Goal: Book appointment/travel/reservation

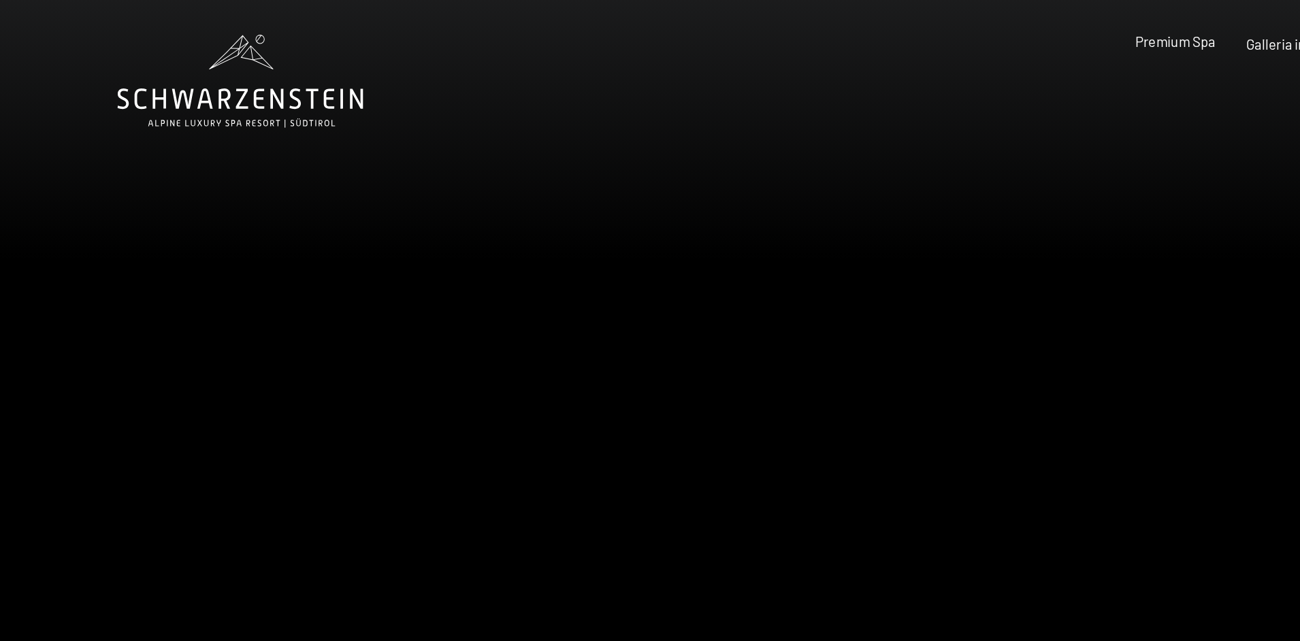
click at [923, 31] on span "Premium Spa" at bounding box center [920, 32] width 63 height 13
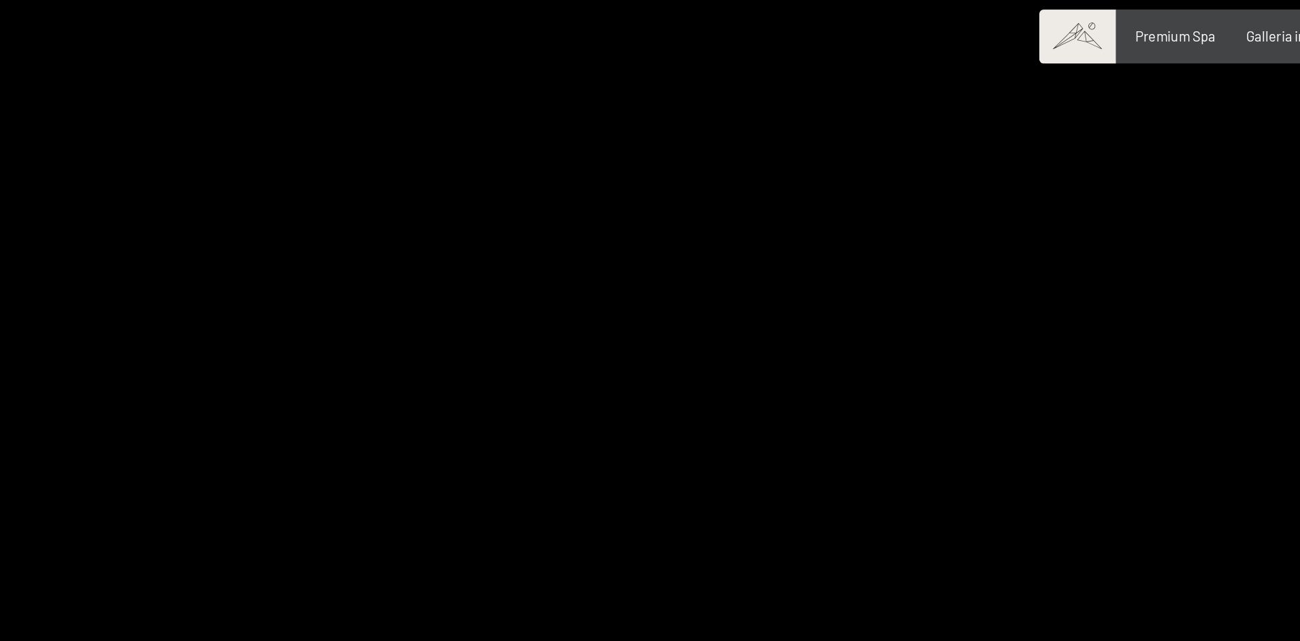
click at [802, 208] on div at bounding box center [975, 300] width 650 height 641
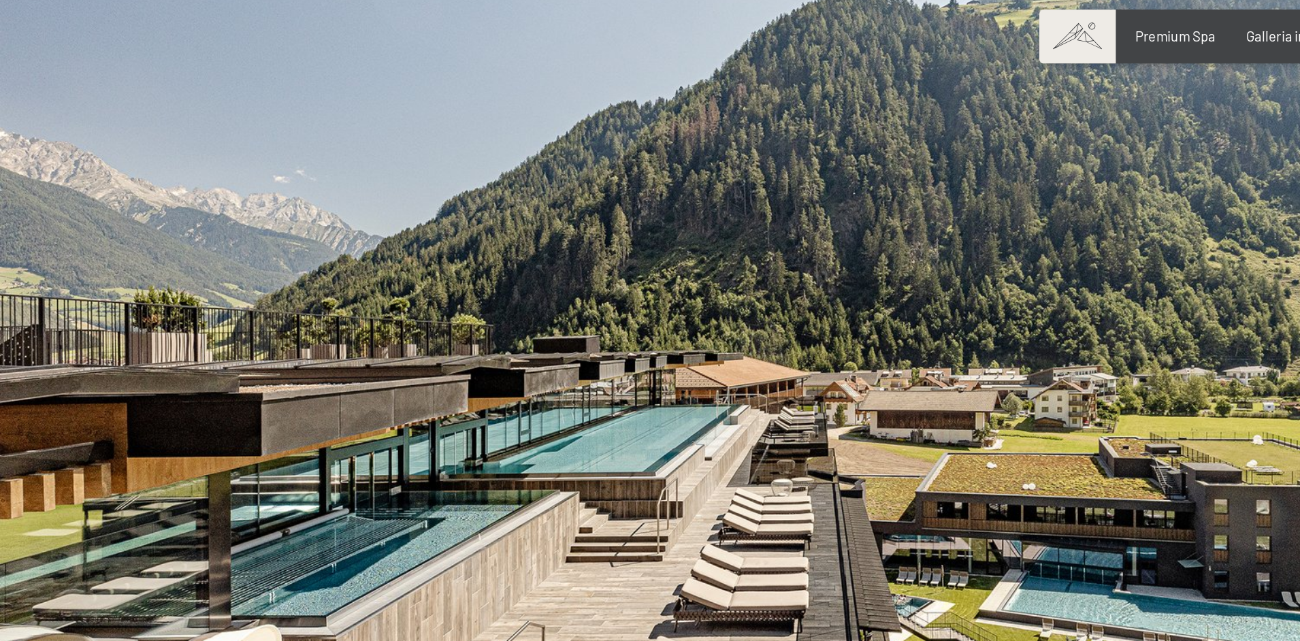
click at [802, 208] on div at bounding box center [975, 300] width 650 height 641
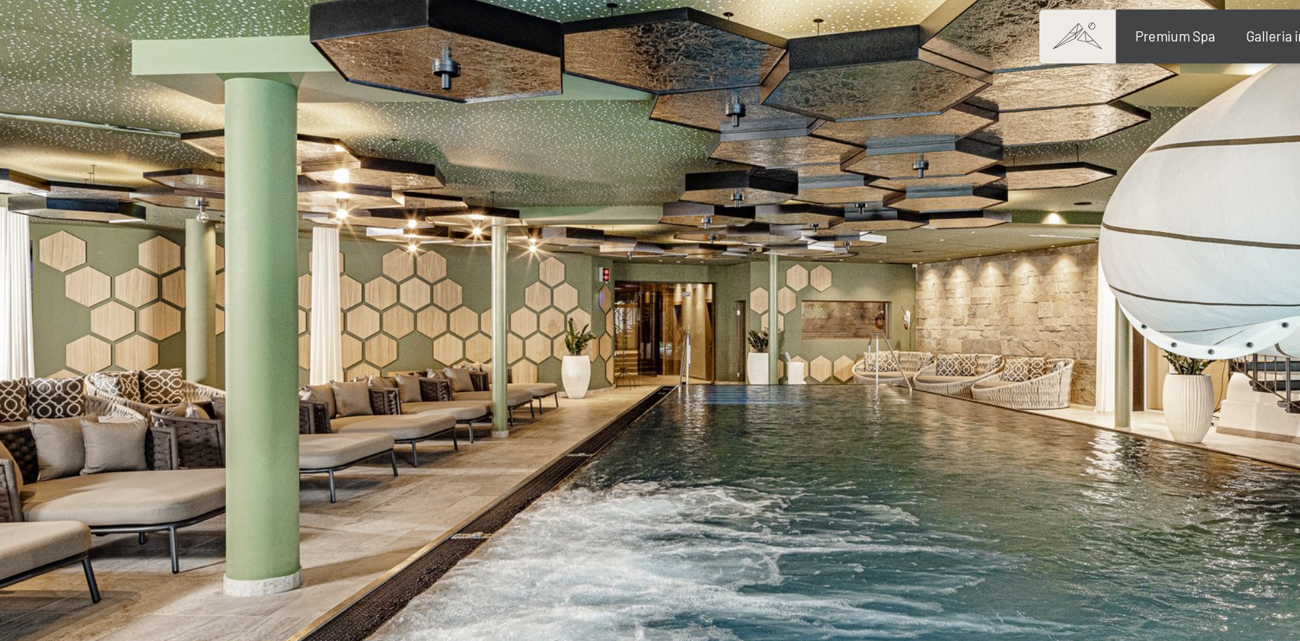
click at [802, 207] on div at bounding box center [975, 300] width 650 height 641
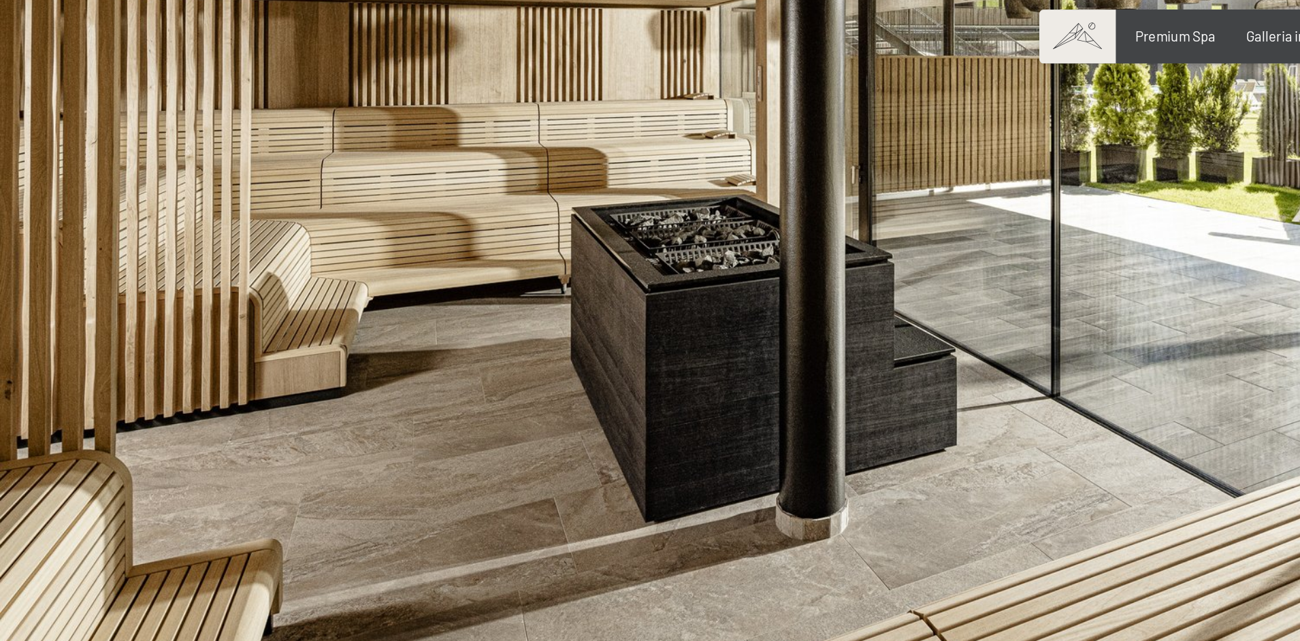
click at [802, 207] on div at bounding box center [975, 300] width 650 height 641
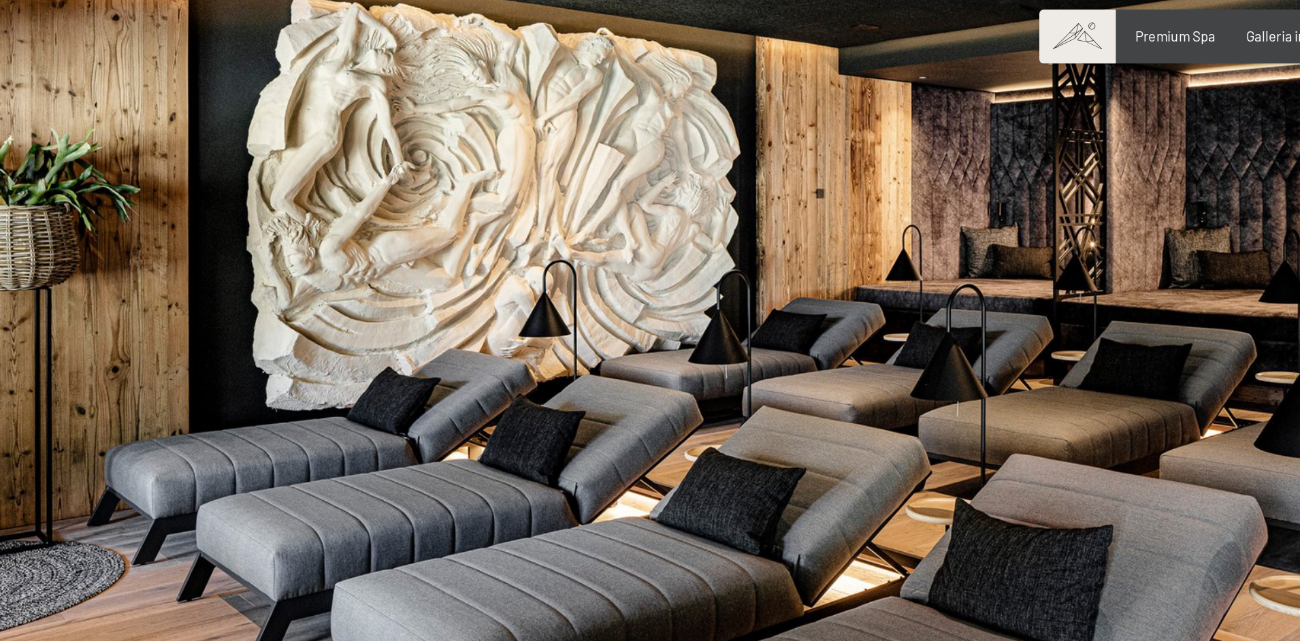
click at [802, 206] on div at bounding box center [975, 300] width 650 height 641
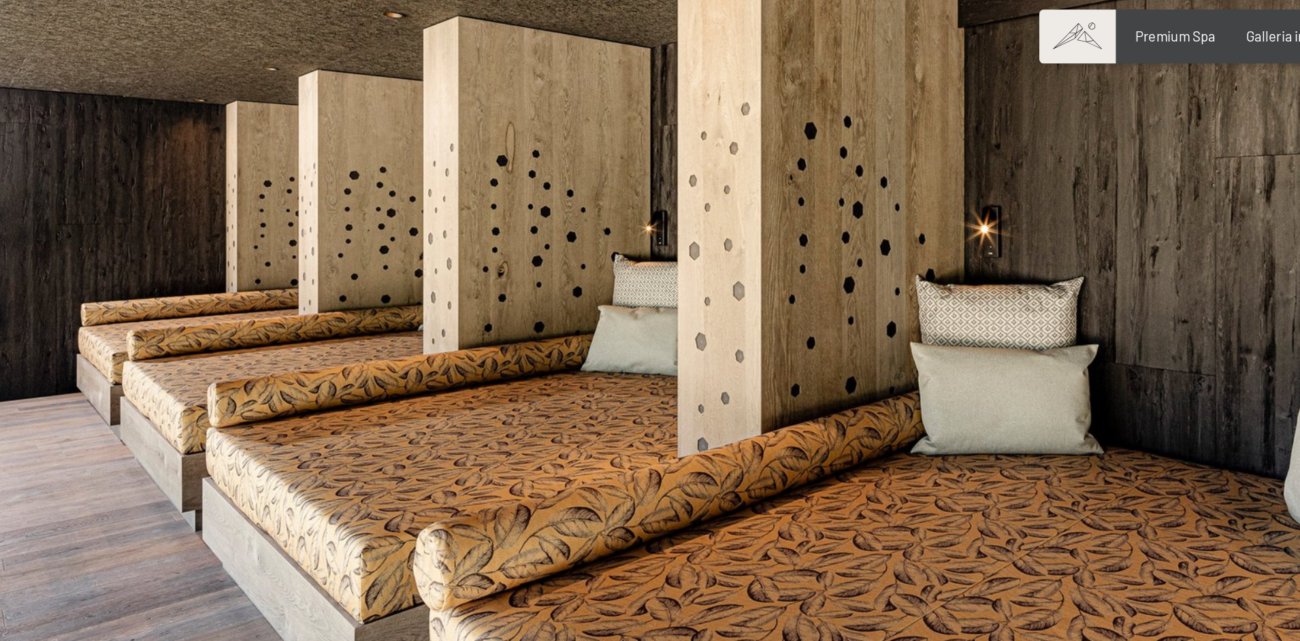
click at [802, 206] on div at bounding box center [975, 300] width 650 height 641
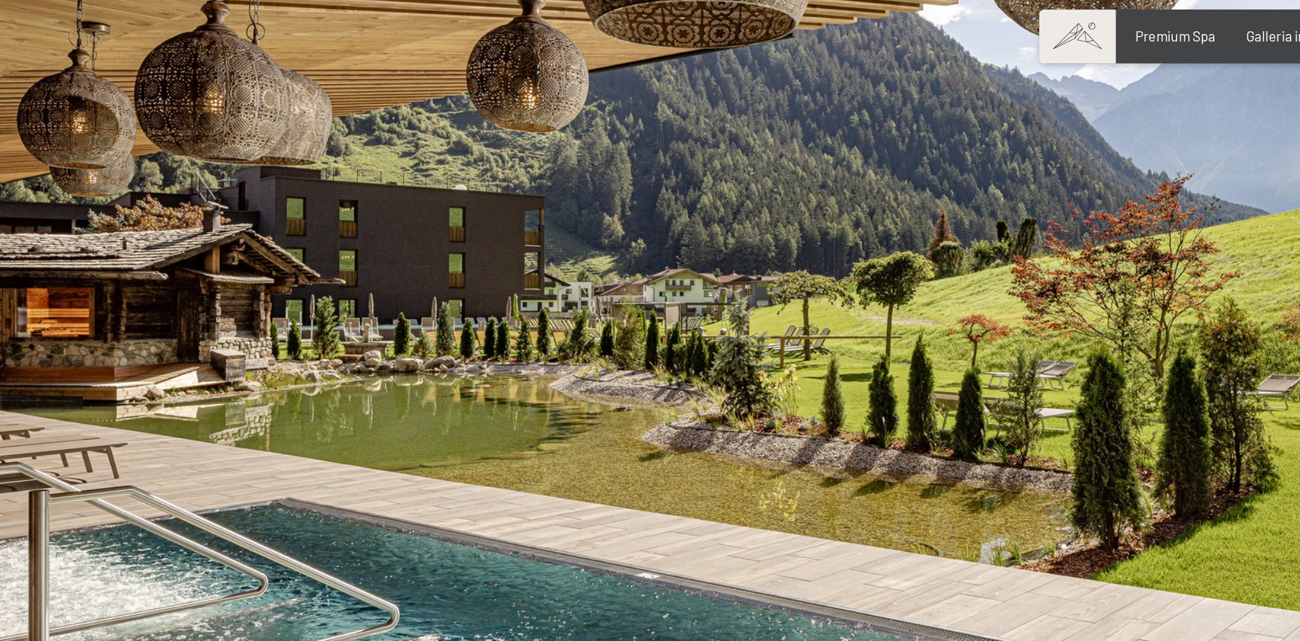
click at [802, 206] on div at bounding box center [975, 300] width 650 height 641
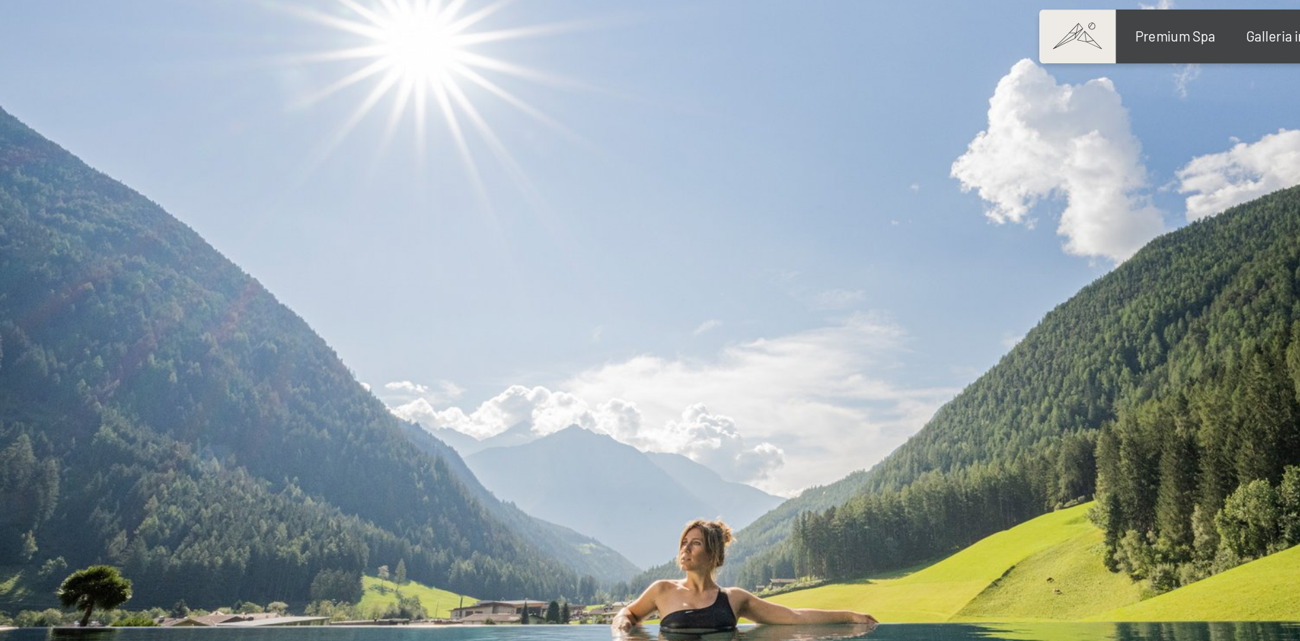
click at [802, 206] on div at bounding box center [975, 300] width 650 height 641
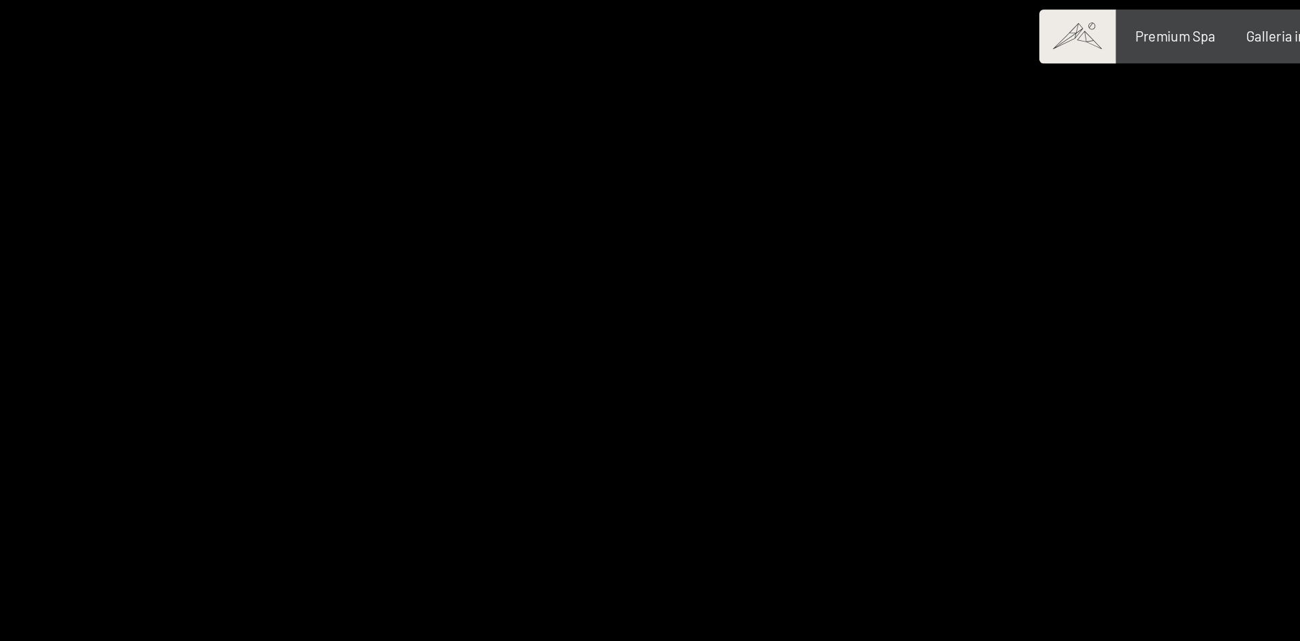
click at [802, 206] on div at bounding box center [975, 300] width 650 height 641
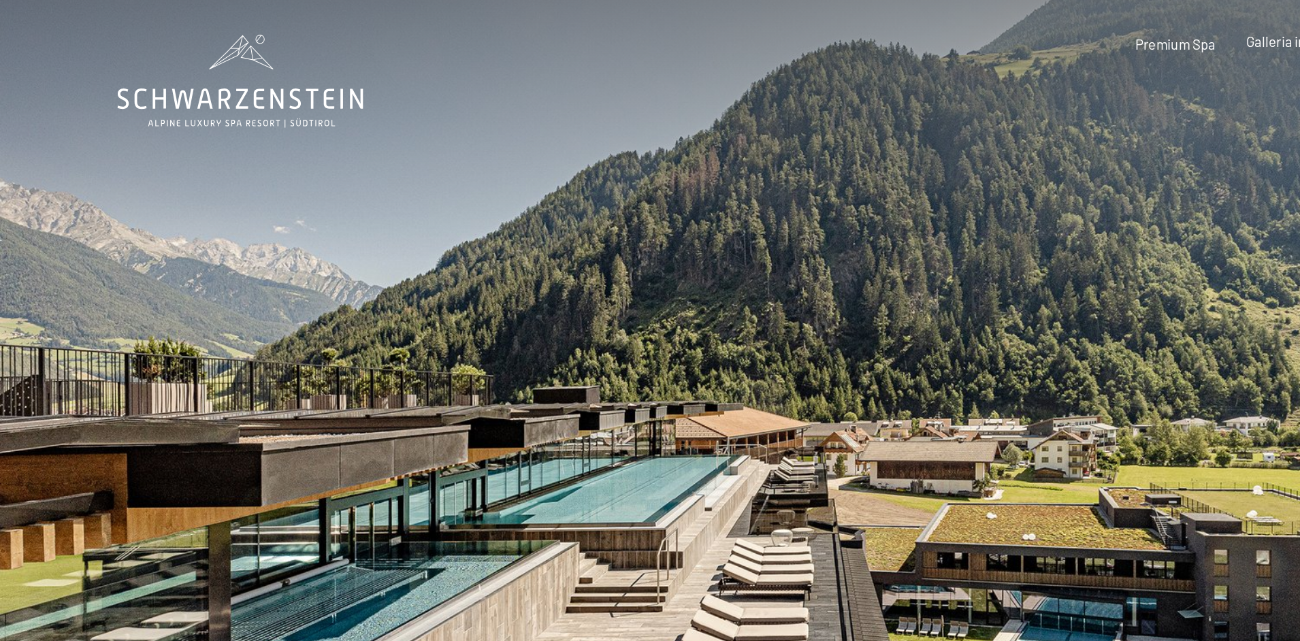
click at [996, 31] on span "Galleria immagini" at bounding box center [1017, 32] width 82 height 13
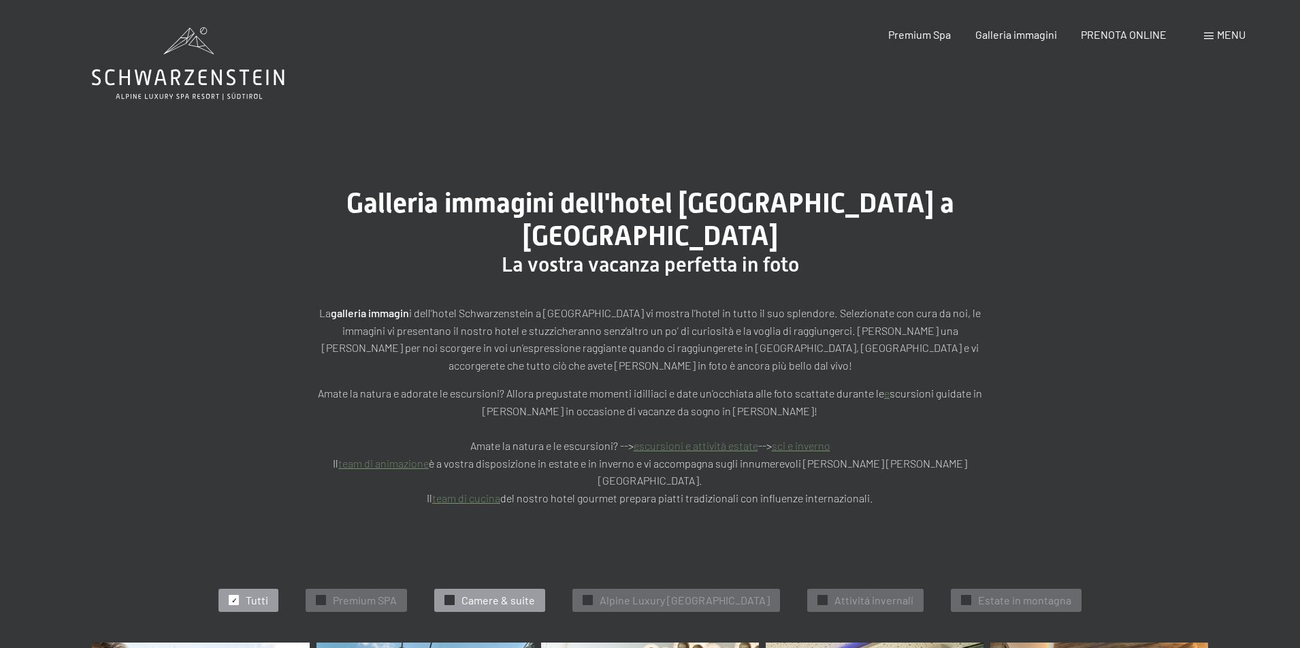
click at [498, 593] on span "Camere & suite" at bounding box center [499, 600] width 74 height 15
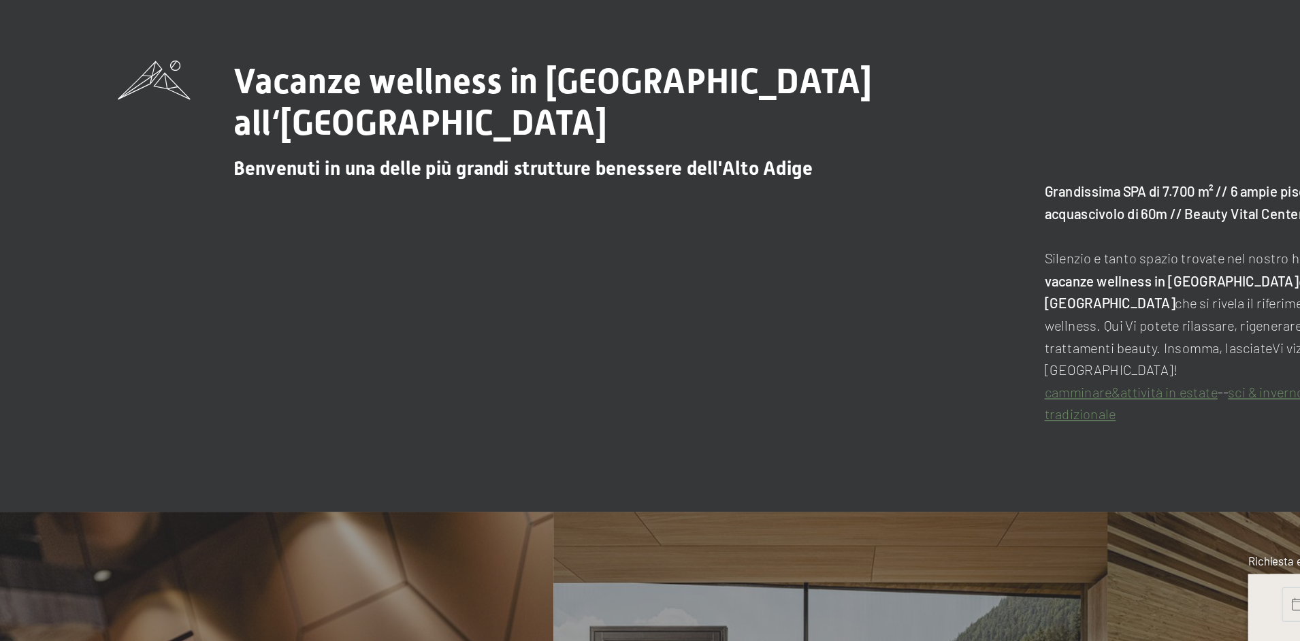
scroll to position [524, 0]
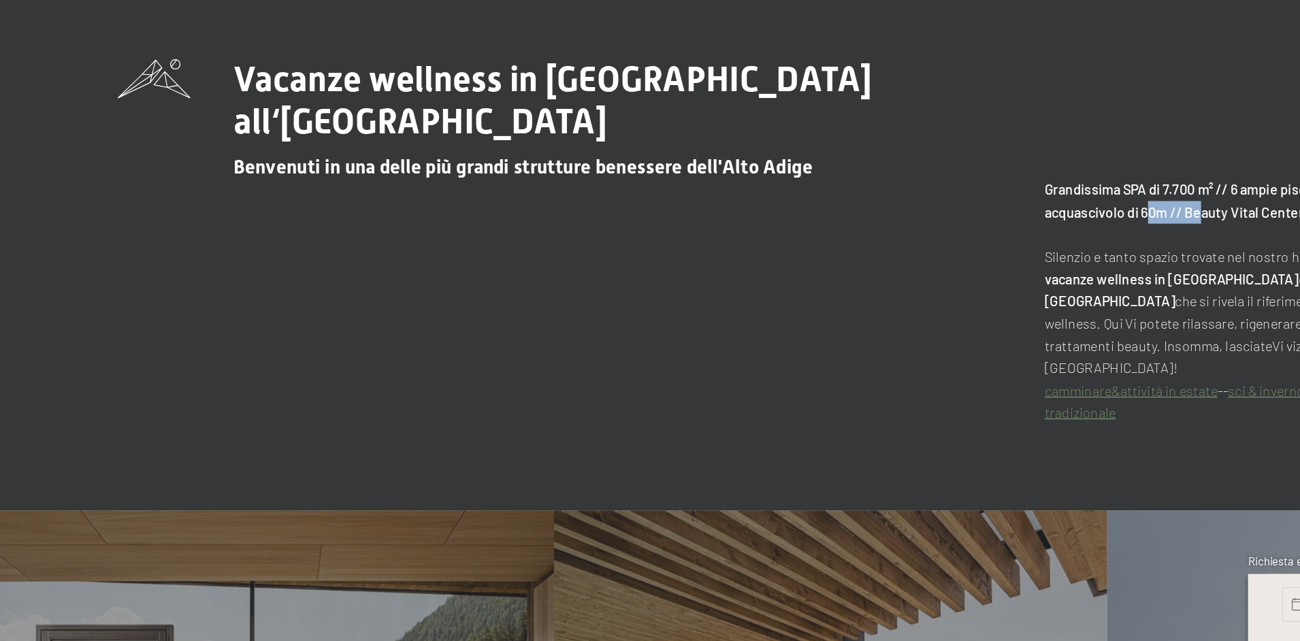
drag, startPoint x: 938, startPoint y: 165, endPoint x: 910, endPoint y: 191, distance: 38.0
click at [903, 279] on p "Grandissima SPA di 7.700 m² // 6 ampie piscine // 8 saune // 8 sale relax // ac…" at bounding box center [1013, 375] width 391 height 192
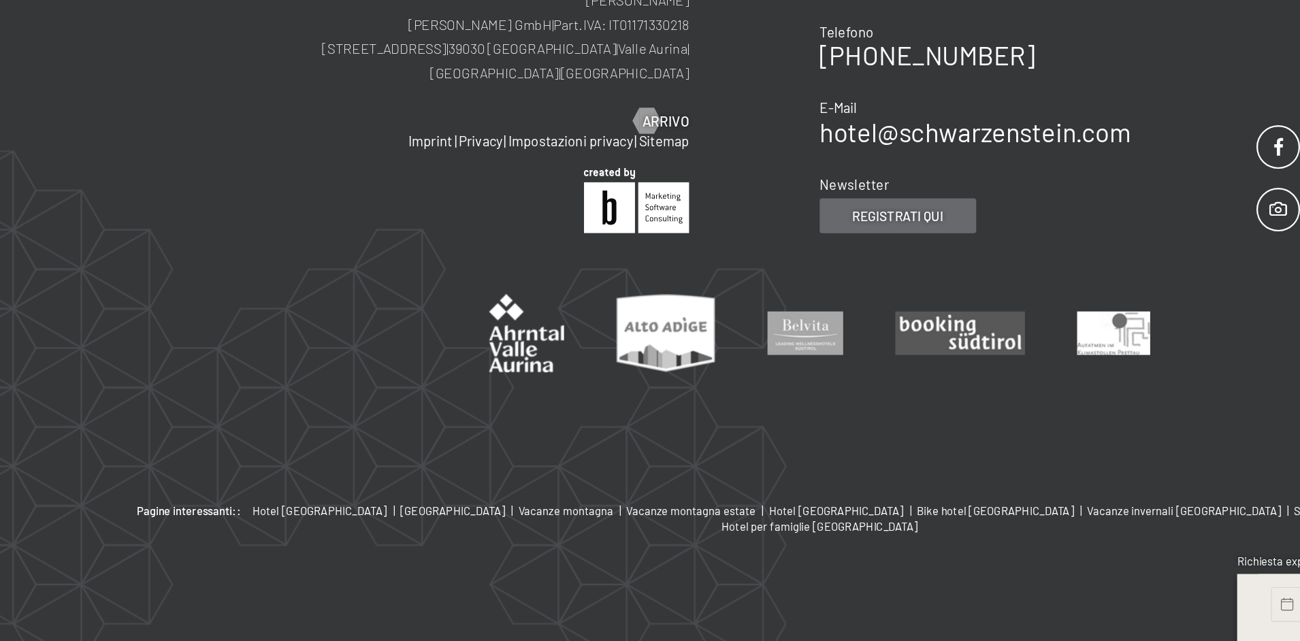
scroll to position [8805, 0]
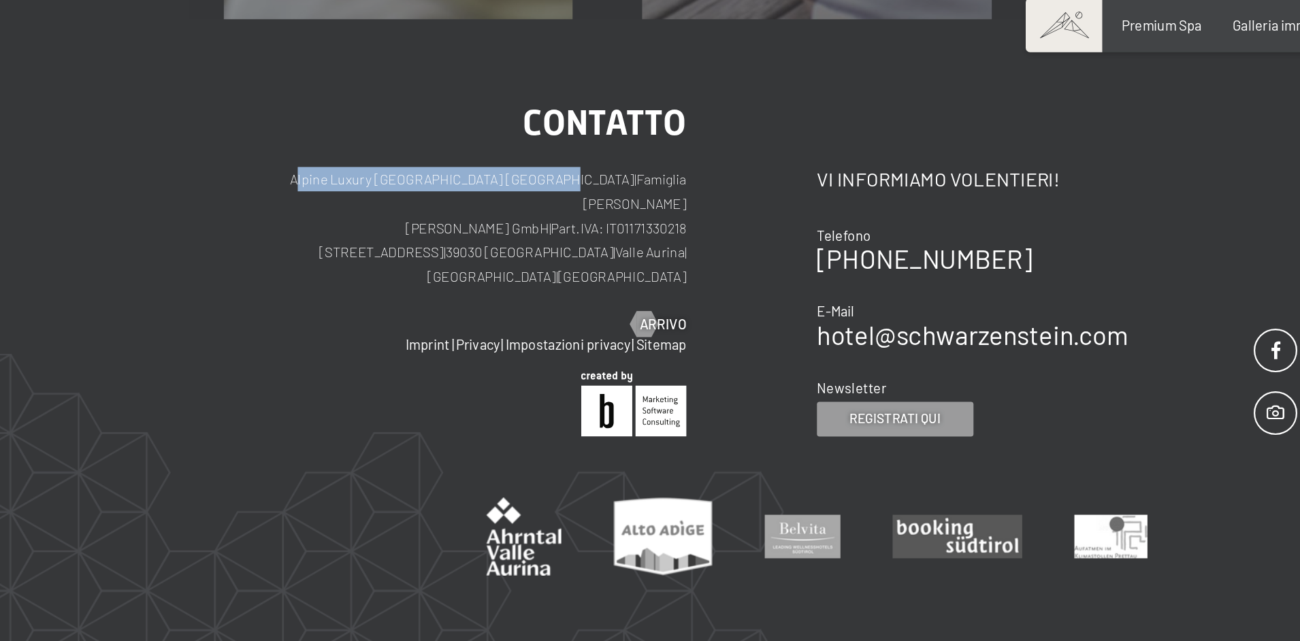
drag, startPoint x: 215, startPoint y: 104, endPoint x: 428, endPoint y: 116, distance: 213.4
click at [430, 159] on p "Alpine Luxury SPA Resort SCHWARZENSTEIN | Famiglia Zimmerhofer Otmar Zimmerhofe…" at bounding box center [367, 206] width 363 height 95
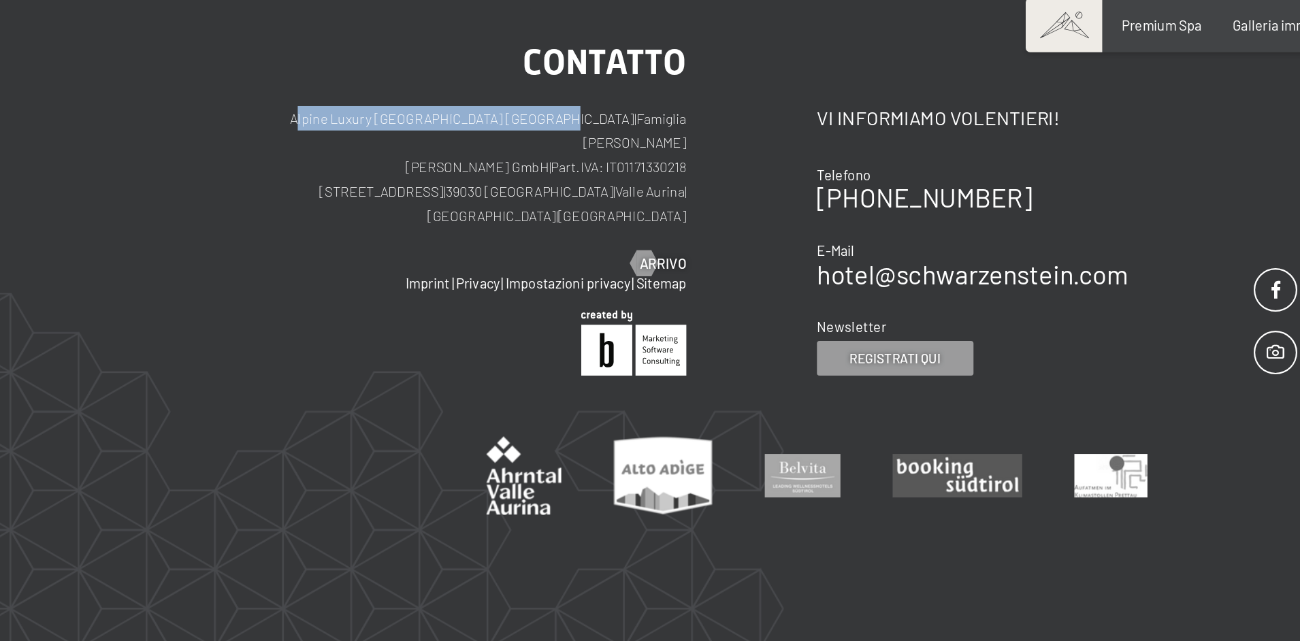
copy p "Alpine Luxury [GEOGRAPHIC_DATA] [GEOGRAPHIC_DATA]"
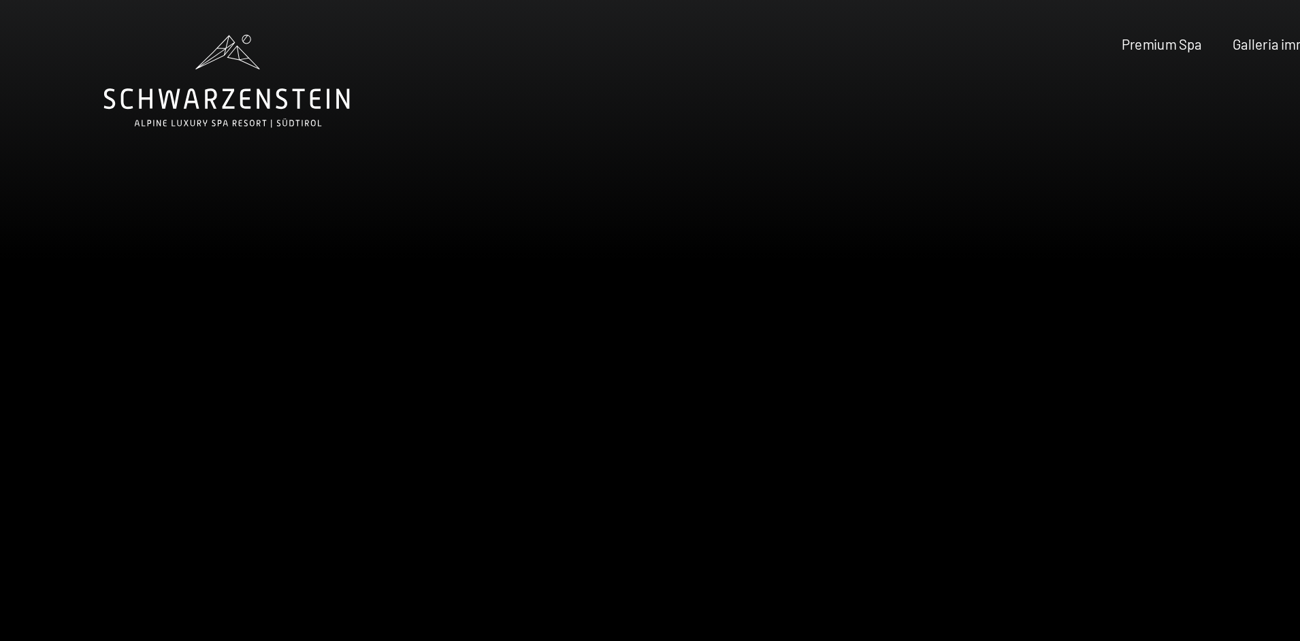
scroll to position [0, 0]
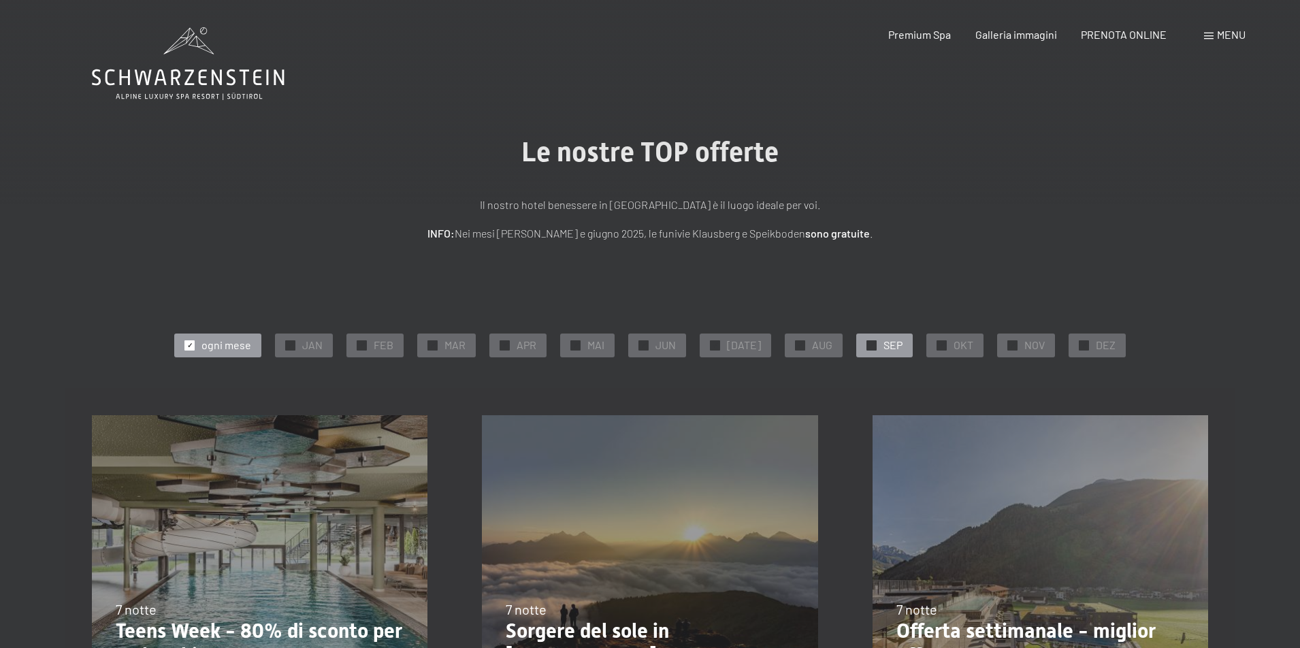
click at [884, 349] on span "SEP" at bounding box center [893, 345] width 19 height 15
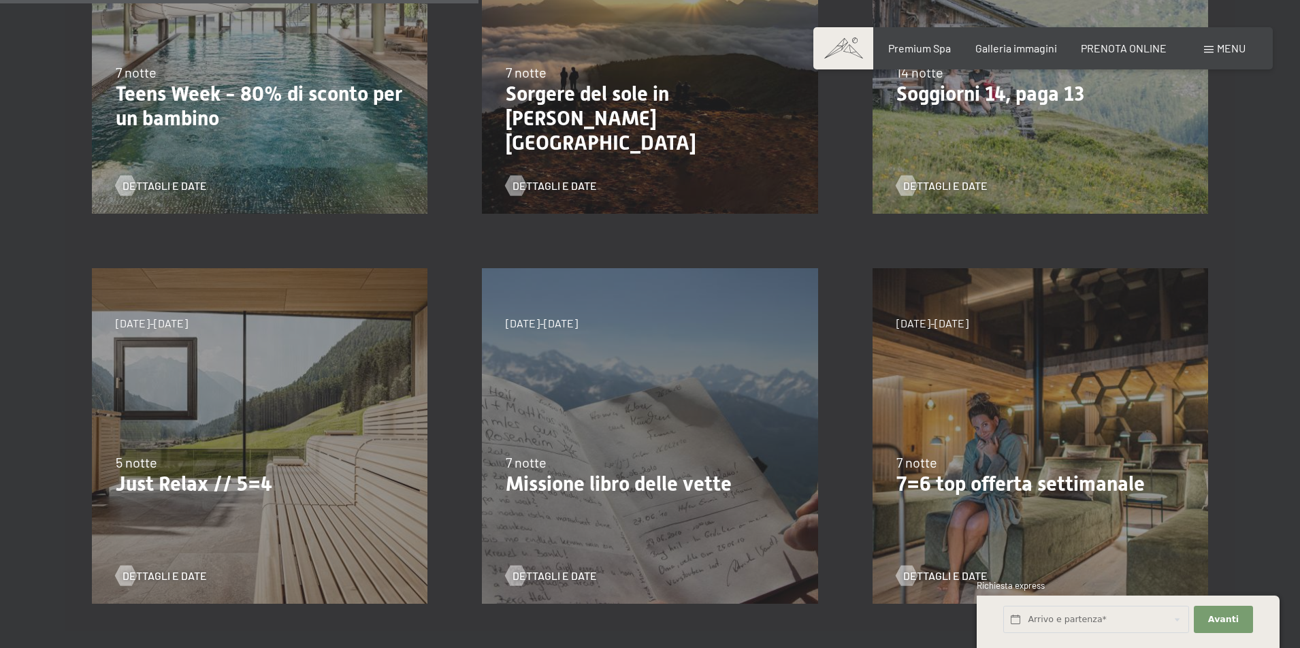
scroll to position [552, 0]
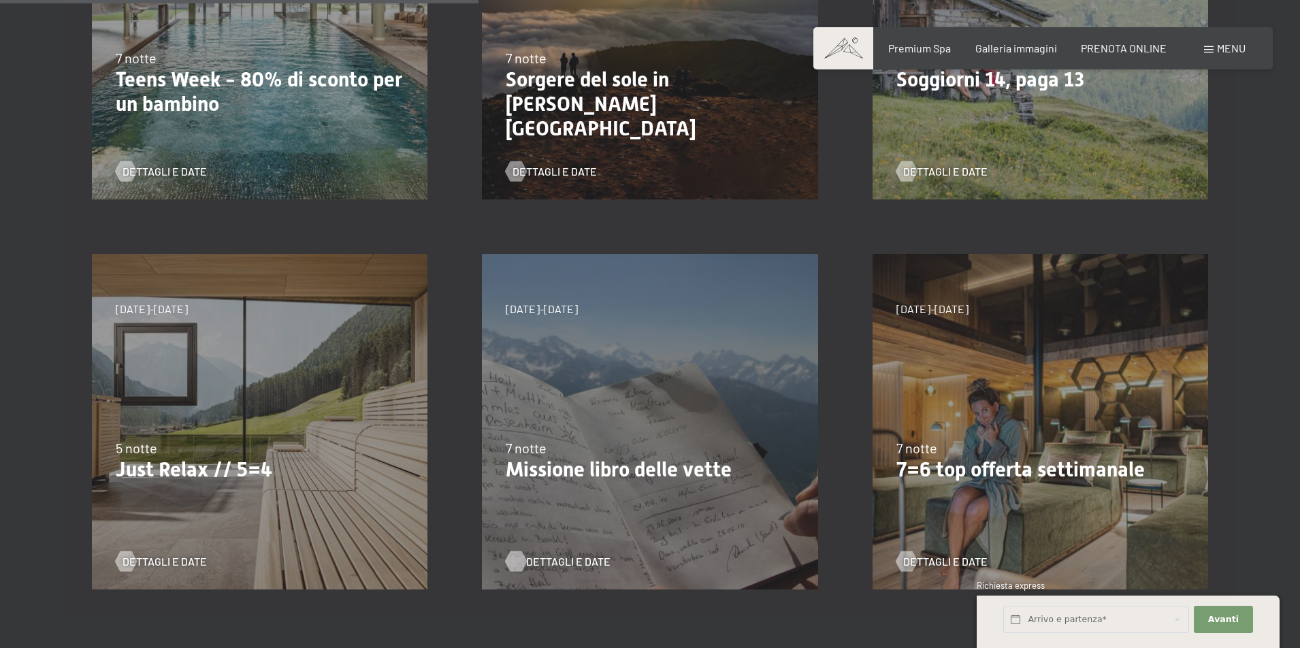
click at [555, 558] on span "Dettagli e Date" at bounding box center [568, 561] width 84 height 15
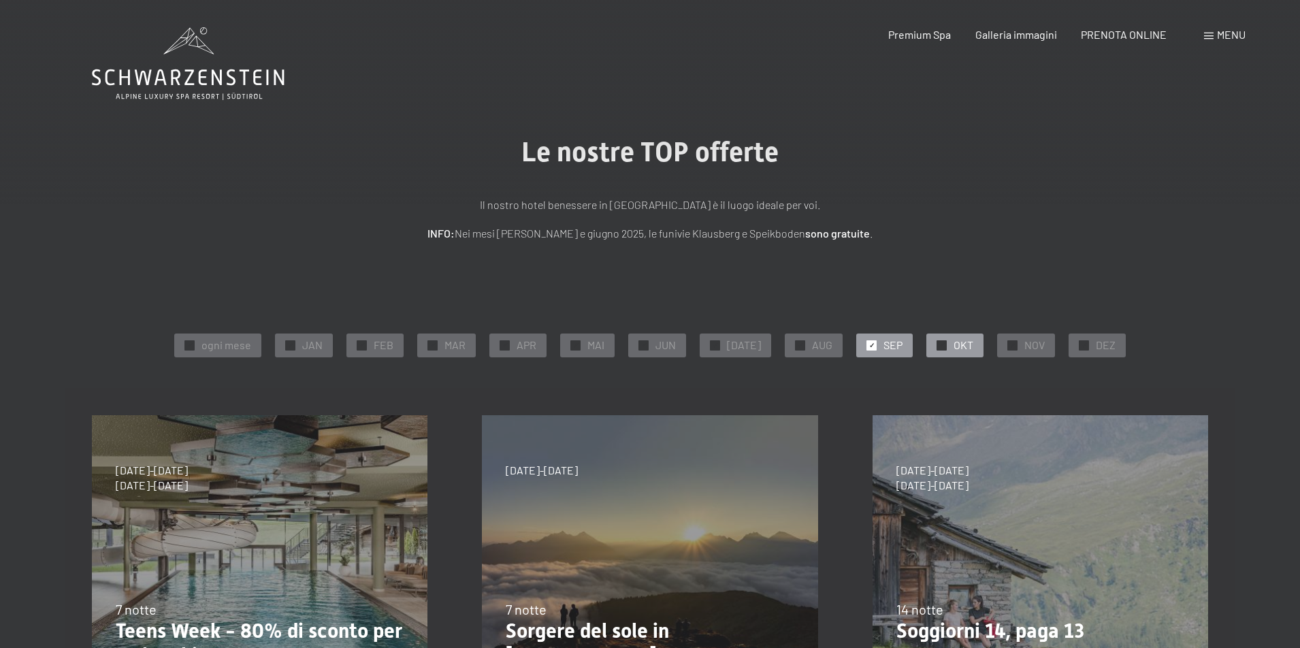
click at [954, 347] on span "OKT" at bounding box center [964, 345] width 20 height 15
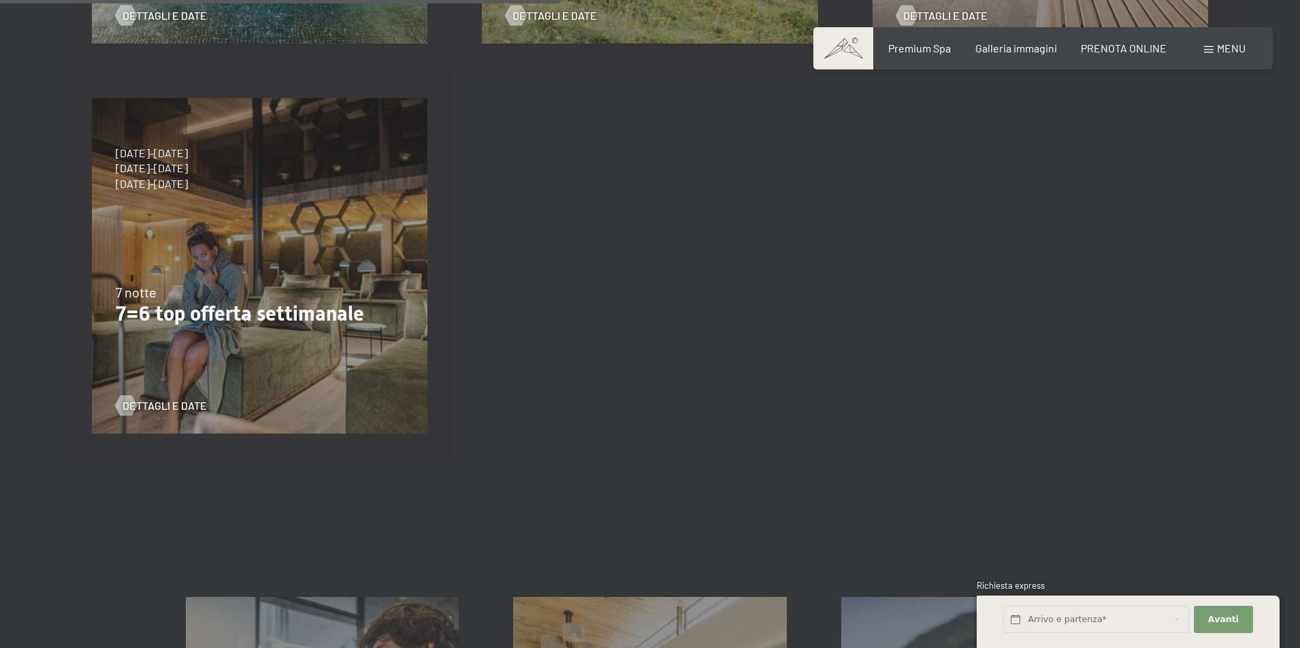
scroll to position [828, 0]
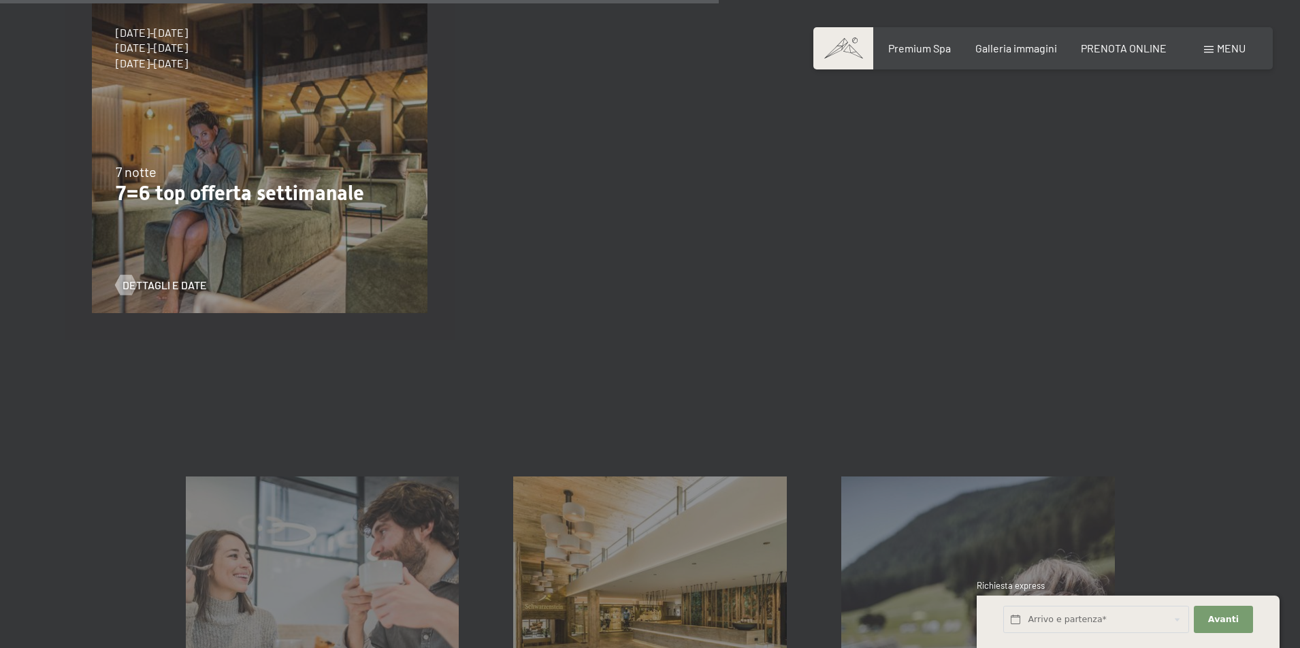
click at [225, 196] on p "7=6 top offerta settimanale" at bounding box center [260, 193] width 288 height 25
click at [163, 278] on span "Dettagli e Date" at bounding box center [178, 285] width 84 height 15
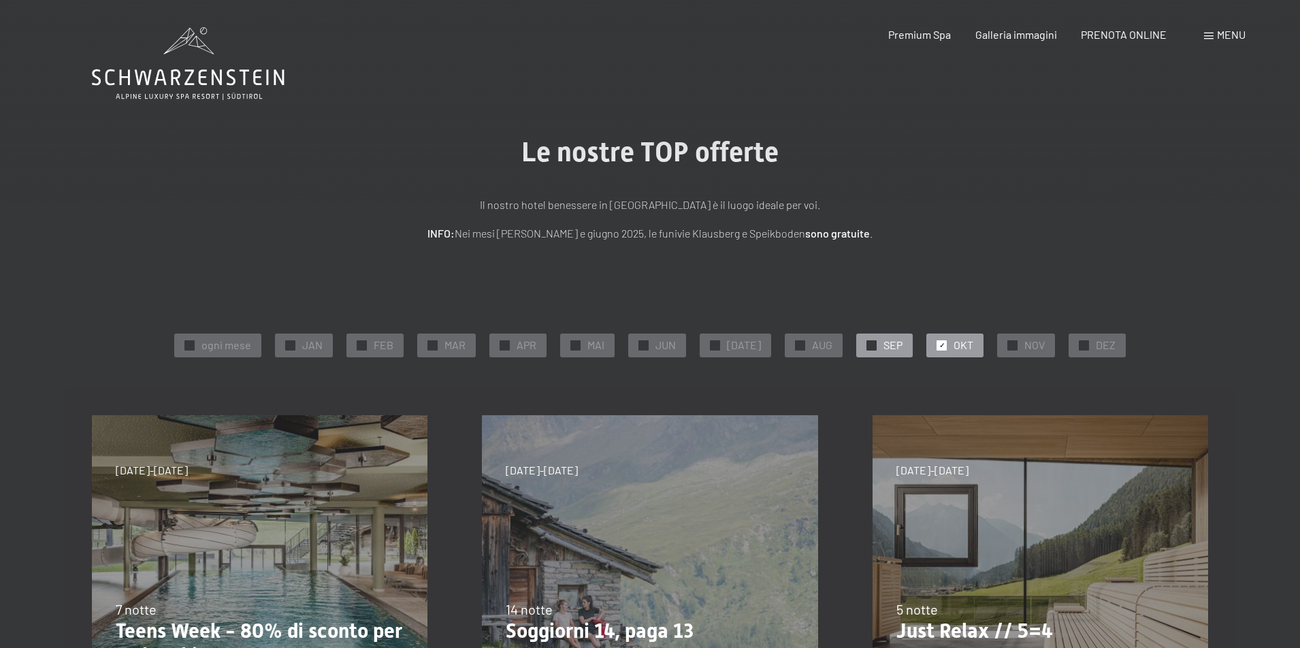
click at [870, 347] on div "✓ SEP" at bounding box center [885, 345] width 57 height 23
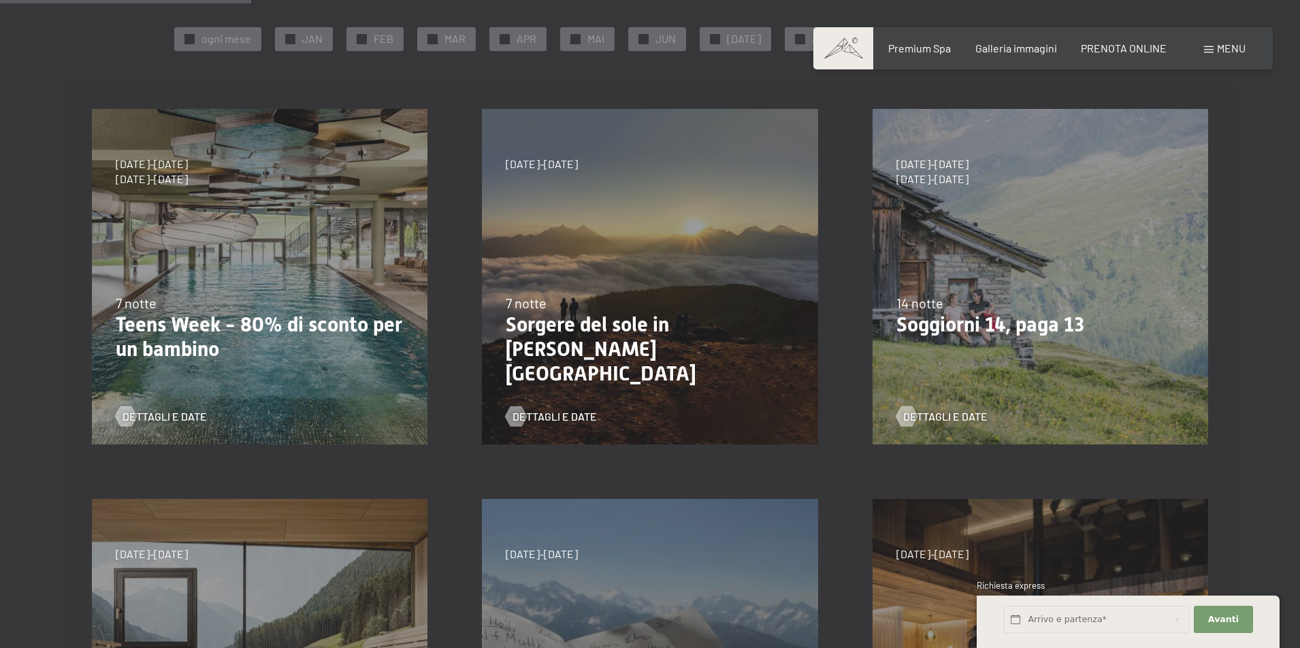
scroll to position [308, 0]
click at [938, 412] on span "Dettagli e Date" at bounding box center [959, 415] width 84 height 15
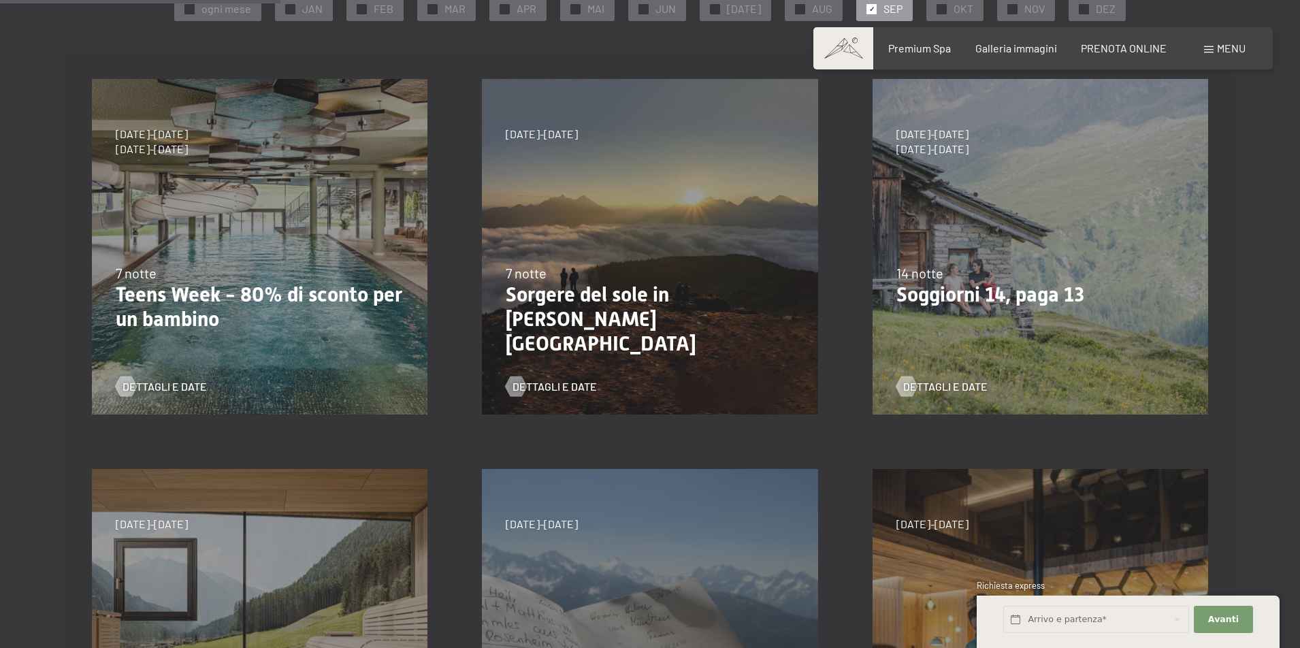
scroll to position [342, 0]
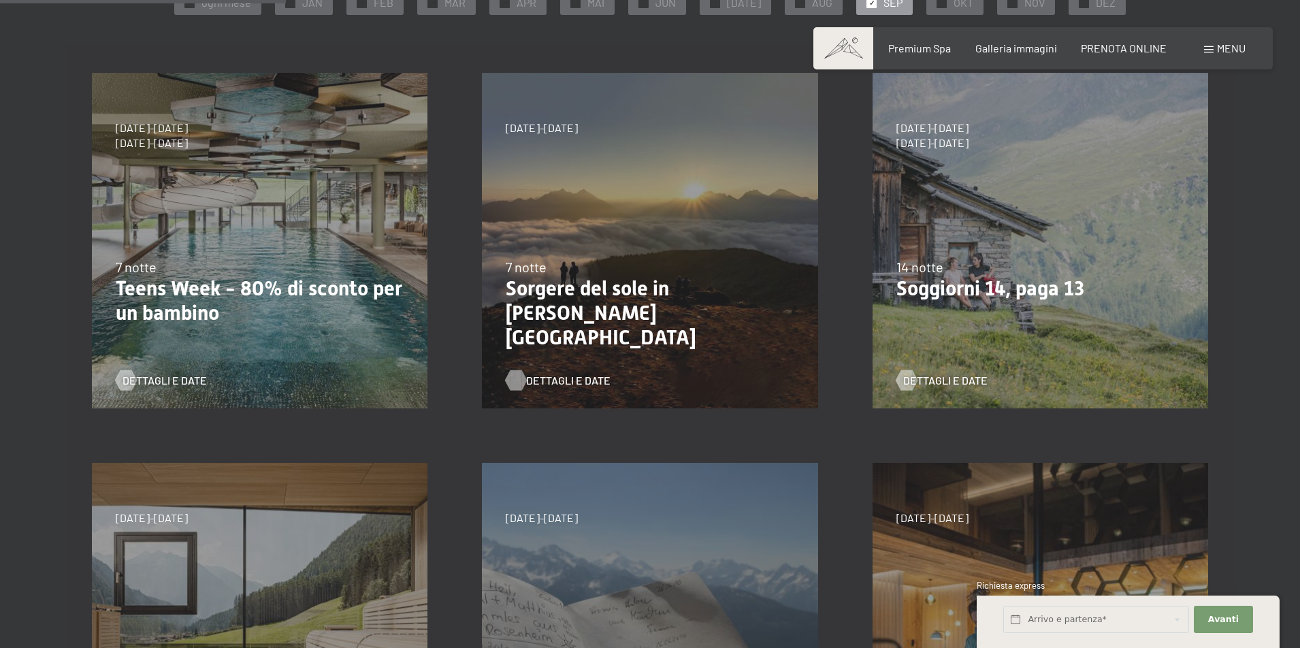
click at [529, 379] on span "Dettagli e Date" at bounding box center [568, 380] width 84 height 15
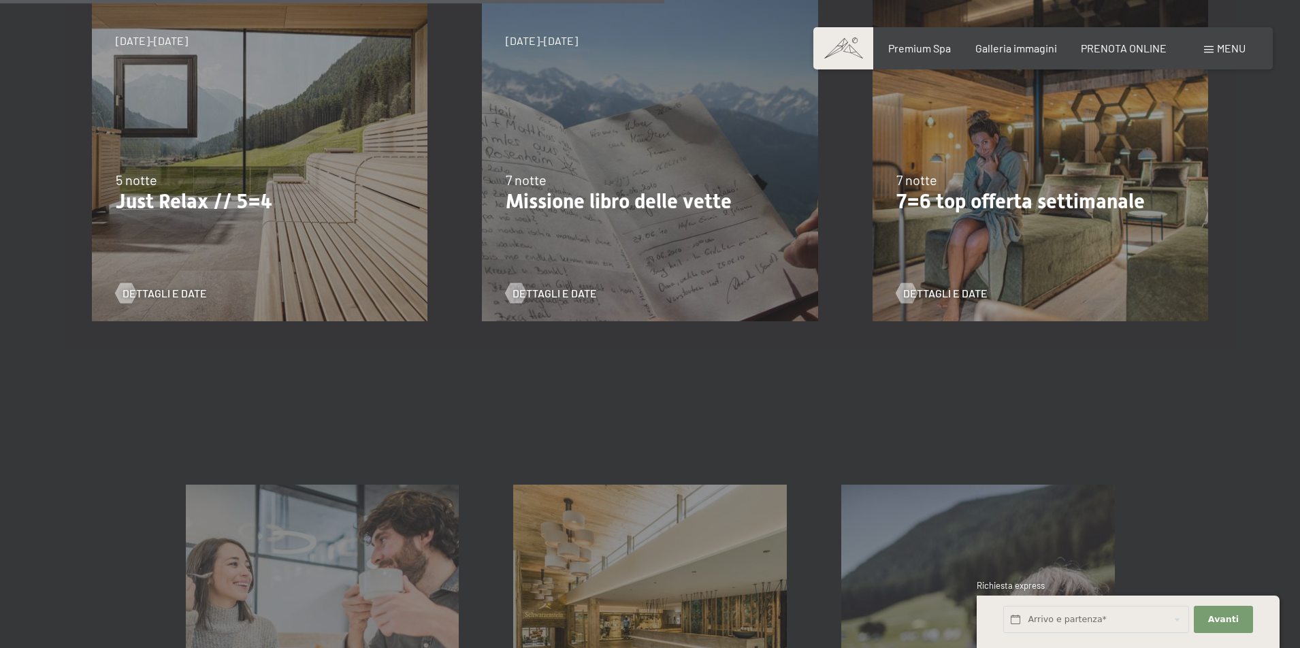
scroll to position [831, 0]
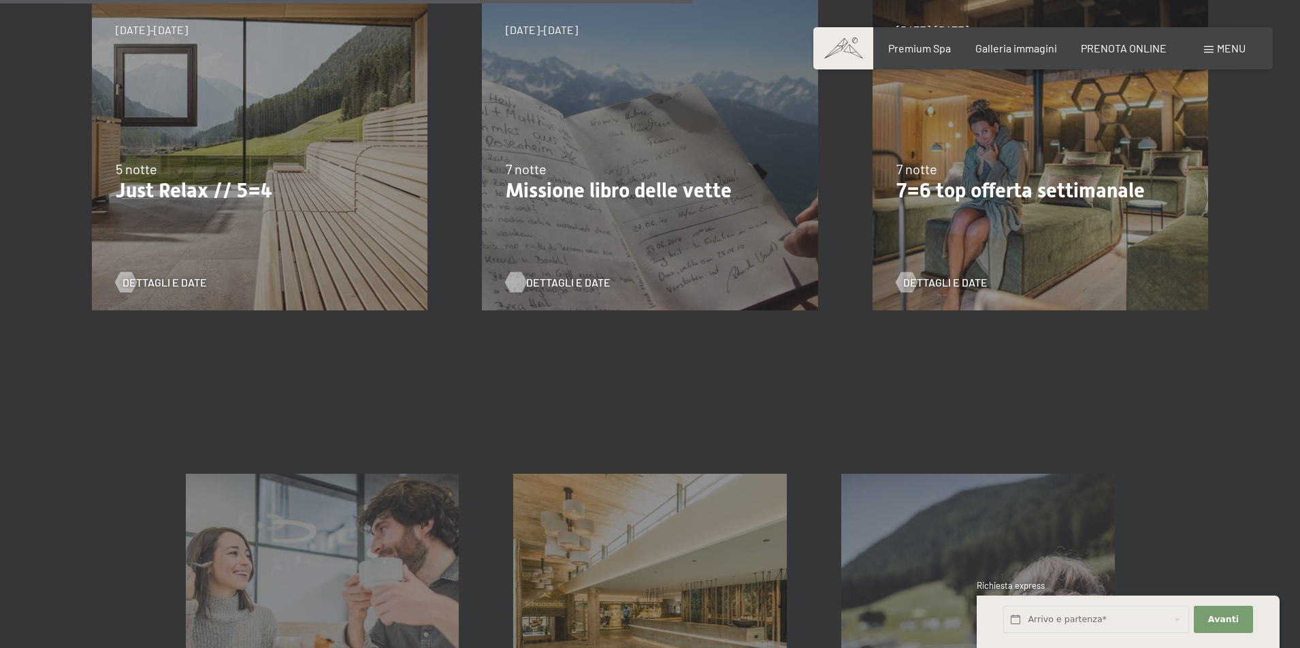
click at [552, 281] on span "Dettagli e Date" at bounding box center [568, 282] width 84 height 15
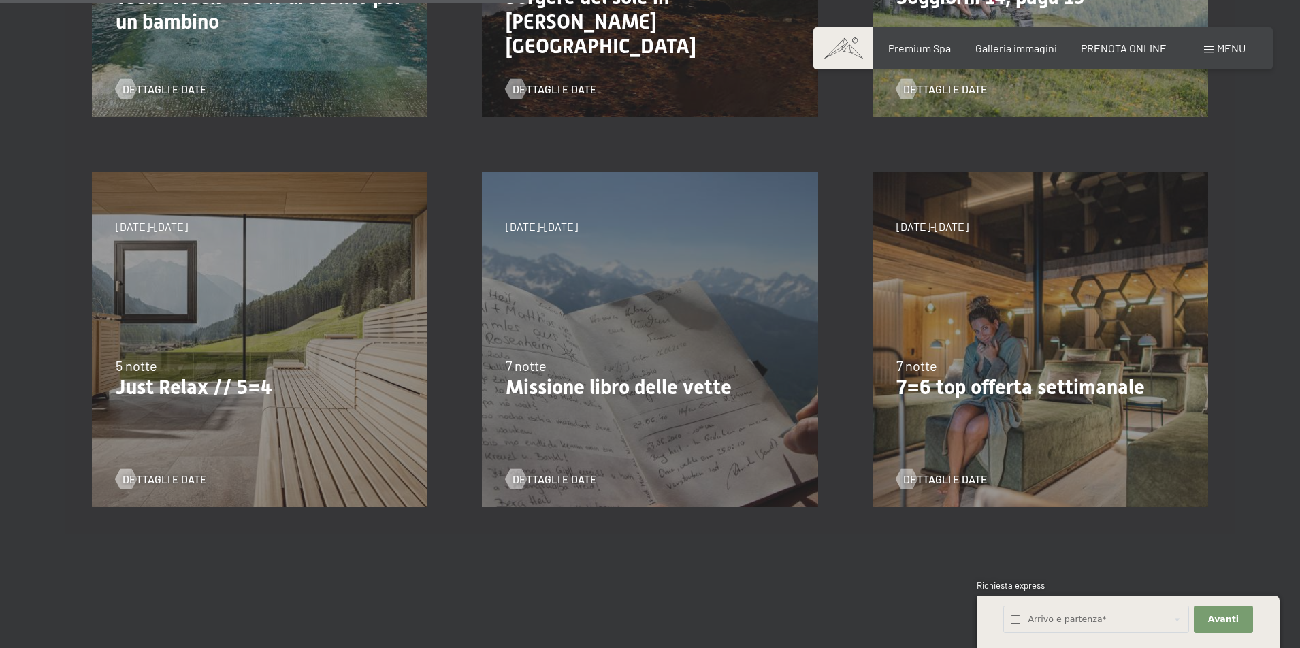
scroll to position [635, 0]
click at [921, 473] on span "Dettagli e Date" at bounding box center [959, 477] width 84 height 15
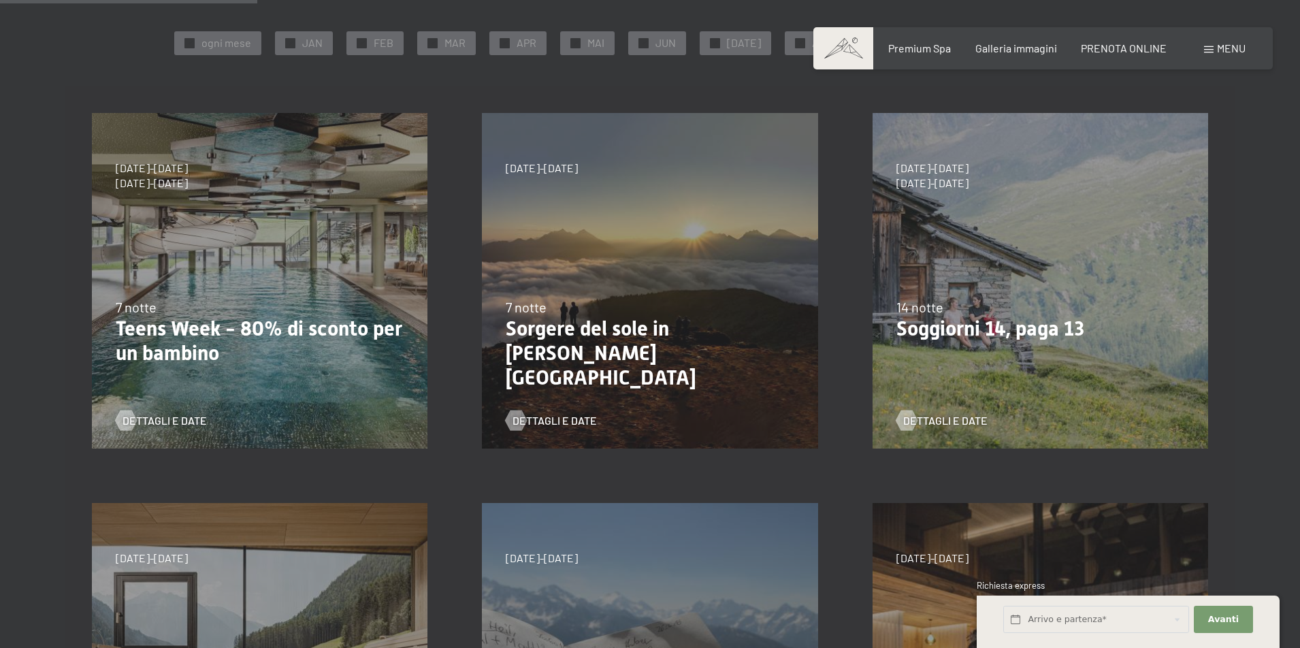
scroll to position [311, 0]
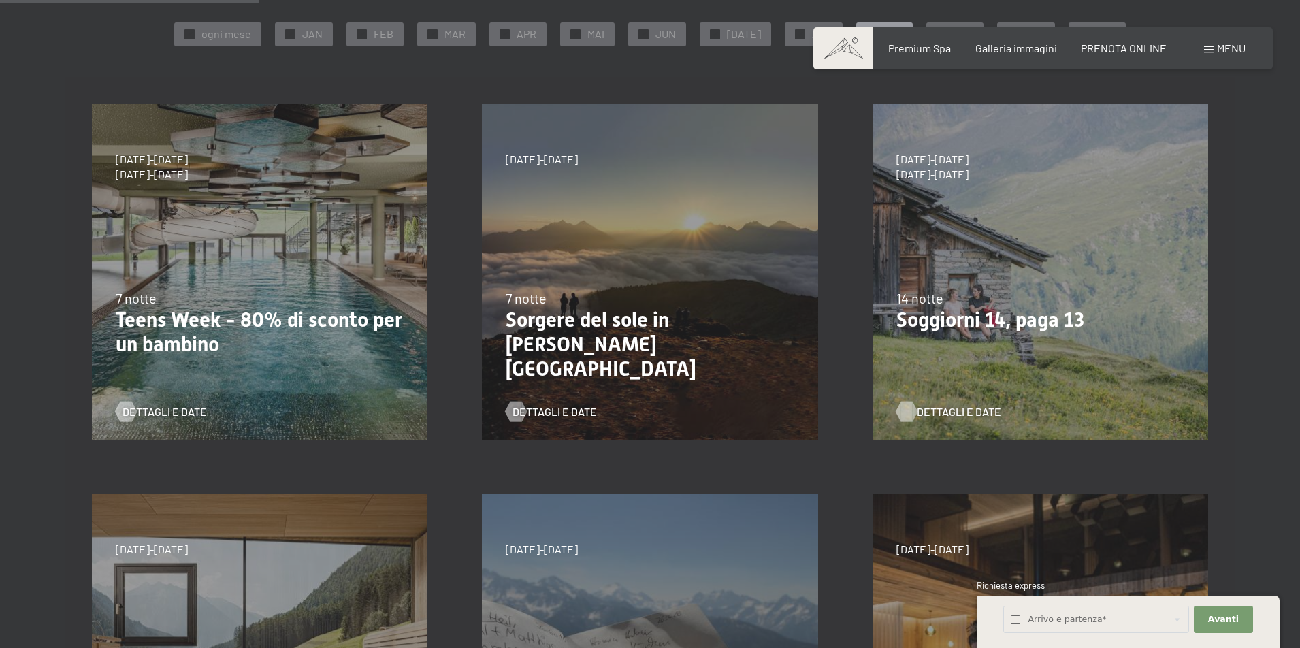
click at [920, 413] on span "Dettagli e Date" at bounding box center [959, 411] width 84 height 15
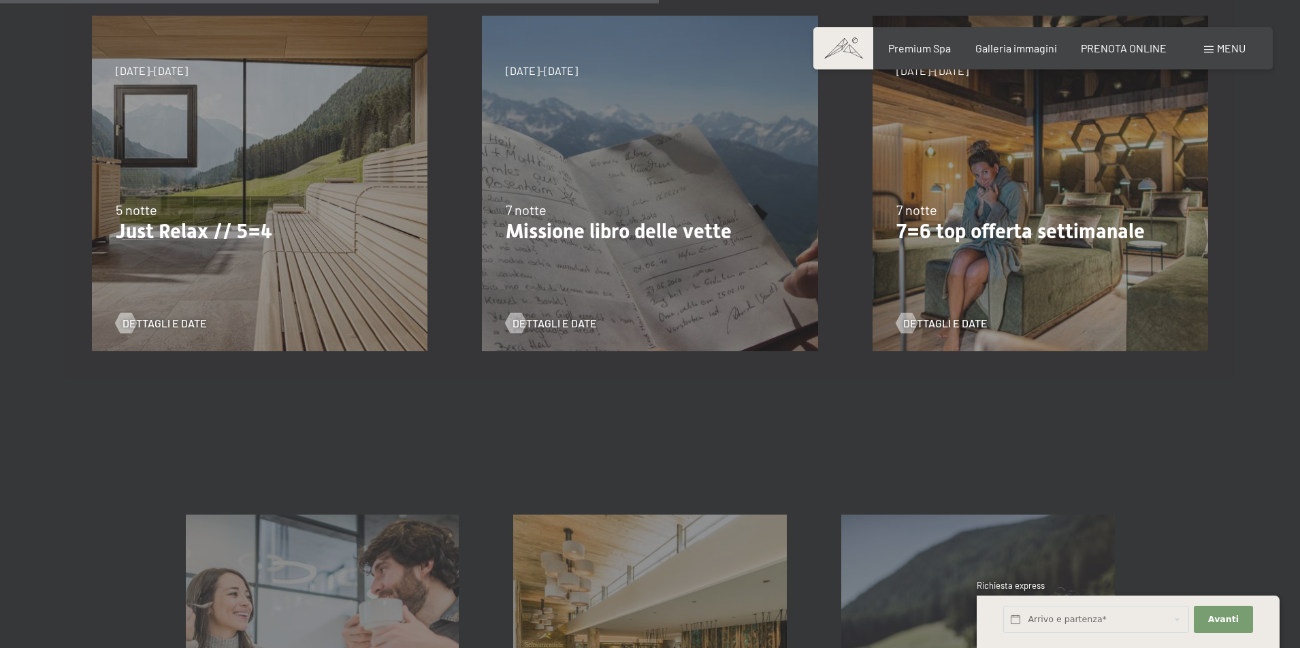
scroll to position [790, 0]
click at [912, 317] on div at bounding box center [907, 323] width 12 height 20
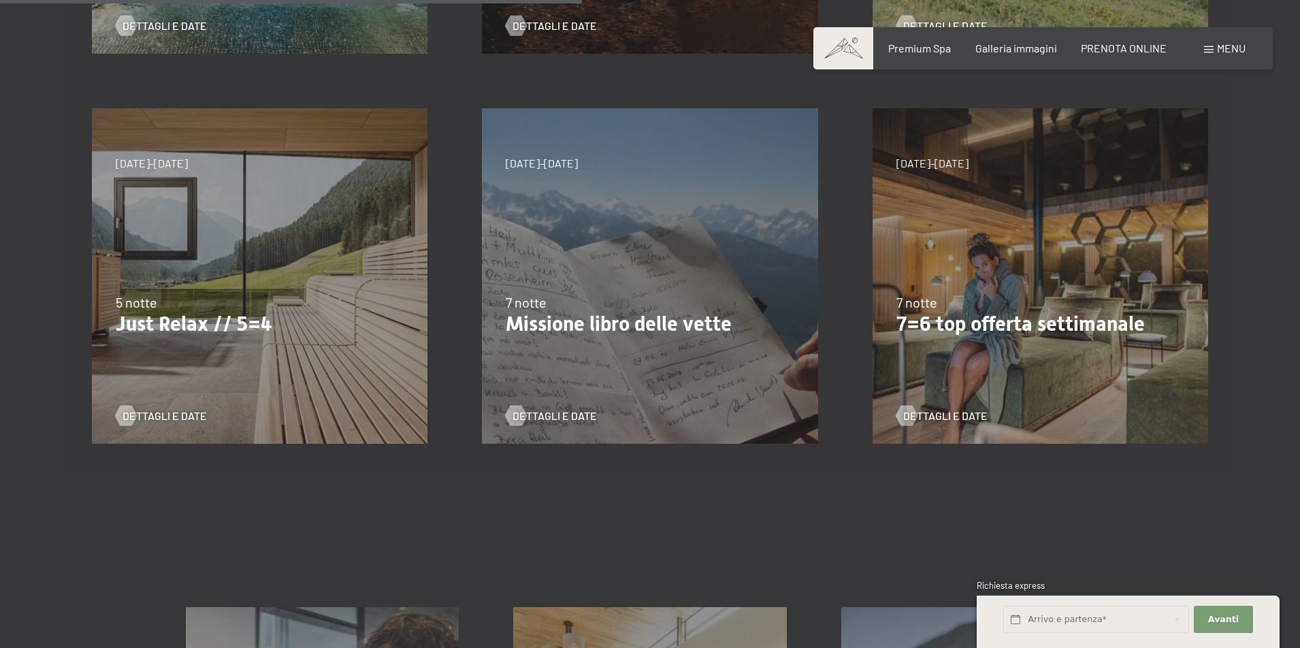
scroll to position [696, 0]
click at [150, 411] on span "Dettagli e Date" at bounding box center [178, 417] width 84 height 15
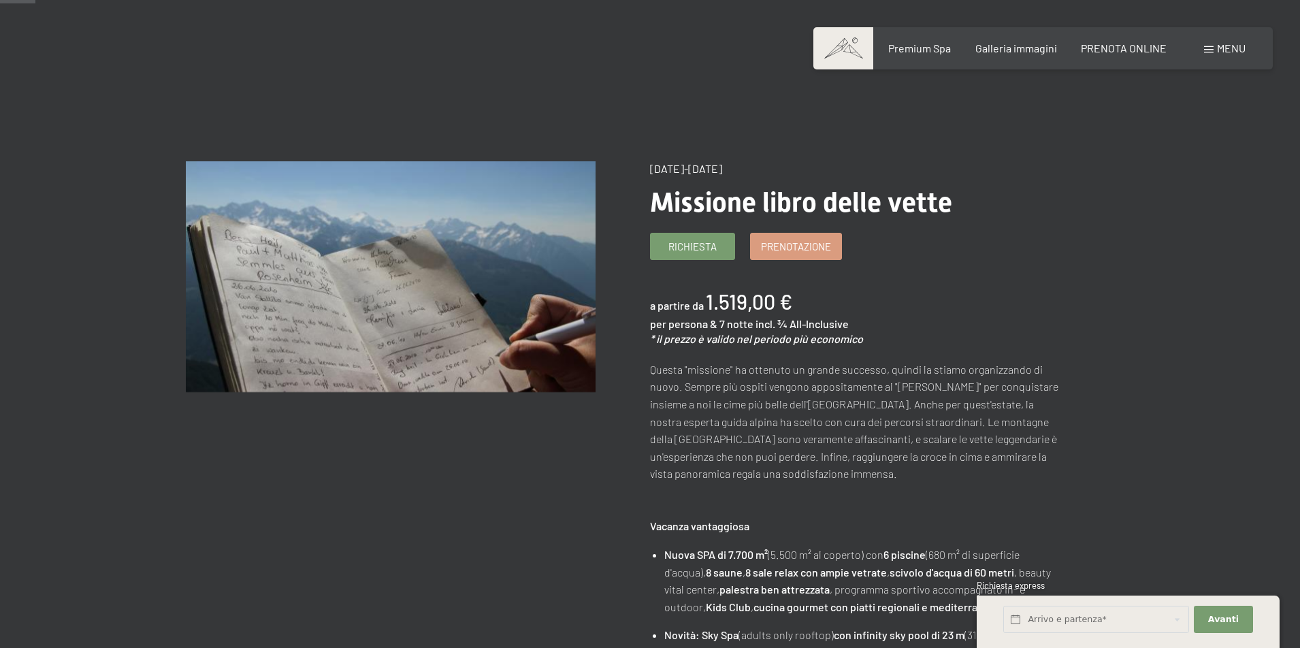
scroll to position [56, 0]
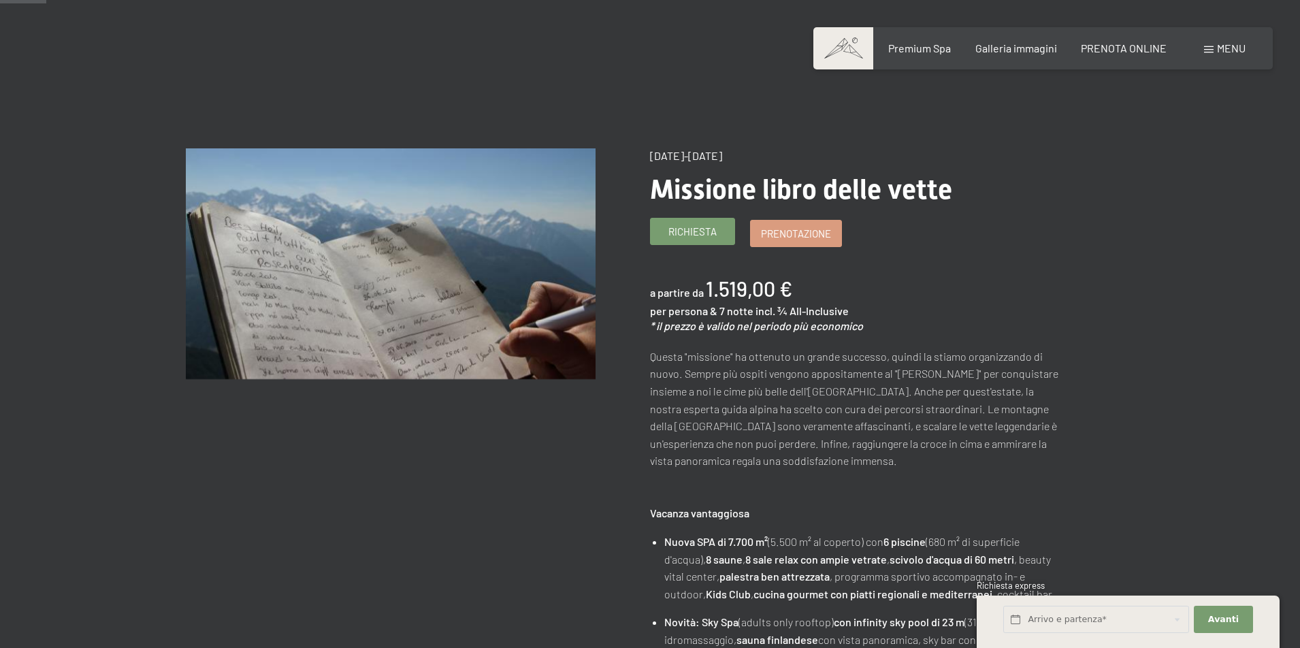
click at [707, 229] on span "Richiesta" at bounding box center [693, 232] width 48 height 14
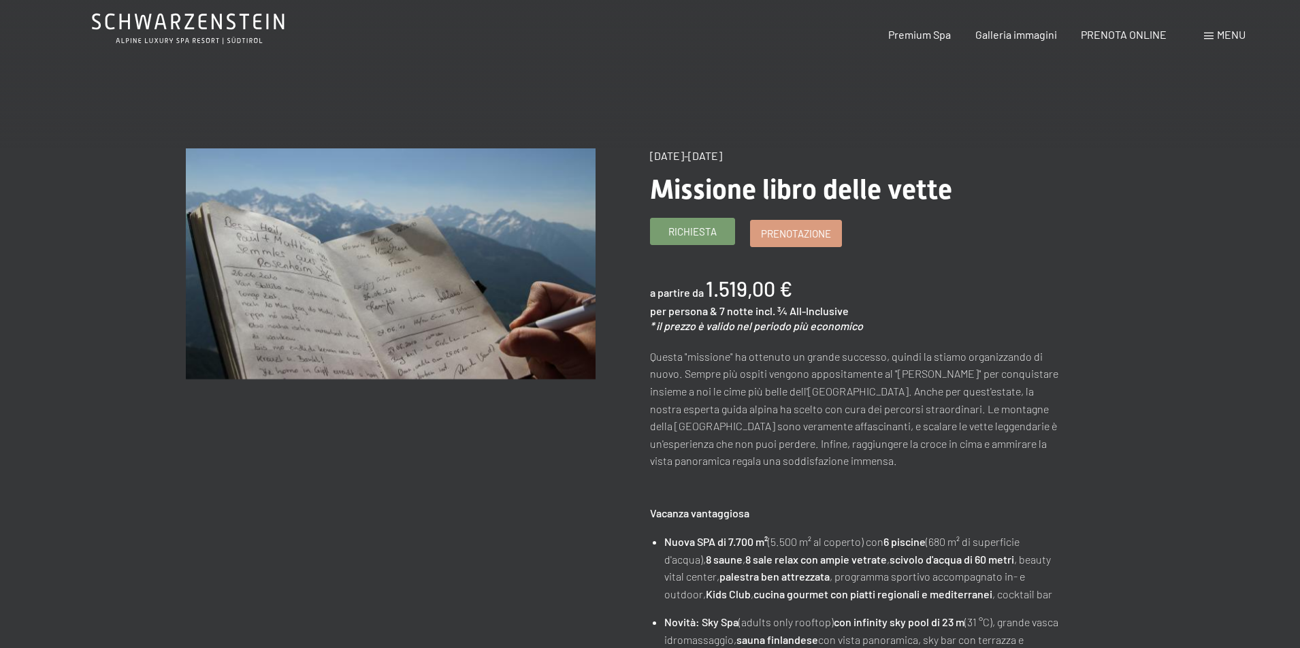
scroll to position [0, 0]
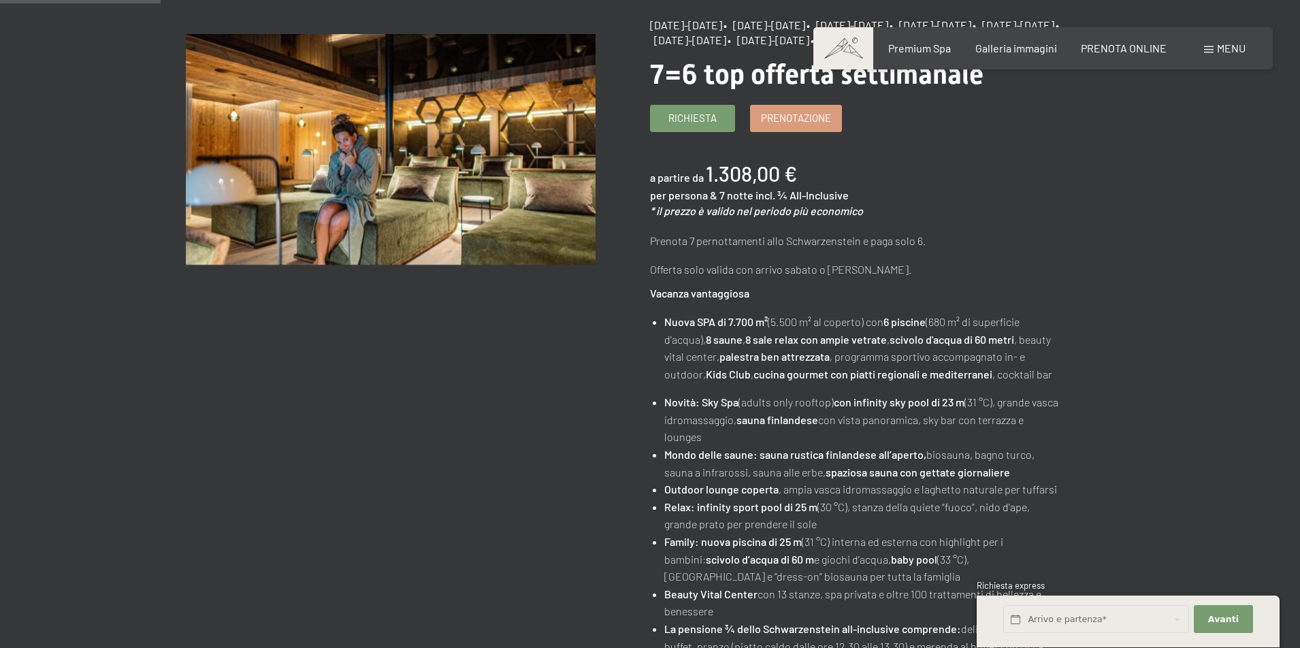
scroll to position [177, 0]
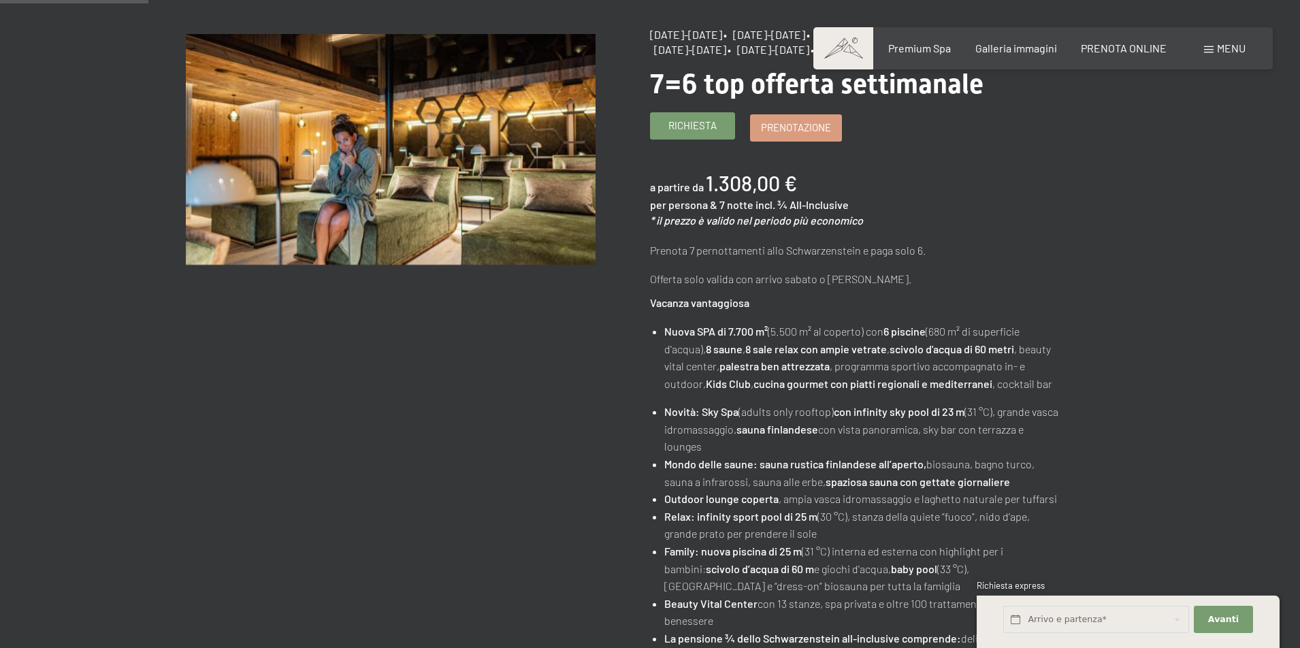
click at [709, 133] on span "Richiesta" at bounding box center [693, 125] width 48 height 14
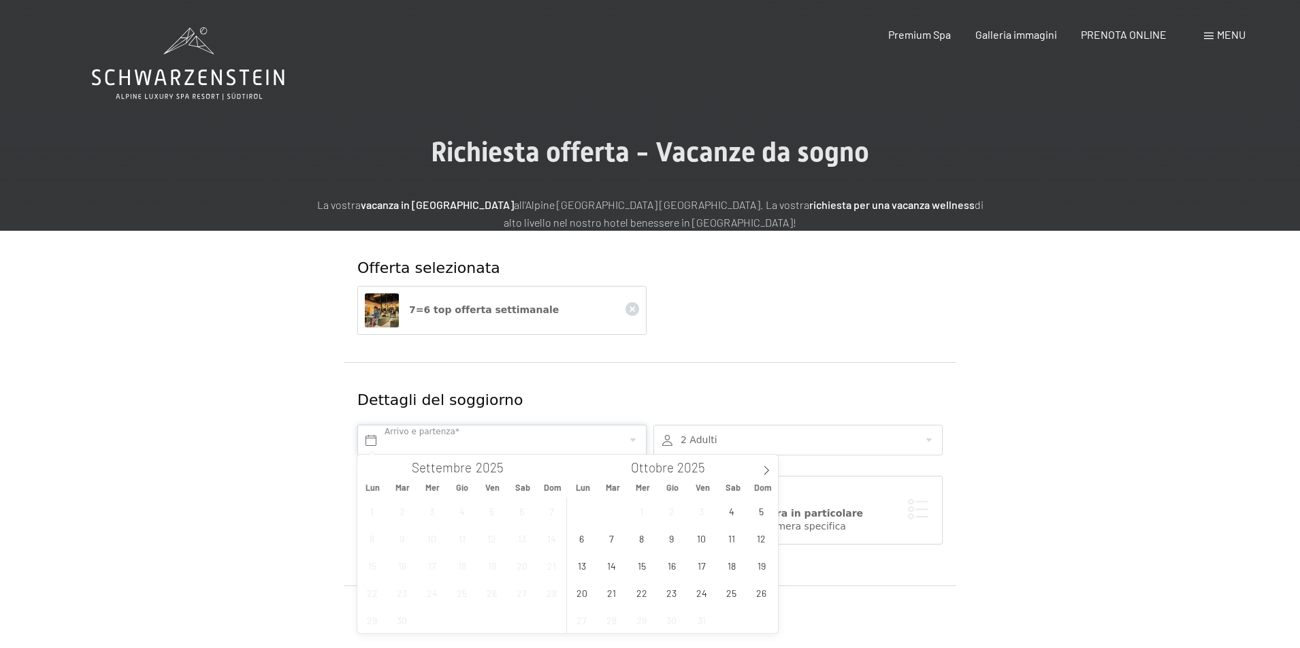
click at [447, 437] on input "text" at bounding box center [501, 440] width 289 height 31
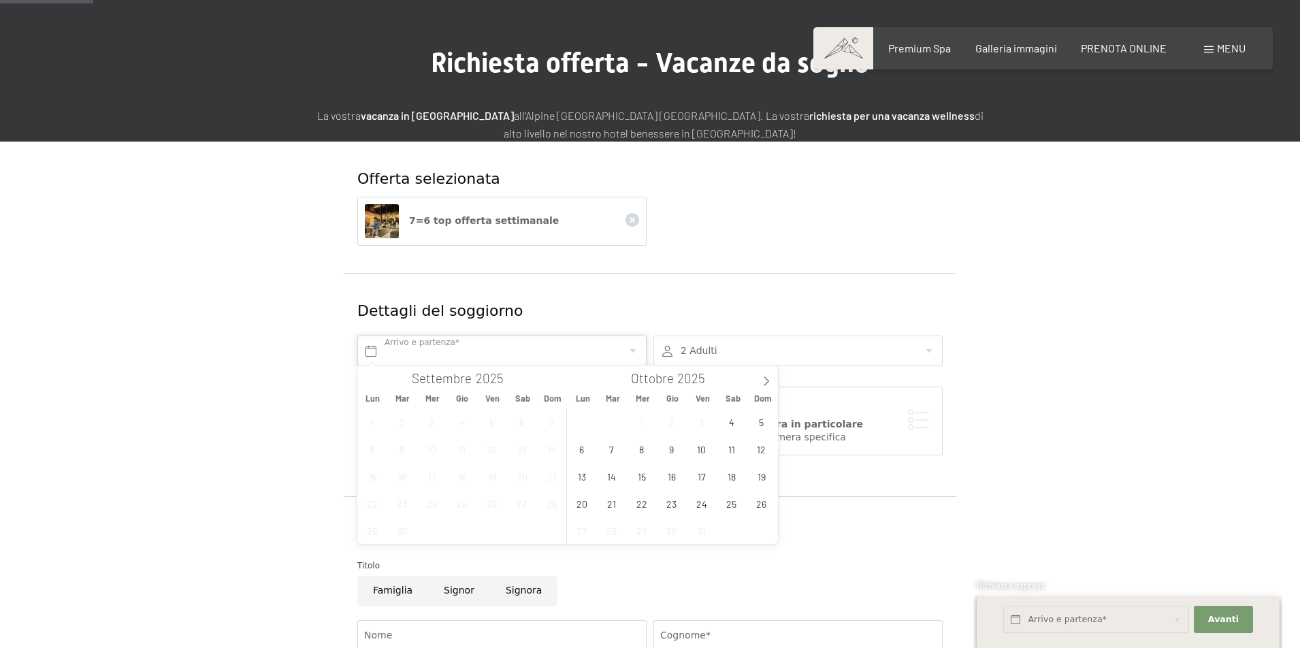
scroll to position [94, 0]
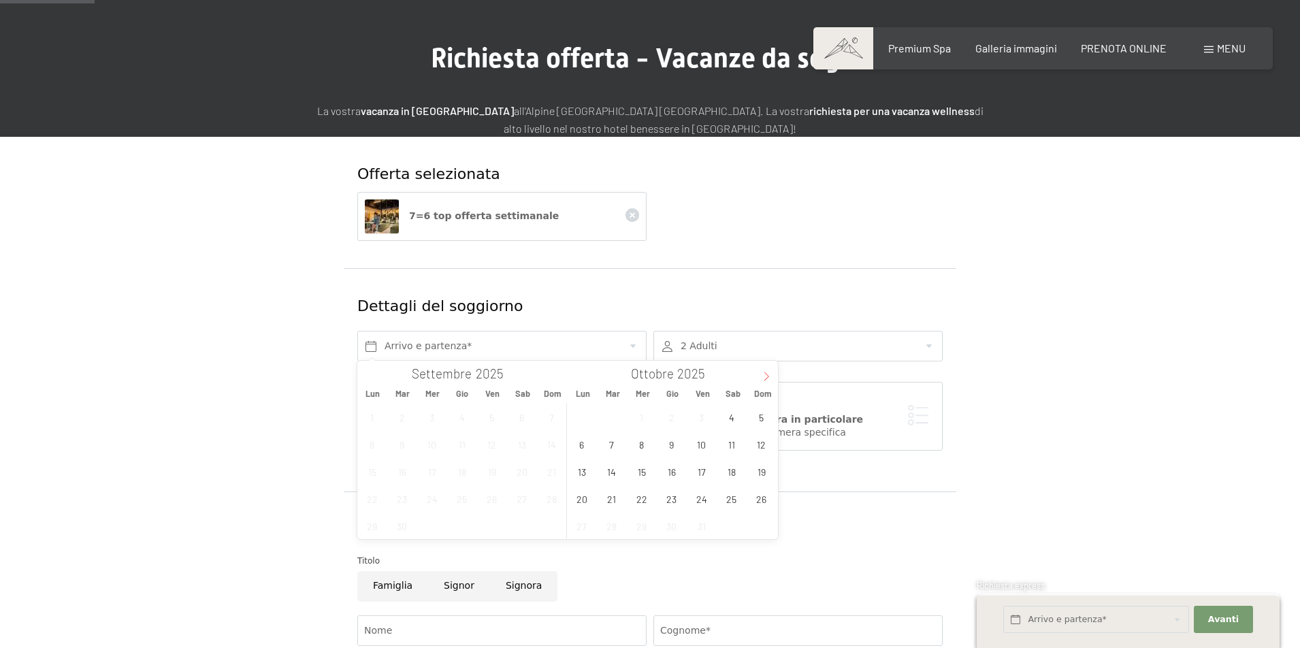
click at [766, 375] on icon at bounding box center [767, 377] width 10 height 10
click at [374, 377] on span at bounding box center [368, 372] width 23 height 23
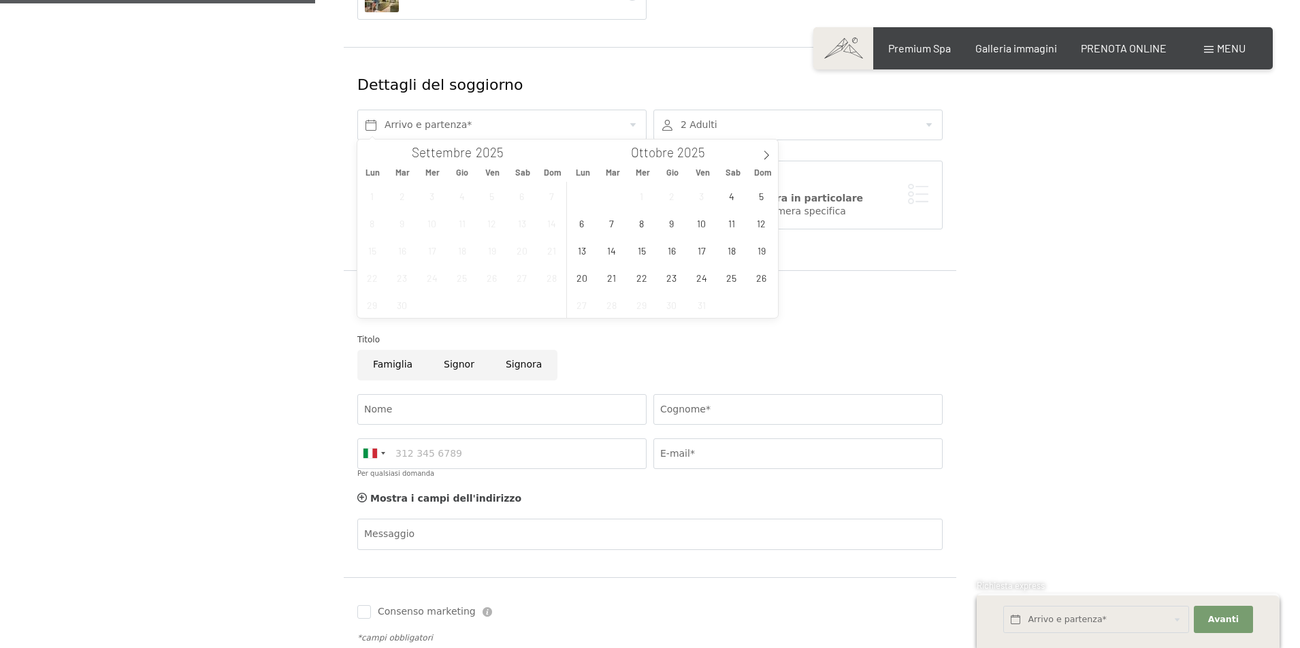
scroll to position [321, 0]
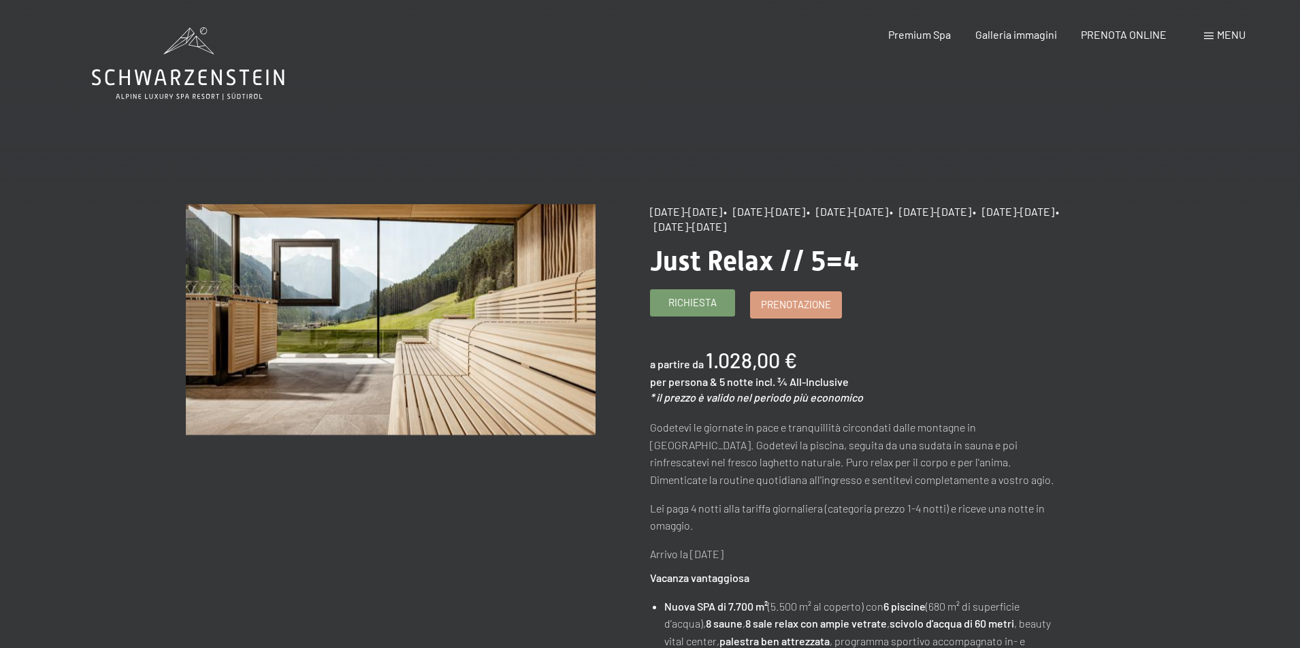
click at [699, 306] on span "Richiesta" at bounding box center [693, 302] width 48 height 14
click at [687, 305] on span "Richiesta" at bounding box center [693, 302] width 48 height 14
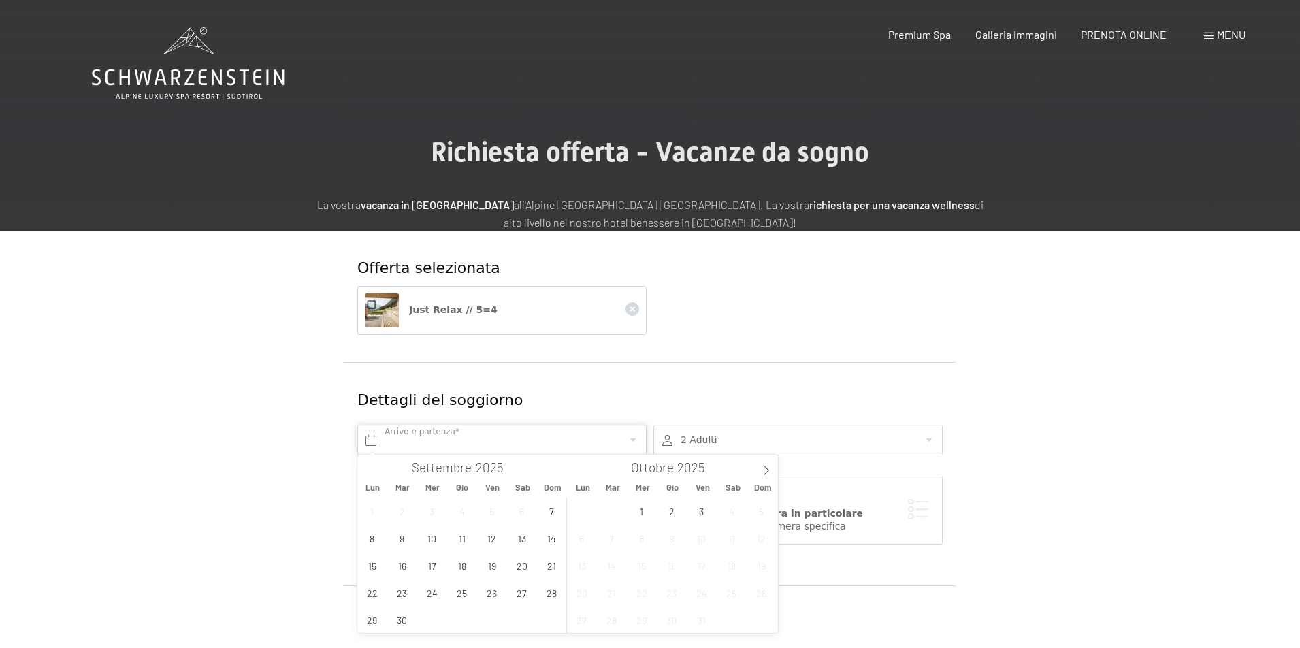
click at [637, 439] on input "text" at bounding box center [501, 440] width 289 height 31
click at [552, 515] on span "7" at bounding box center [552, 511] width 27 height 27
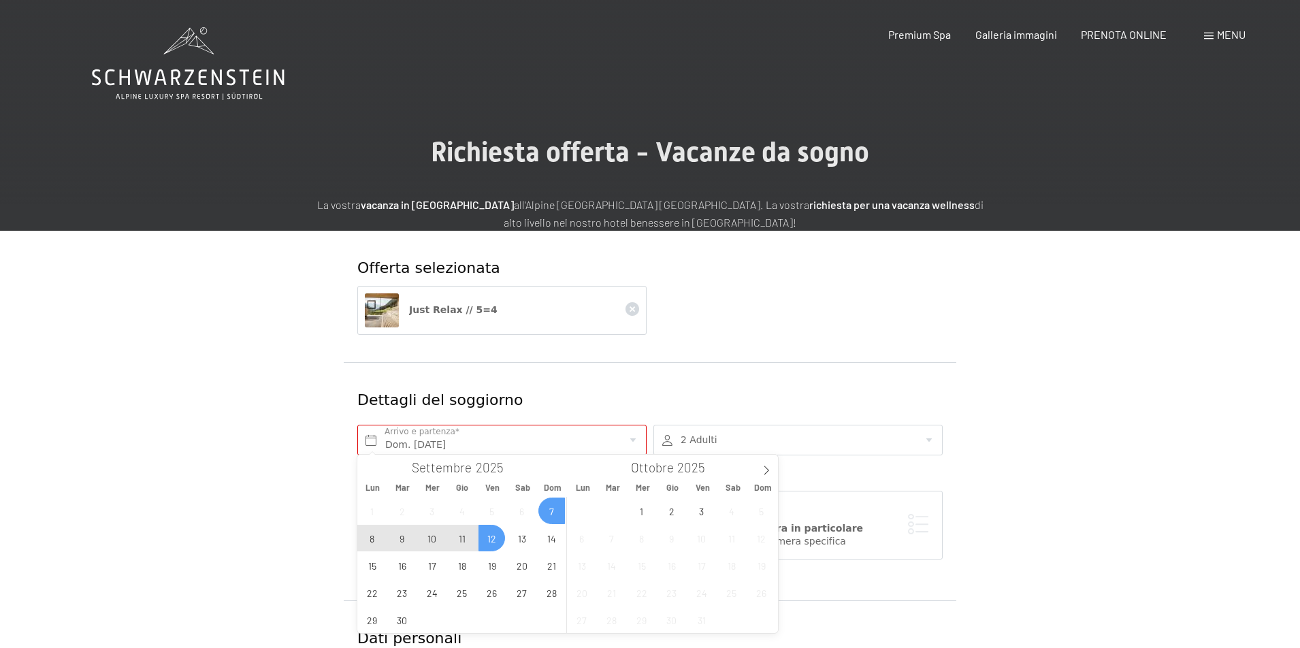
click at [485, 539] on span "12" at bounding box center [492, 538] width 27 height 27
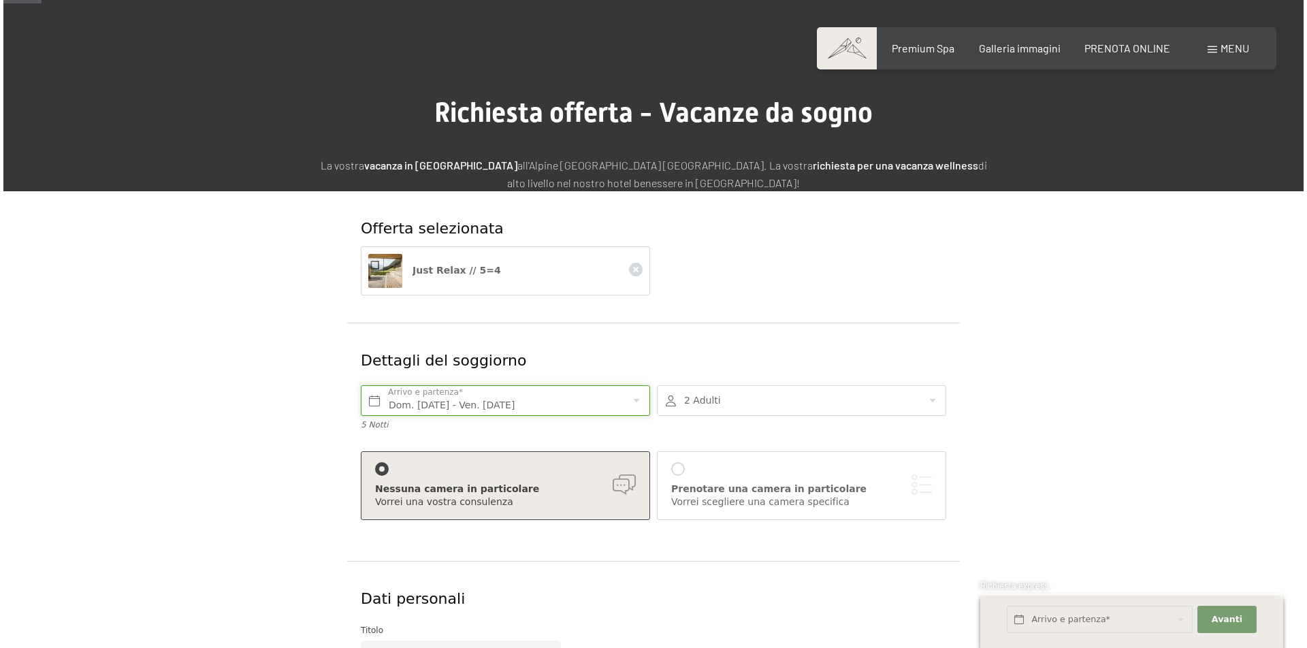
scroll to position [38, 0]
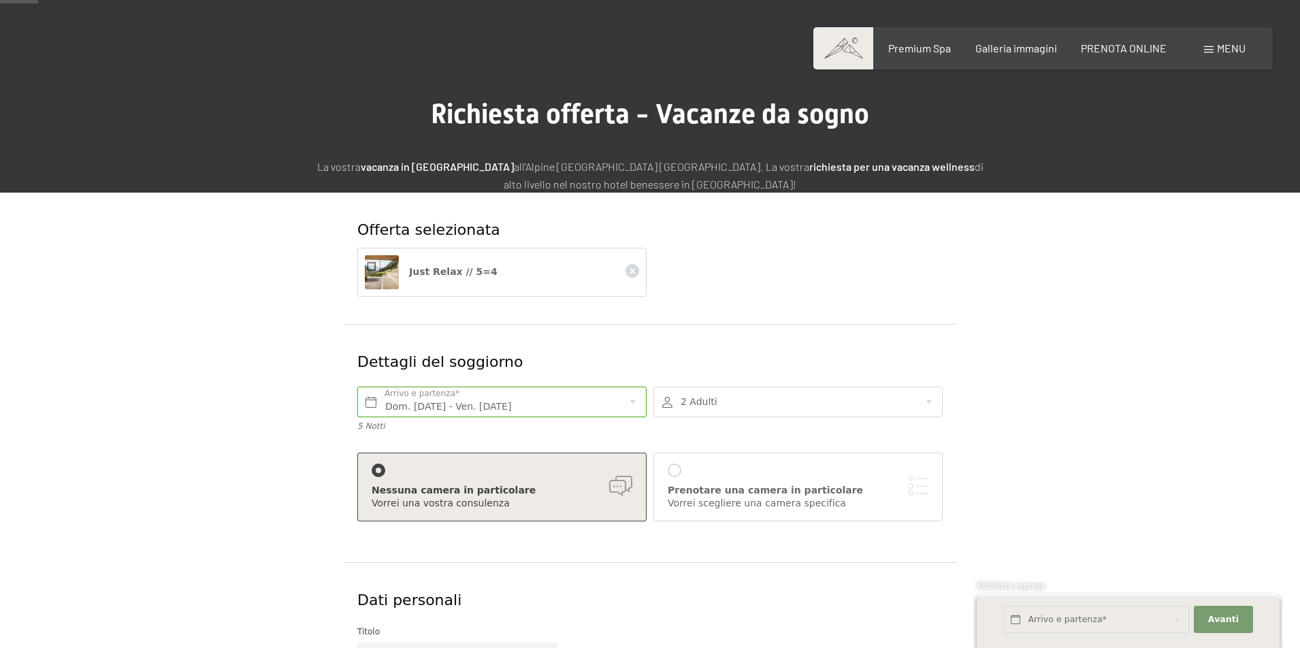
click at [621, 537] on div "Nessuna camera in particolare Vorrei una vostra consulenza Prenotare una camera…" at bounding box center [650, 490] width 592 height 103
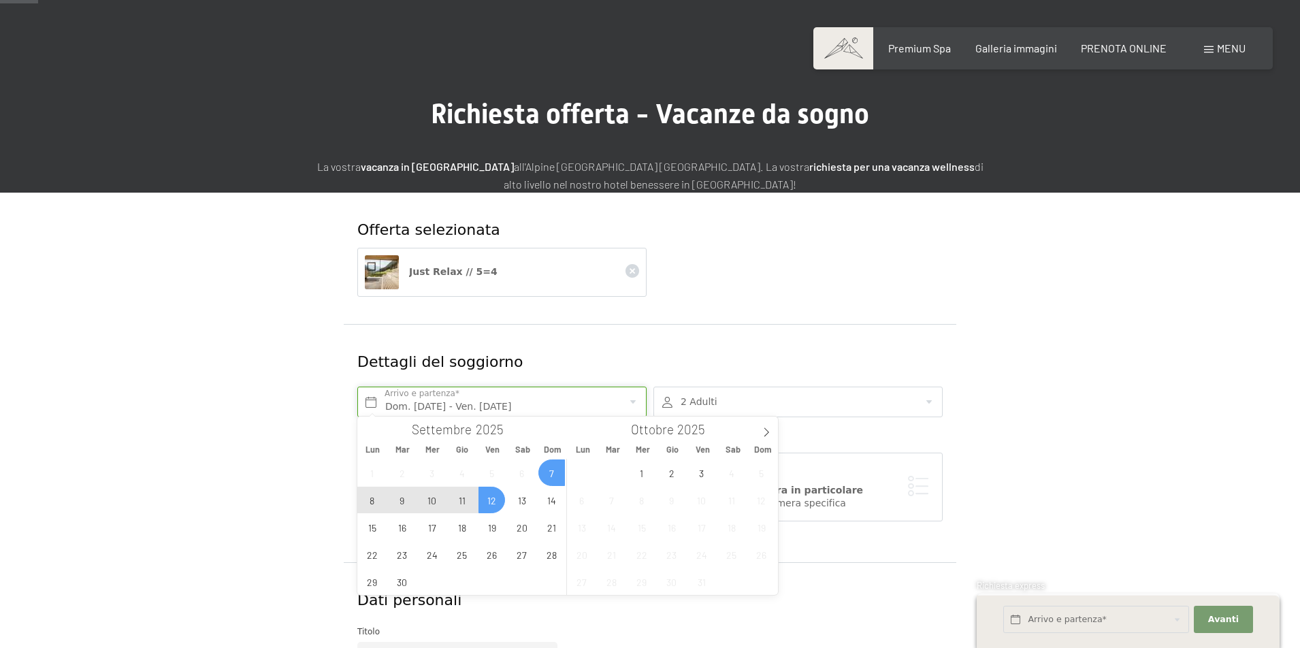
click at [630, 398] on input "Dom. 07/09/2025 - Ven. 12/09/2025" at bounding box center [501, 402] width 289 height 31
click at [555, 503] on span "14" at bounding box center [552, 500] width 27 height 27
click at [556, 503] on span "14" at bounding box center [552, 500] width 27 height 27
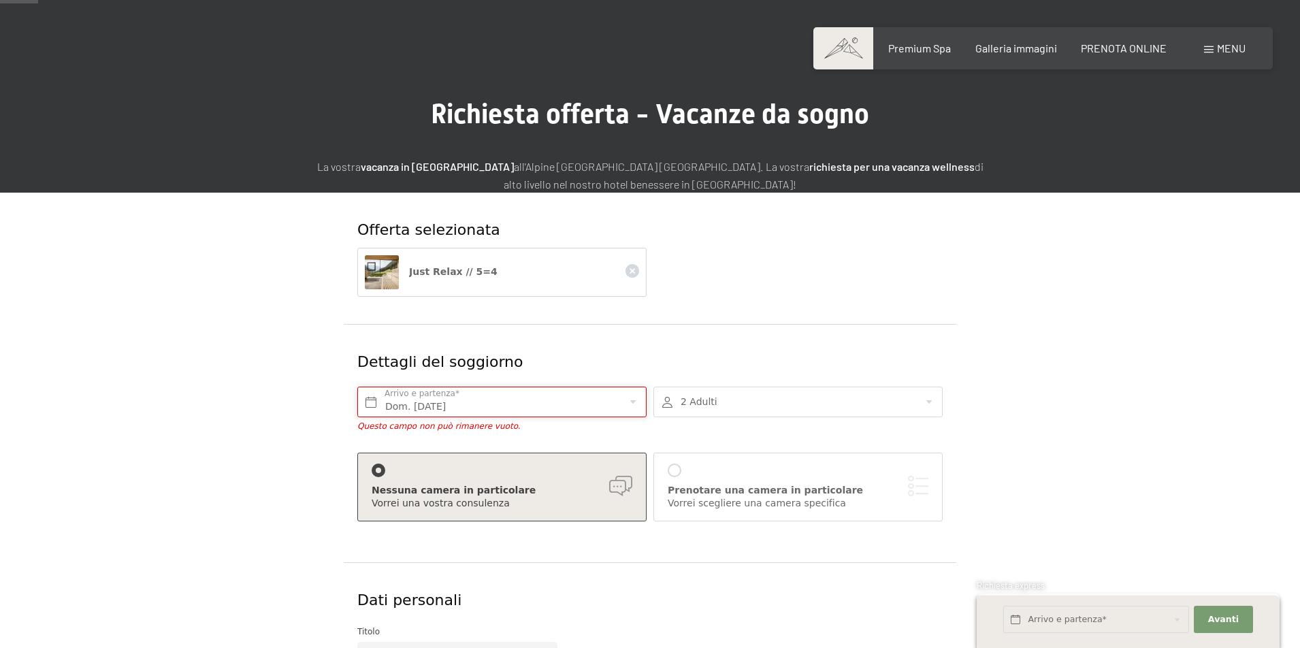
click at [557, 400] on input "Dom. 14/09/2025" at bounding box center [501, 402] width 289 height 31
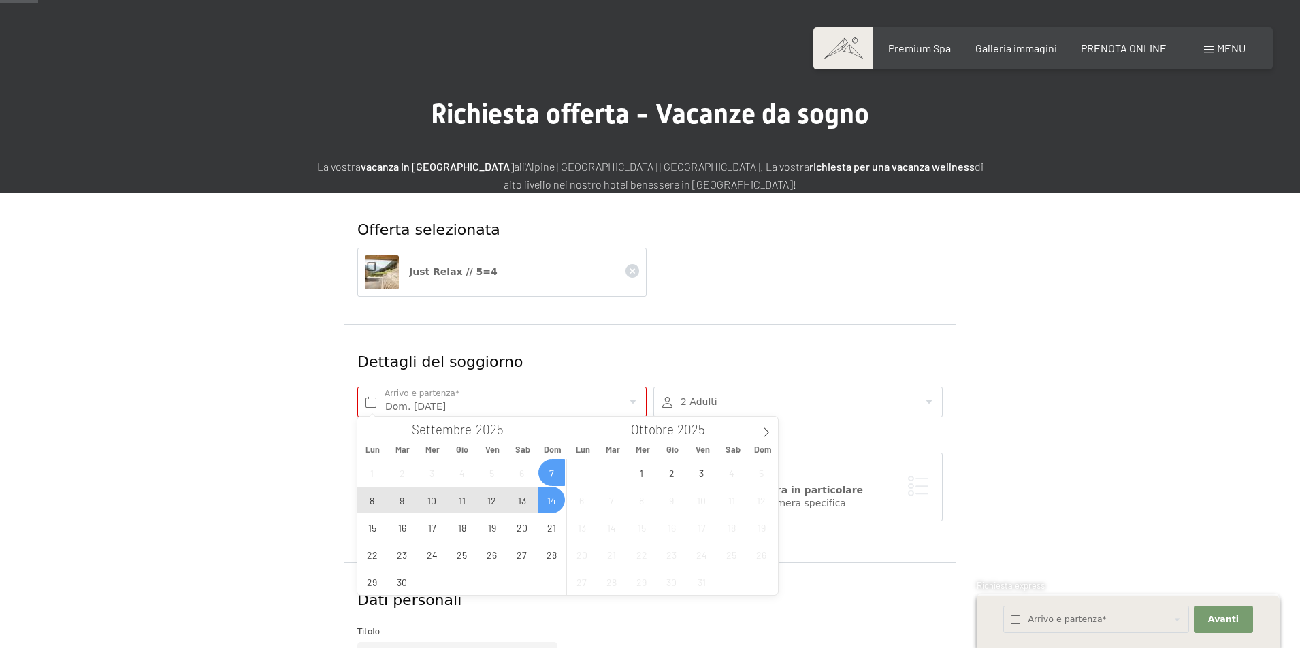
click at [550, 467] on span "7" at bounding box center [552, 473] width 27 height 27
type input "Dom. 07/09/2025 - Dom. 14/09/2025"
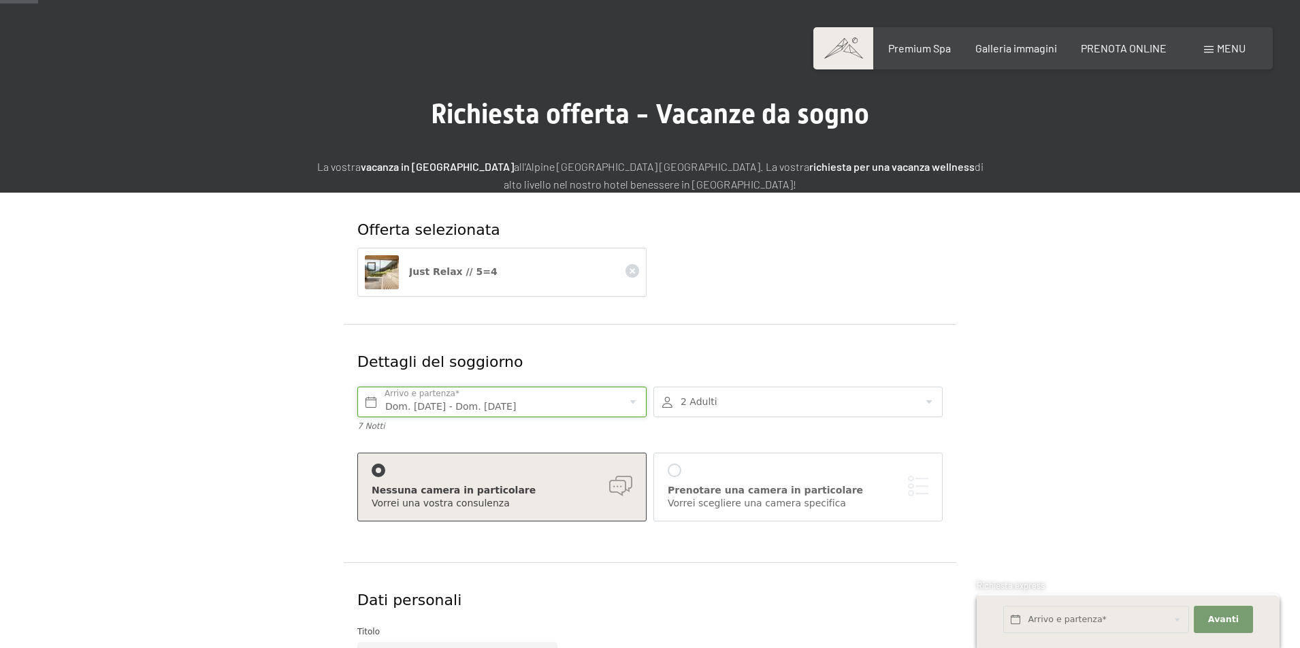
click at [584, 407] on input "Dom. 07/09/2025 - Dom. 14/09/2025" at bounding box center [501, 402] width 289 height 31
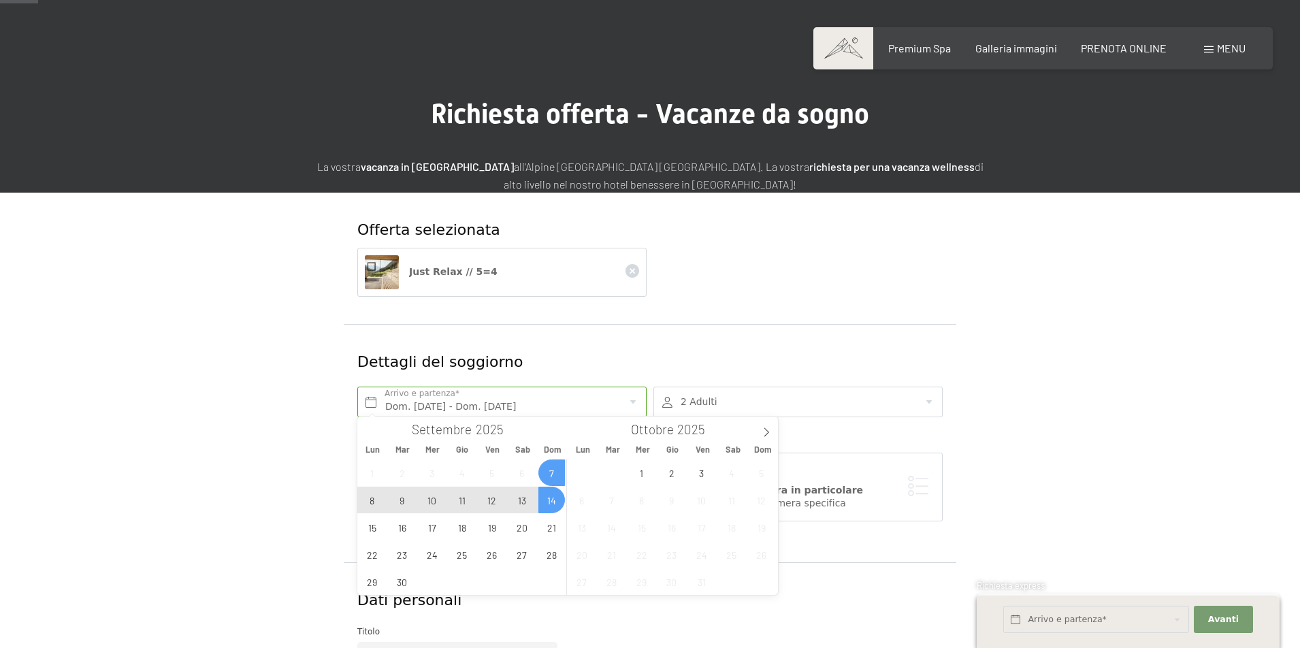
click at [1051, 443] on form "Offerta selezionata Just Relax // 5=4 Dettagli del soggiorno Dom. 07/09/2025 - …" at bounding box center [650, 600] width 929 height 814
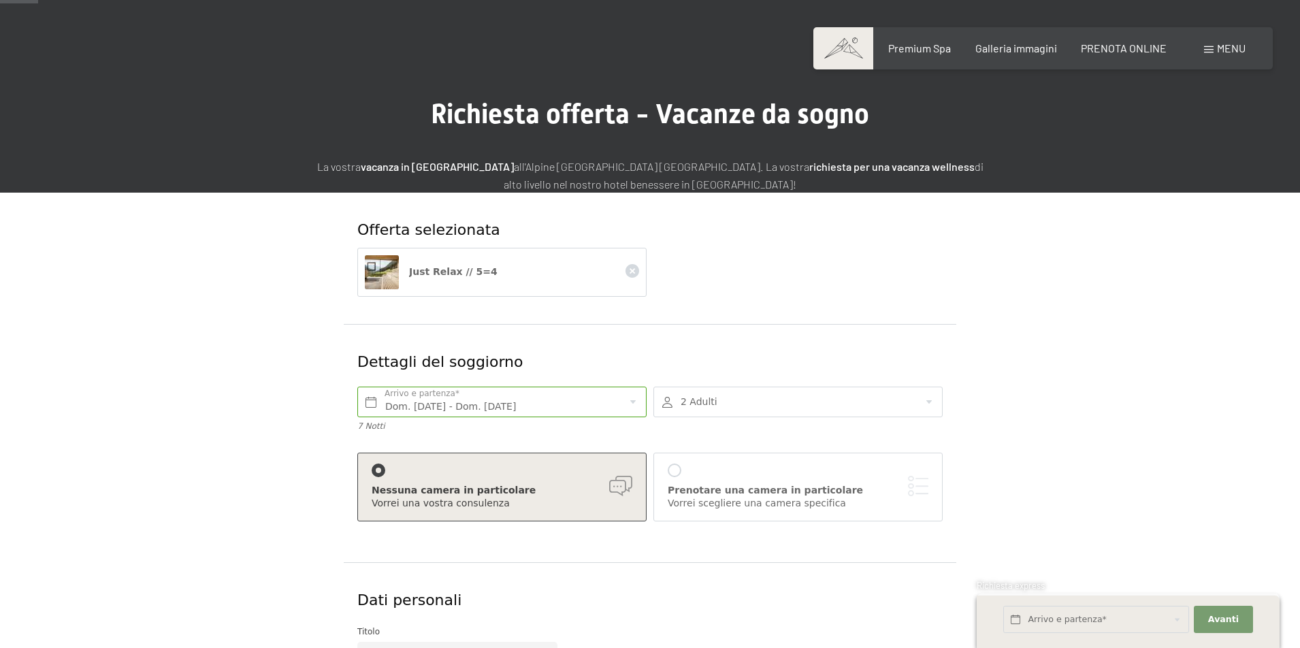
click at [621, 484] on div "Nessuna camera in particolare" at bounding box center [502, 491] width 261 height 14
click at [675, 469] on div at bounding box center [675, 471] width 14 height 14
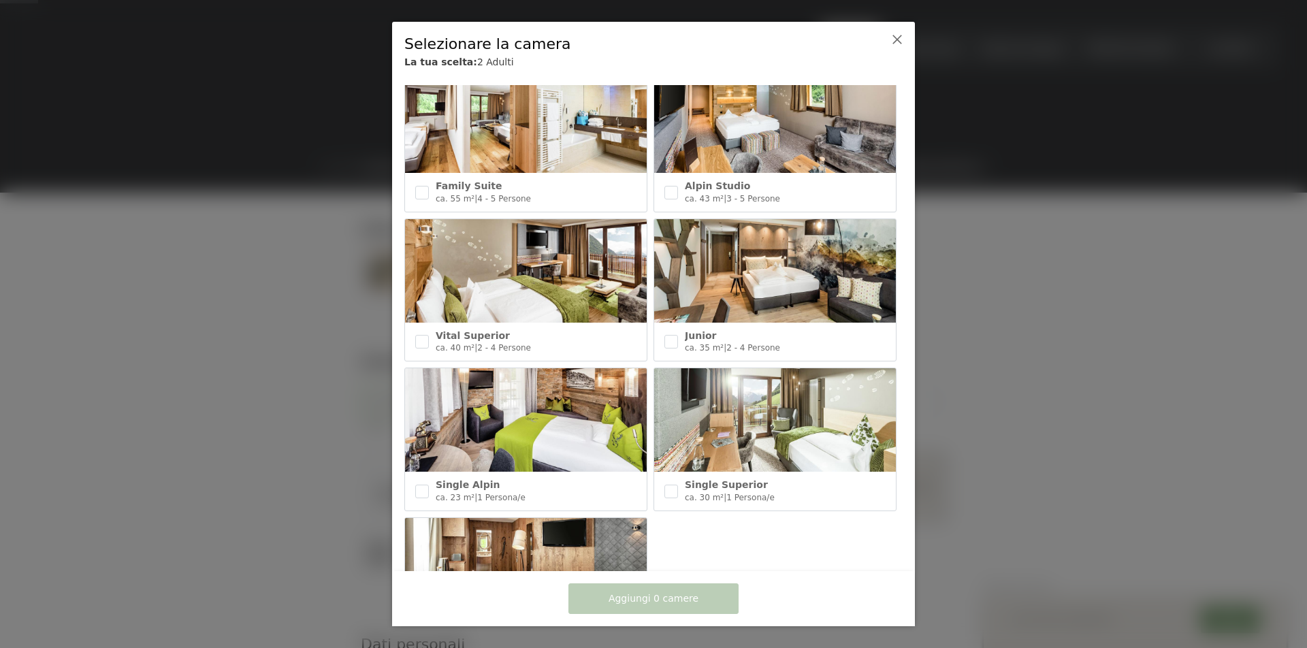
scroll to position [490, 0]
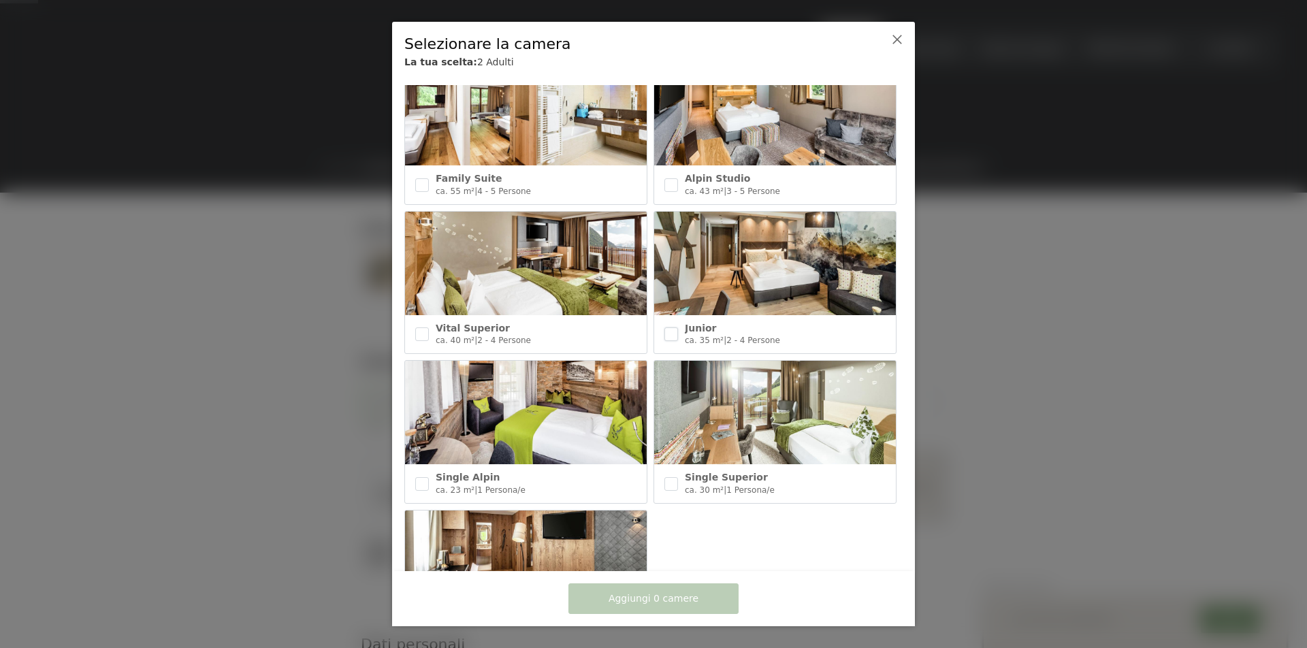
click at [673, 328] on input "checkbox" at bounding box center [672, 335] width 14 height 14
checkbox input "true"
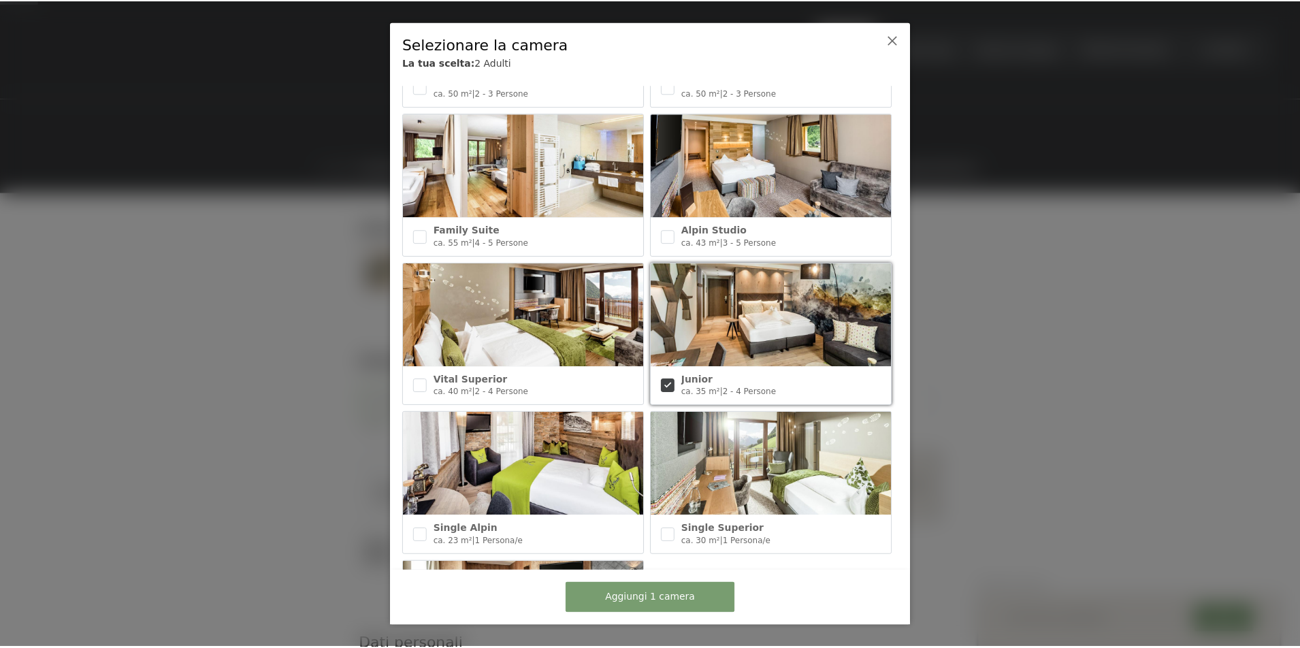
scroll to position [514, 0]
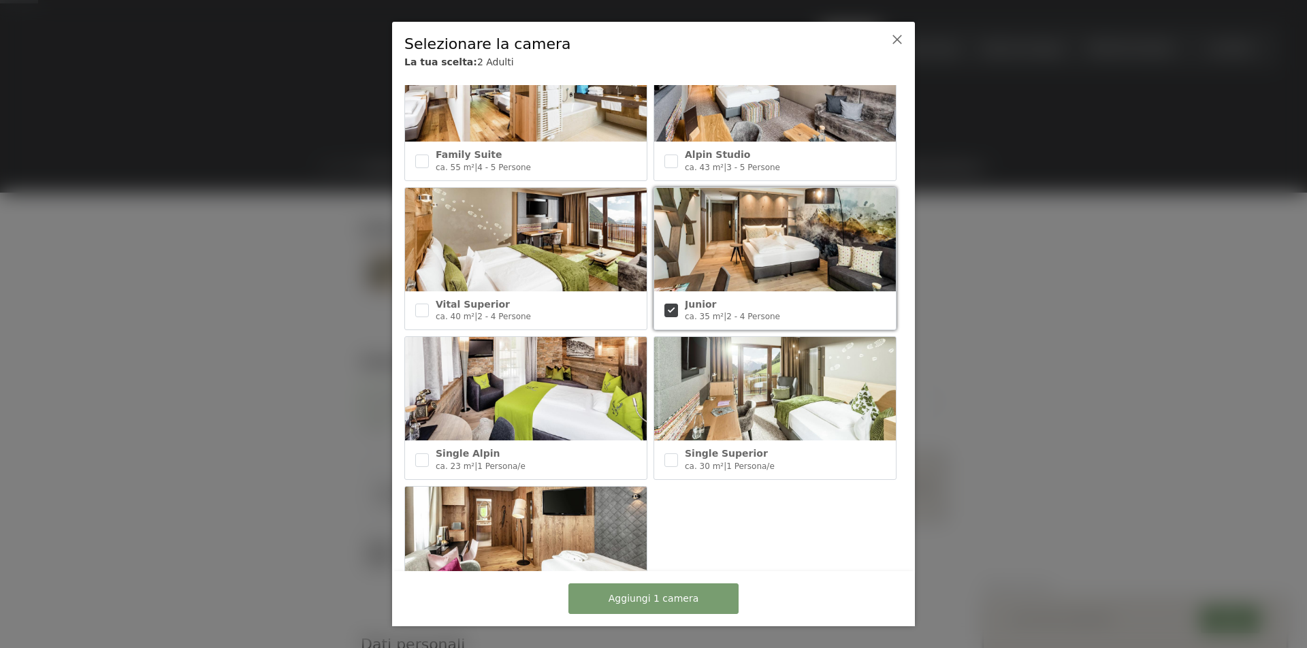
click at [676, 603] on span "Aggiungi 1 camera" at bounding box center [654, 599] width 90 height 14
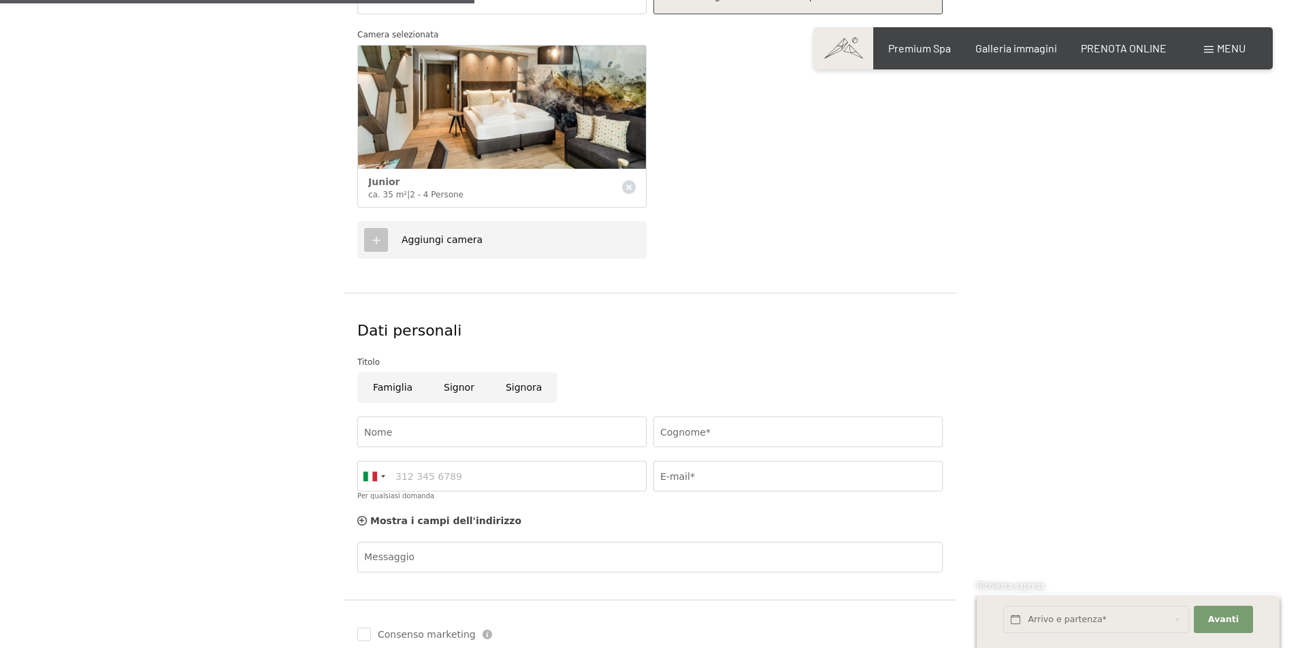
scroll to position [562, 0]
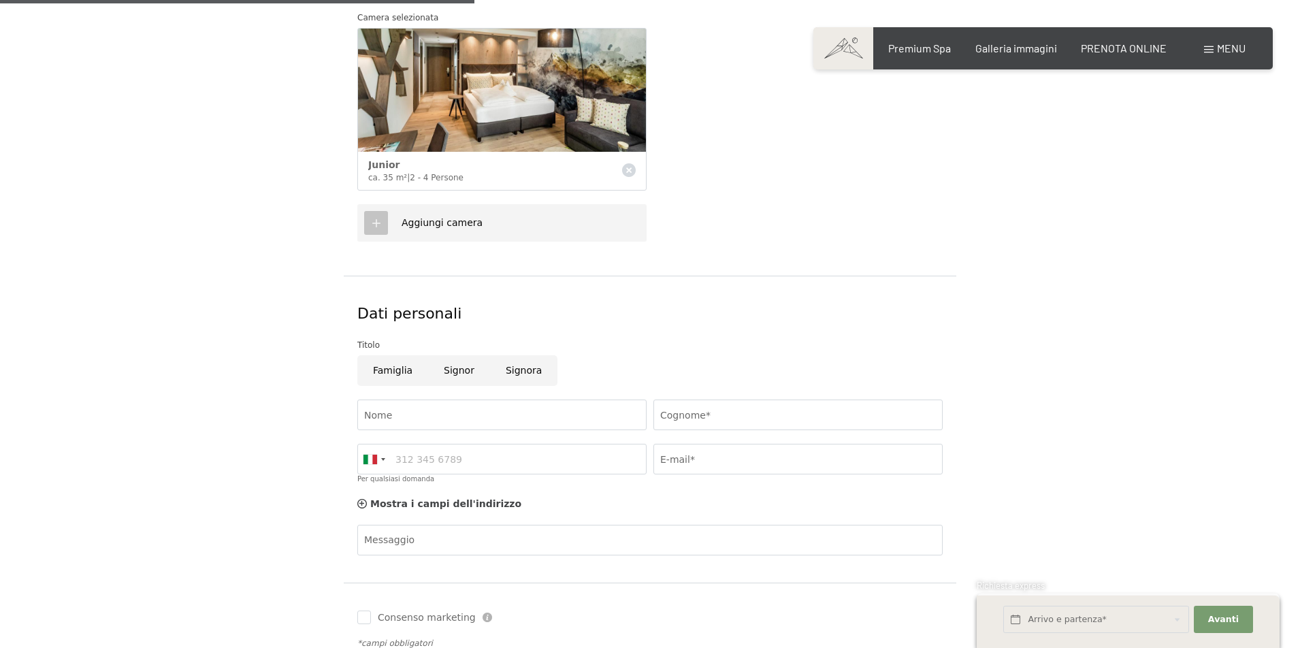
click at [509, 361] on input "Signora" at bounding box center [523, 370] width 67 height 31
radio input "true"
type input "TINA"
type input "PIRONTI"
type input "3917037952"
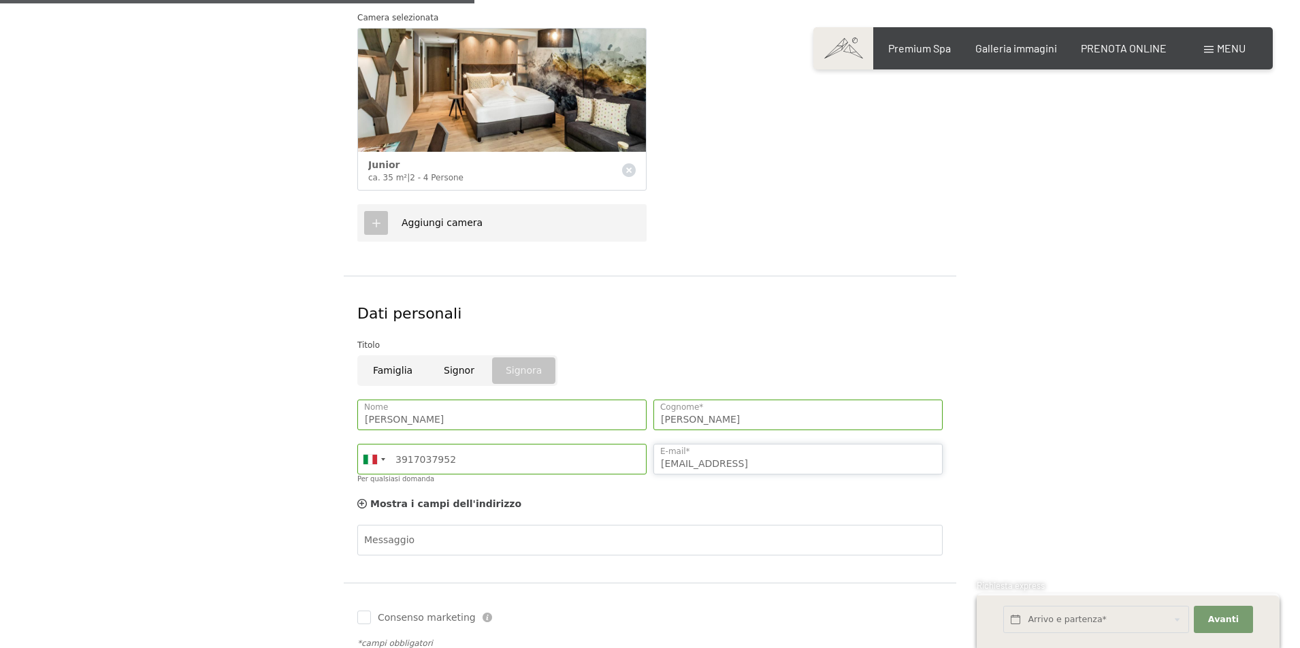
drag, startPoint x: 748, startPoint y: 462, endPoint x: 658, endPoint y: 463, distance: 89.9
click at [658, 463] on input "tinapironti@hotmail" at bounding box center [798, 459] width 289 height 31
type input "s"
type input "amodiosergio"
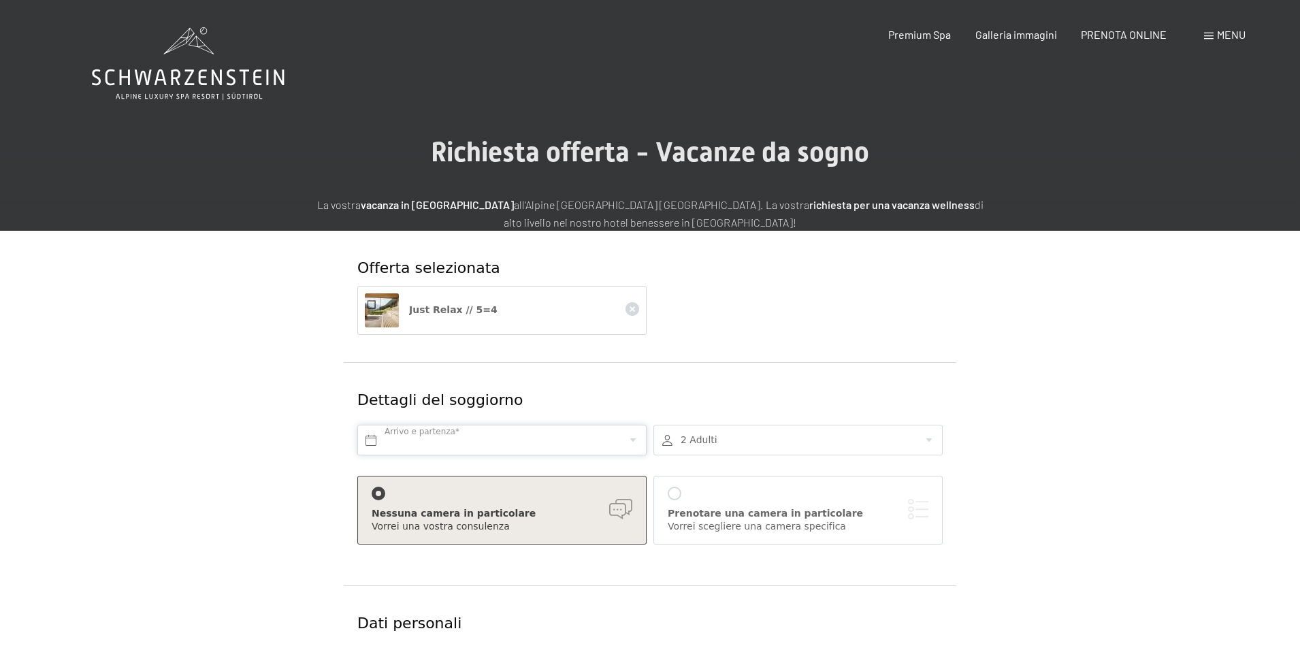
click at [635, 436] on input "text" at bounding box center [501, 440] width 289 height 31
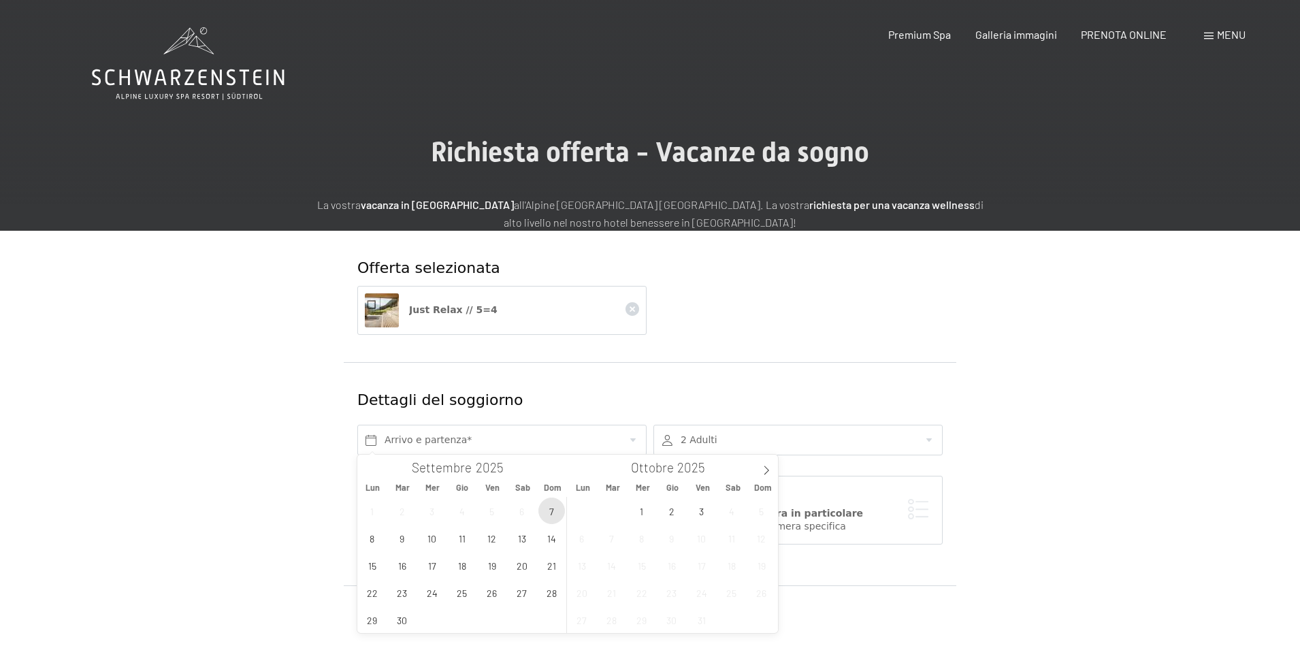
click at [546, 510] on span "7" at bounding box center [552, 511] width 27 height 27
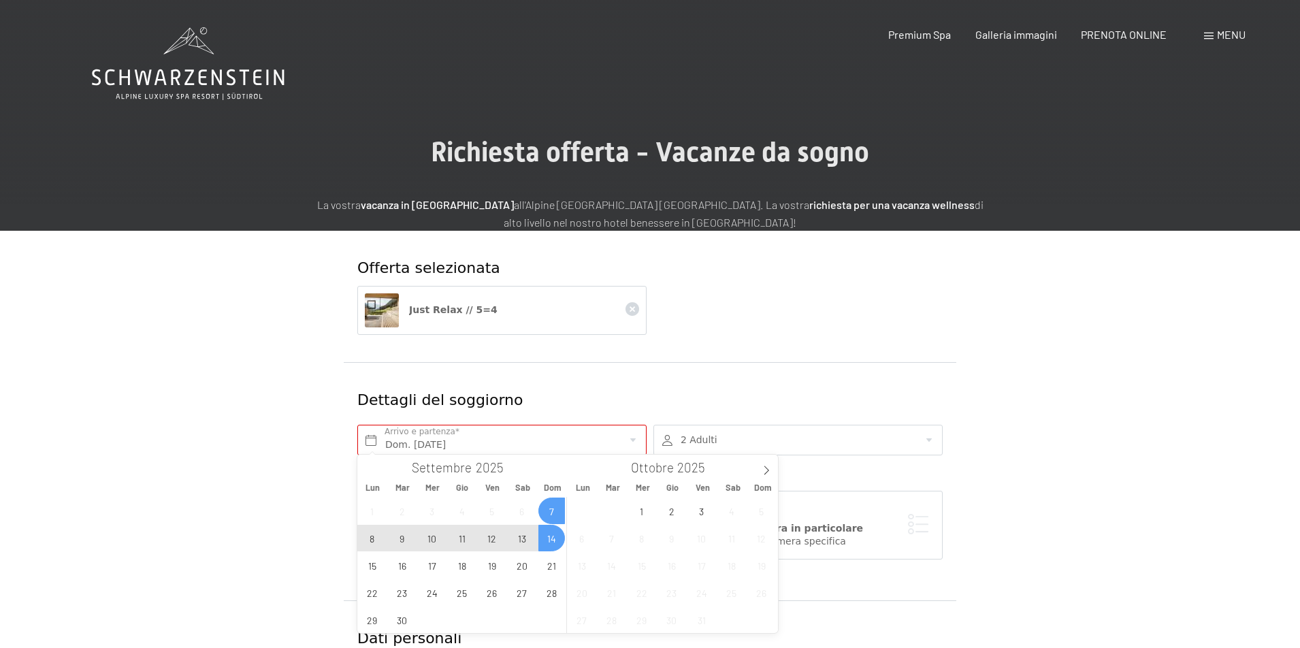
click at [550, 532] on span "14" at bounding box center [552, 538] width 27 height 27
type input "Dom. 07/09/2025 - Dom. 14/09/2025"
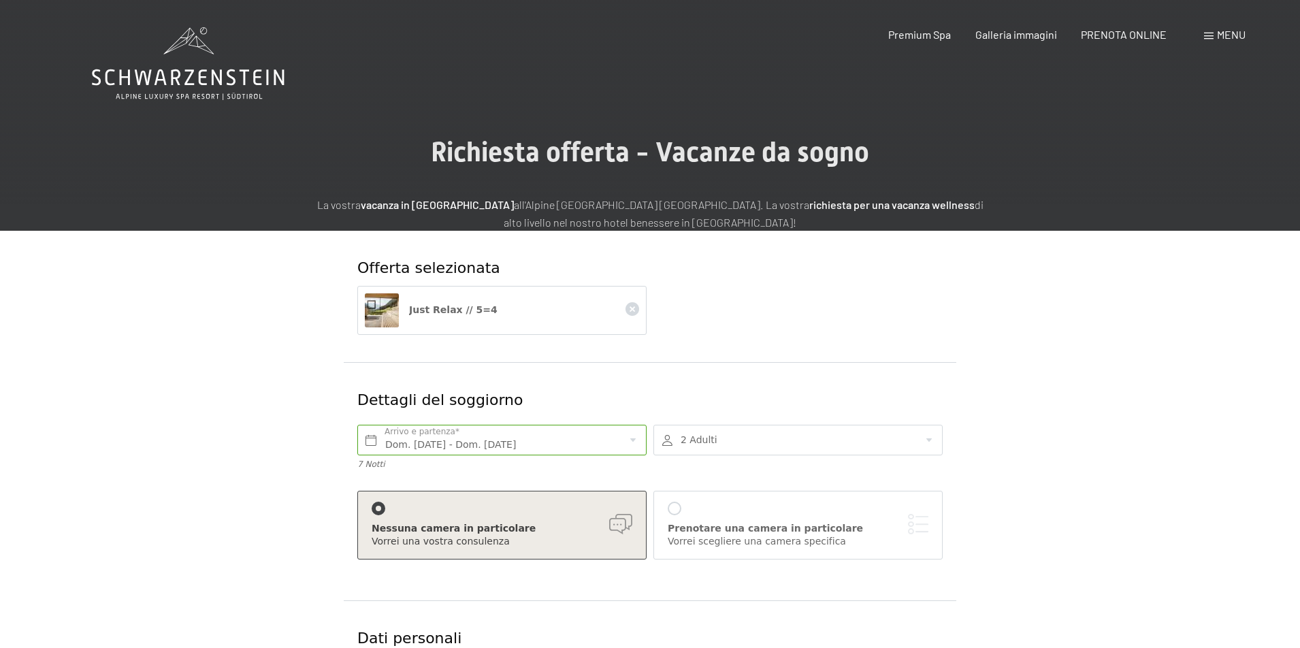
click at [678, 508] on div at bounding box center [675, 509] width 14 height 14
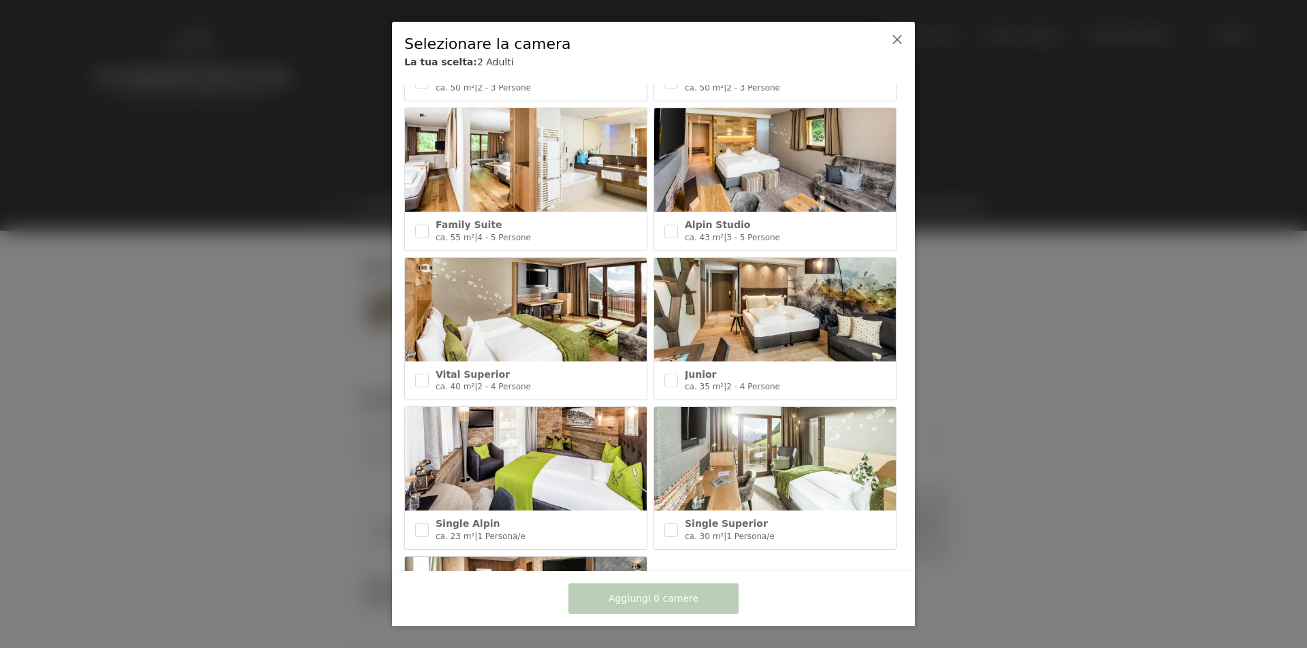
scroll to position [454, 0]
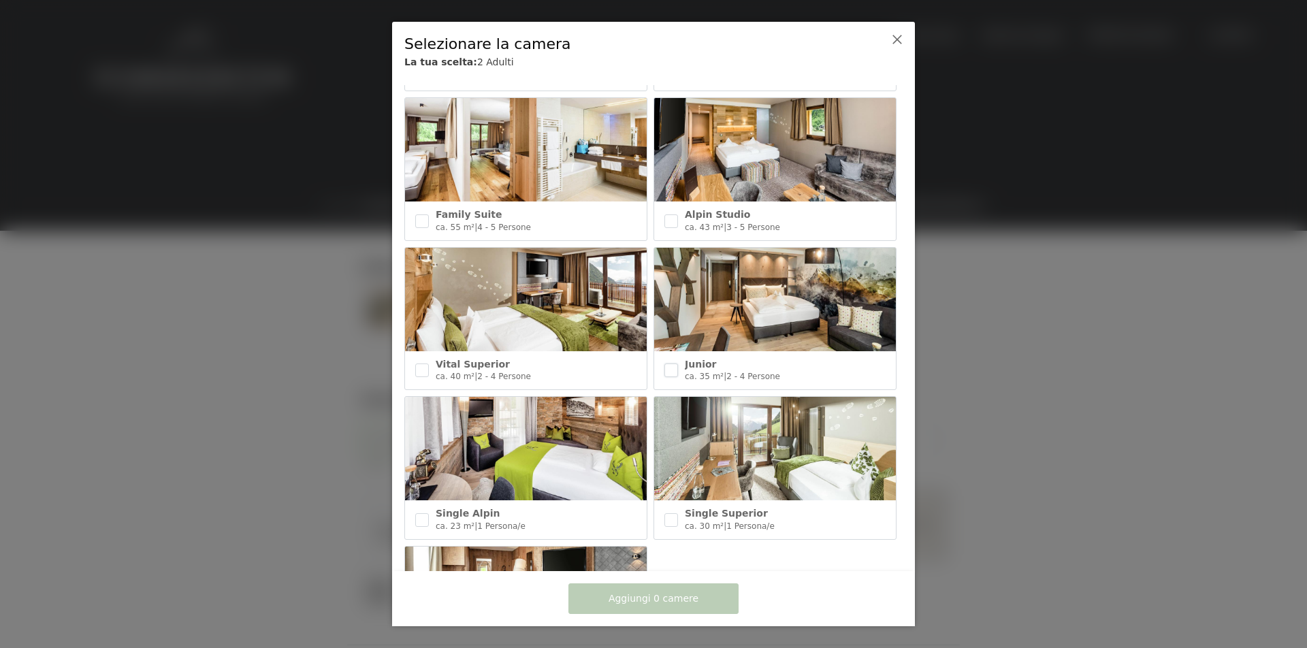
click at [665, 364] on input "checkbox" at bounding box center [672, 371] width 14 height 14
checkbox input "true"
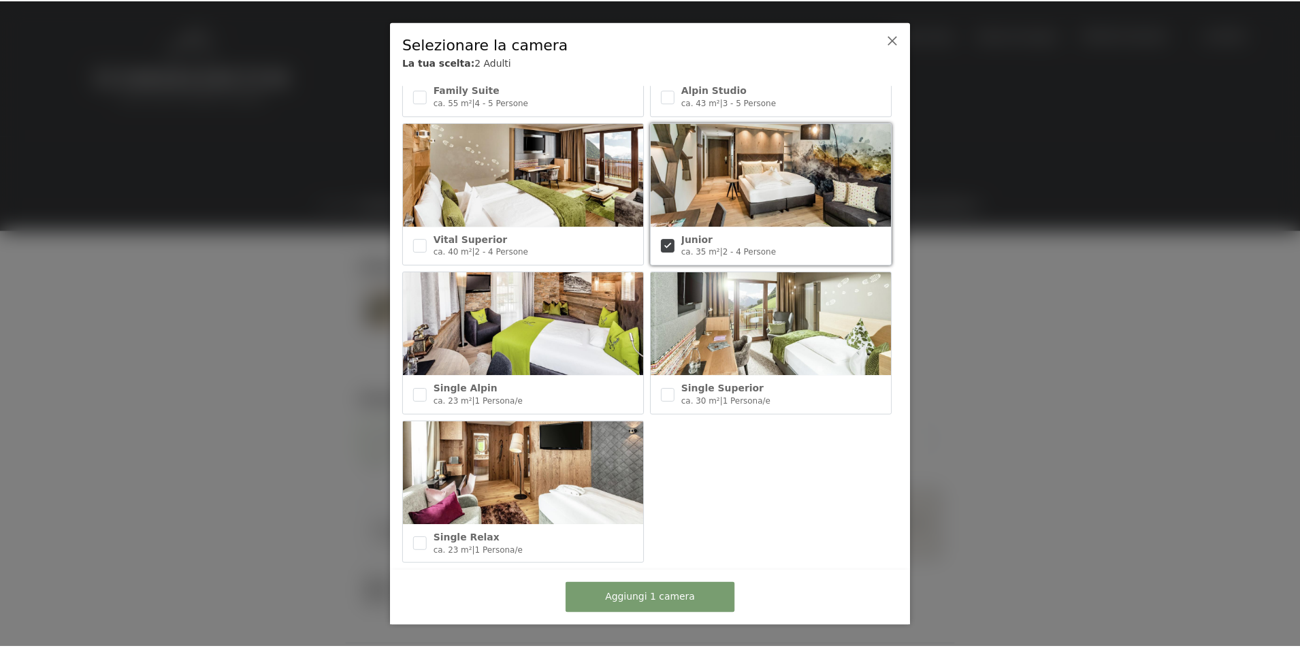
scroll to position [578, 0]
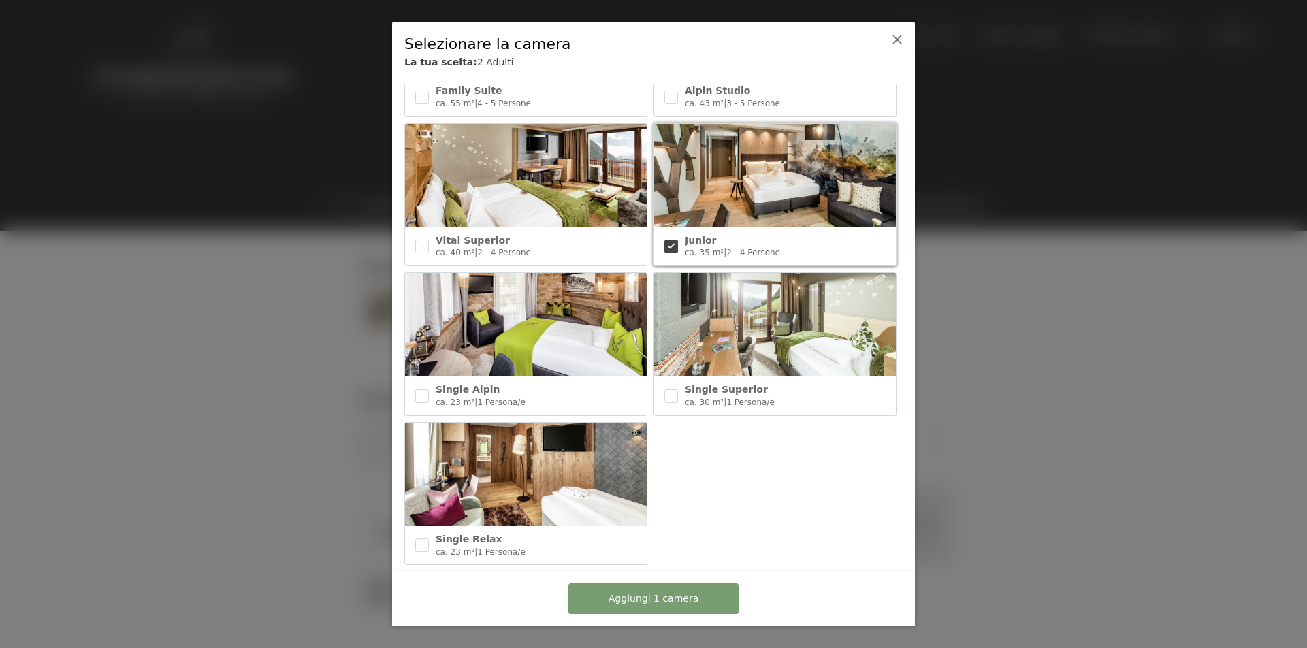
click at [630, 602] on span "Aggiungi 1 camera" at bounding box center [654, 599] width 90 height 14
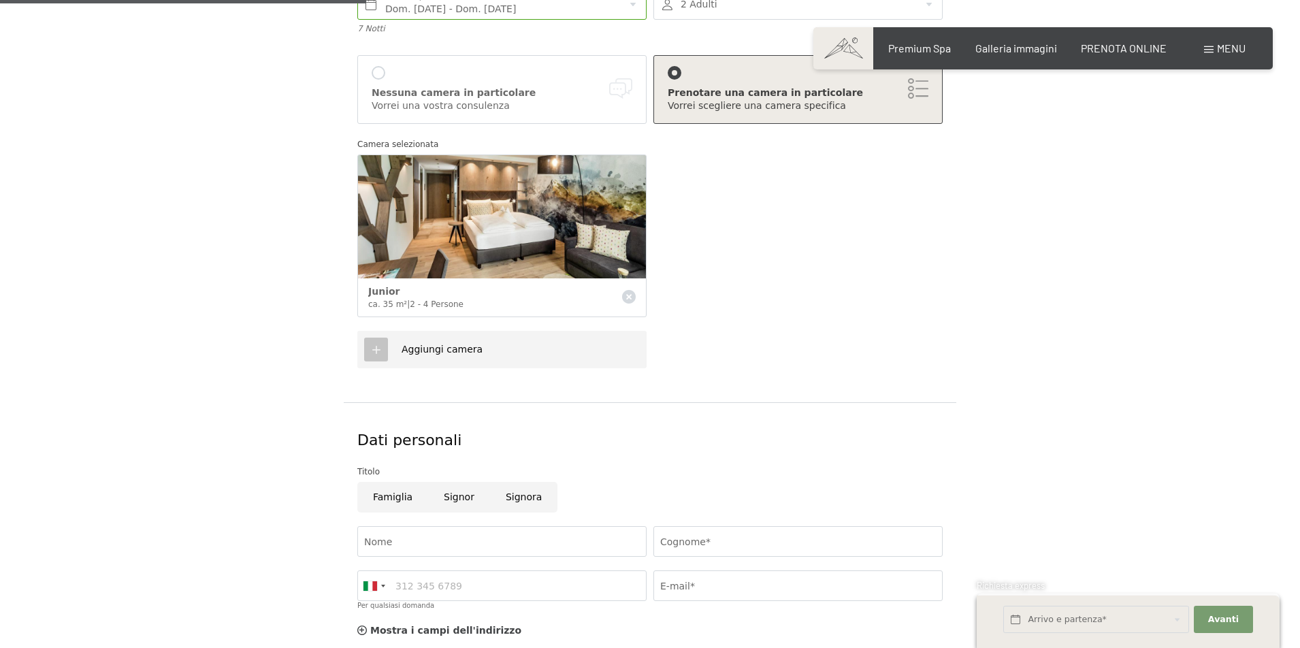
scroll to position [437, 0]
click at [513, 488] on input "Signora" at bounding box center [523, 496] width 67 height 31
radio input "true"
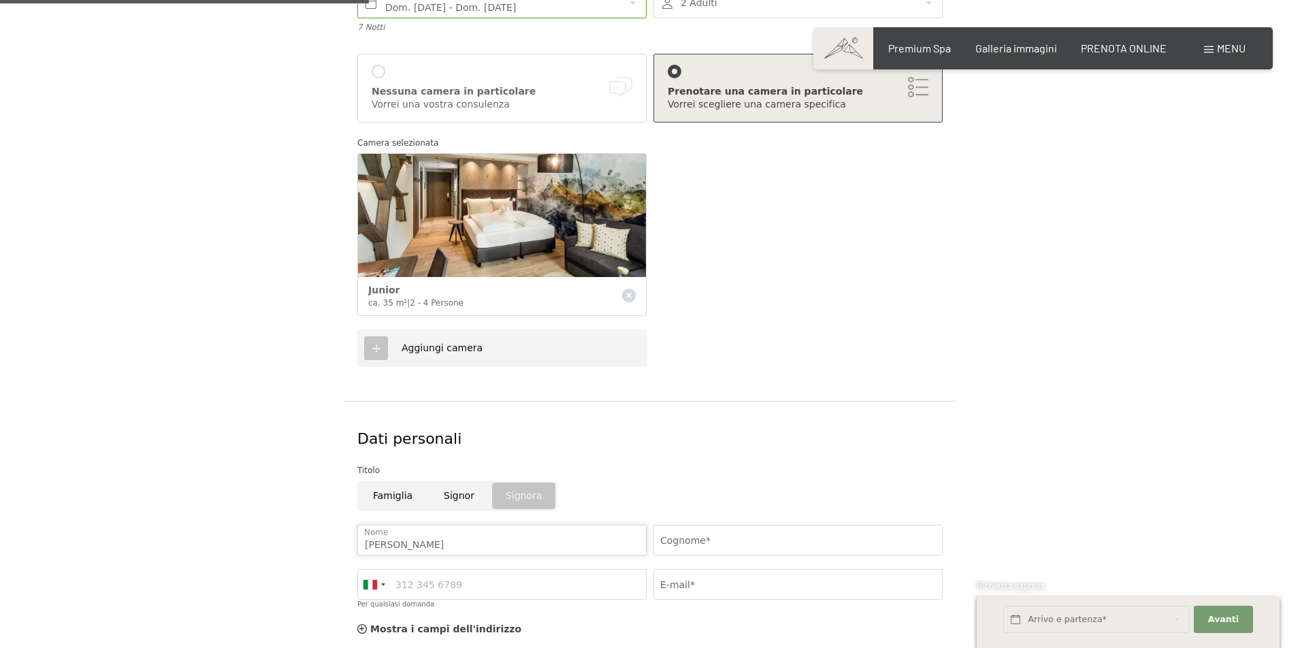
type input "TINA"
type input "PIRONTI"
type input "3917037952"
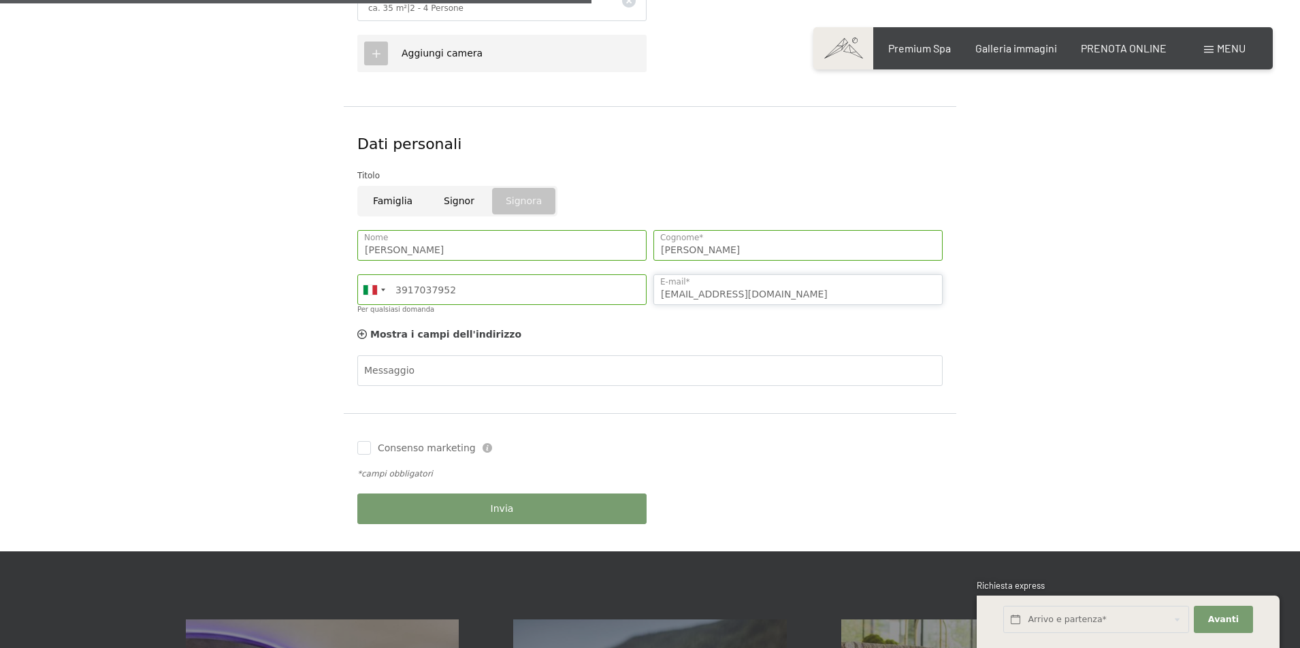
scroll to position [781, 0]
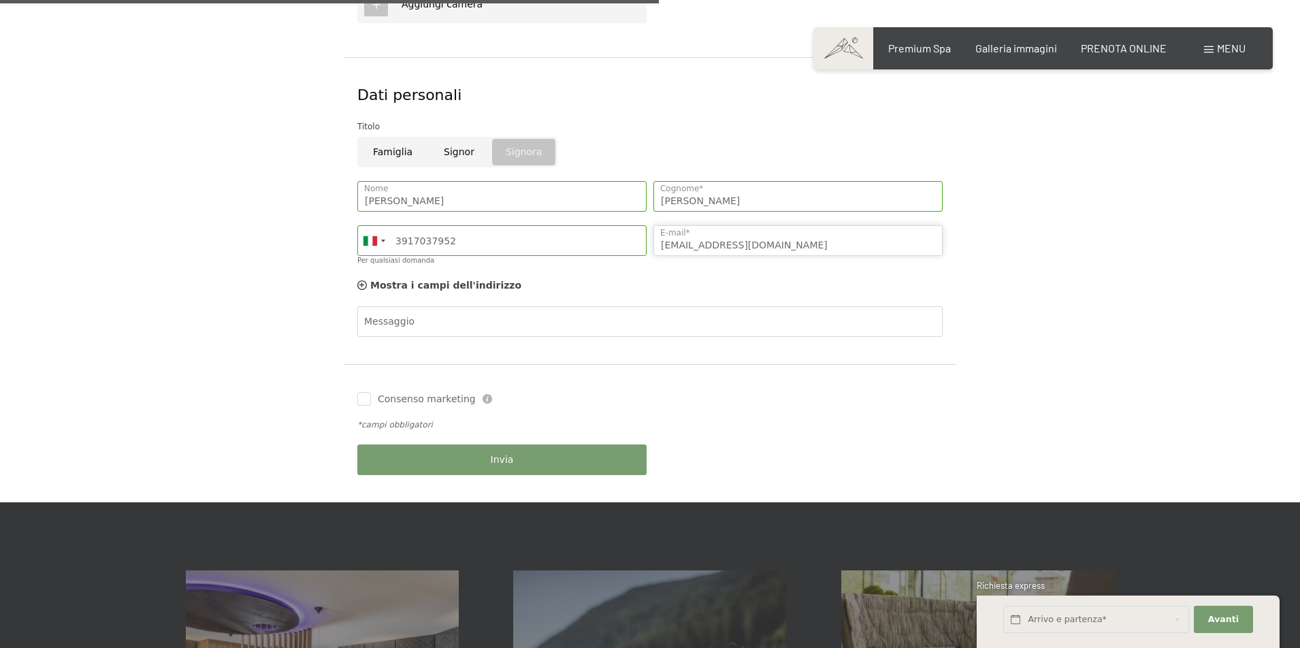
type input "tinapironti@hotmail.it"
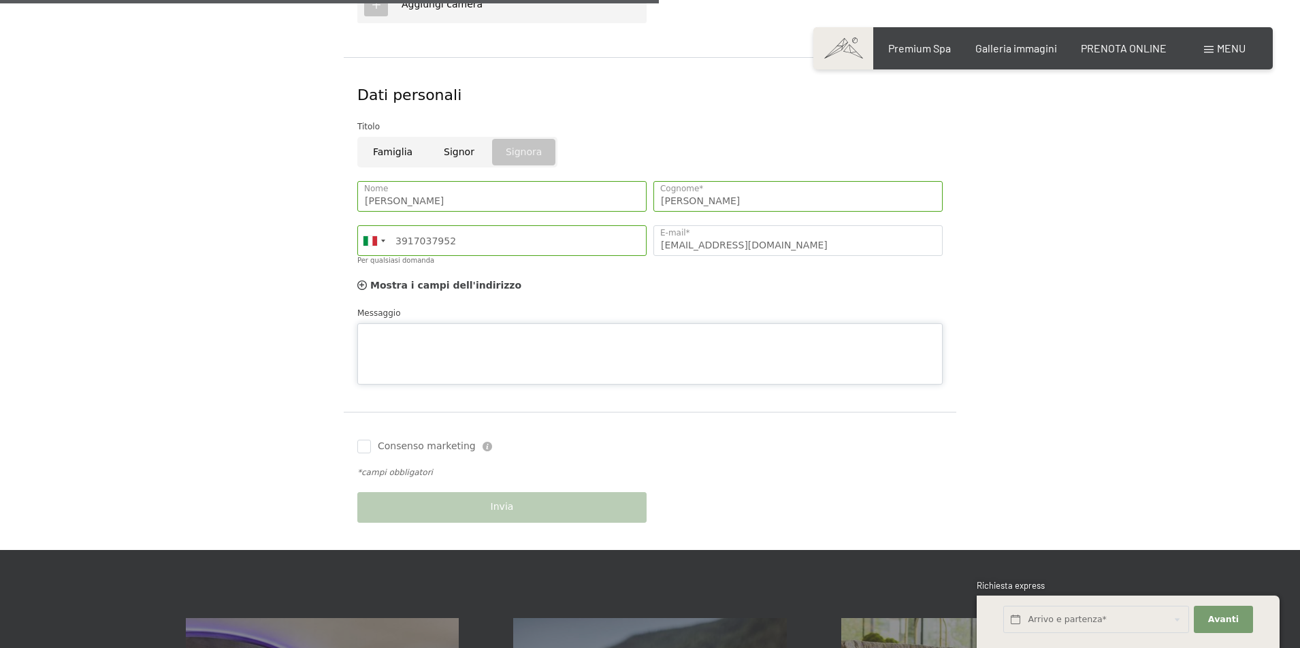
click at [459, 311] on div "Messaggio" at bounding box center [650, 345] width 586 height 78
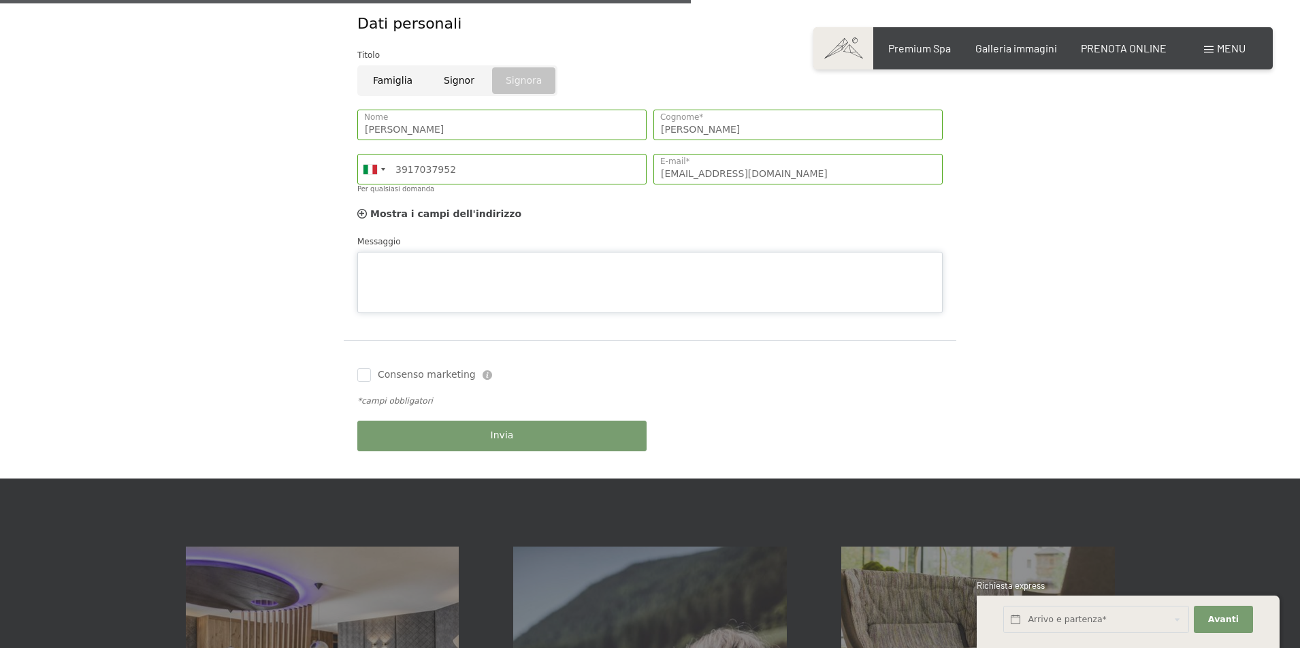
scroll to position [844, 0]
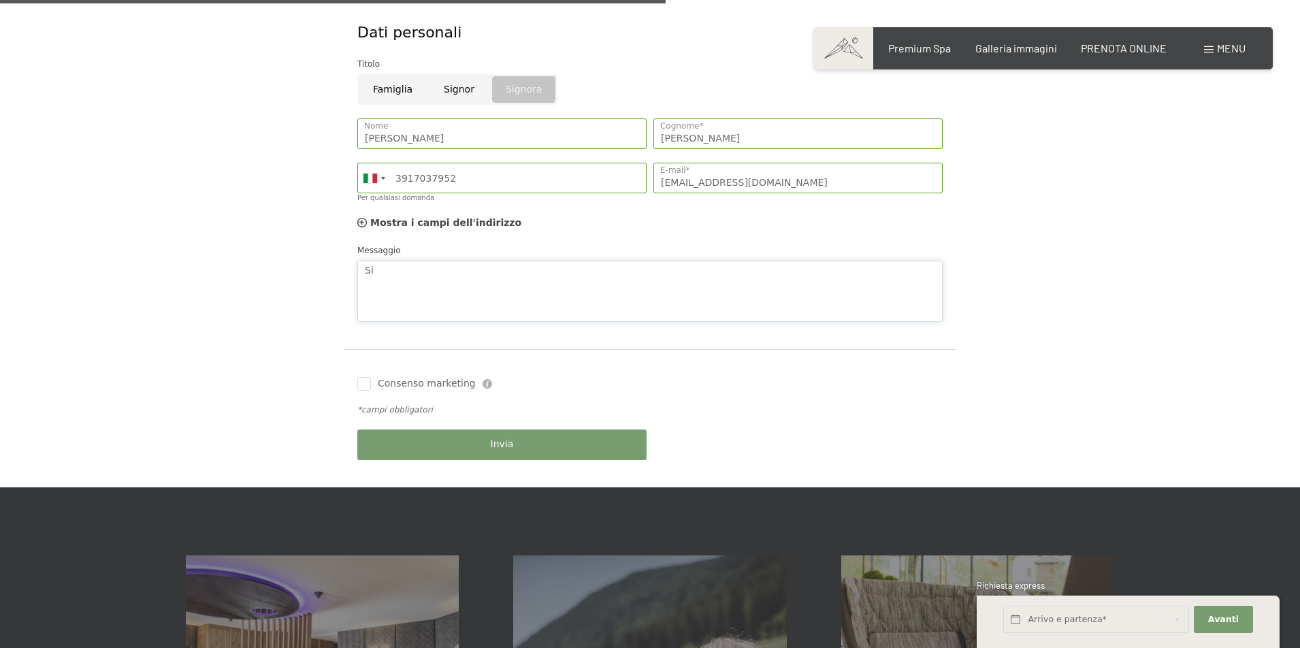
type textarea "S"
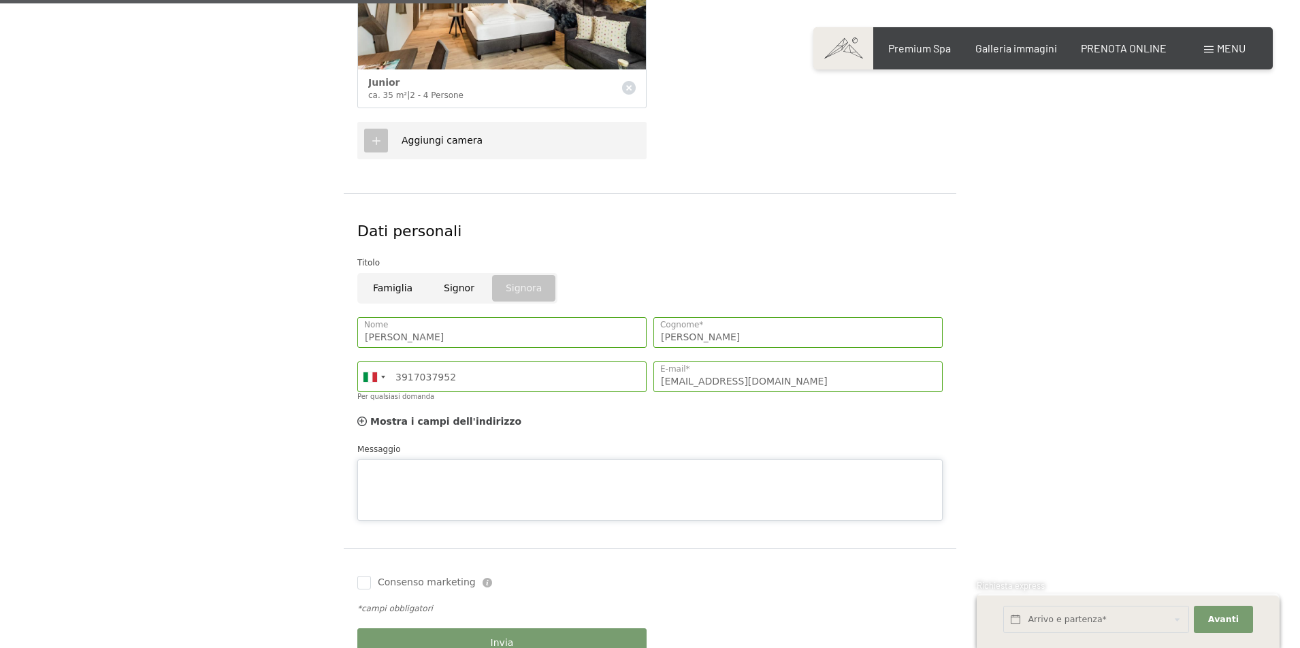
scroll to position [644, 0]
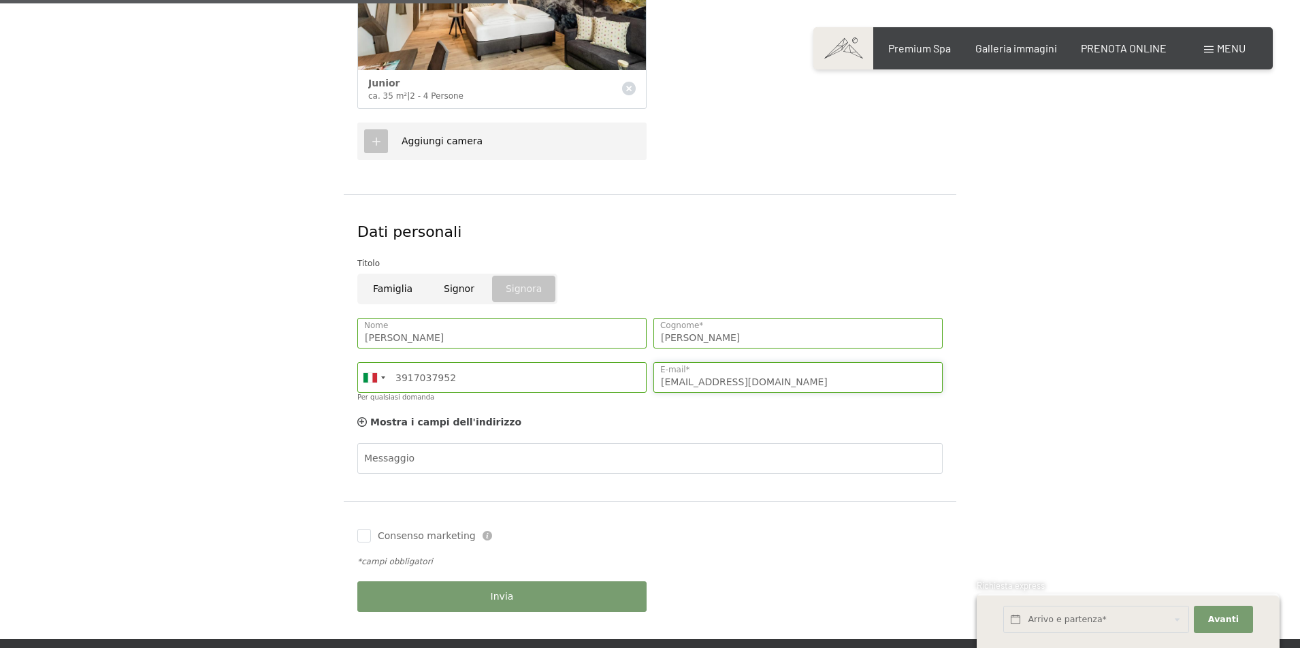
click at [678, 378] on input "tinapironti@hotmail.it" at bounding box center [798, 377] width 289 height 31
click at [931, 377] on input "tinapironti@hotmail.it" at bounding box center [798, 377] width 289 height 31
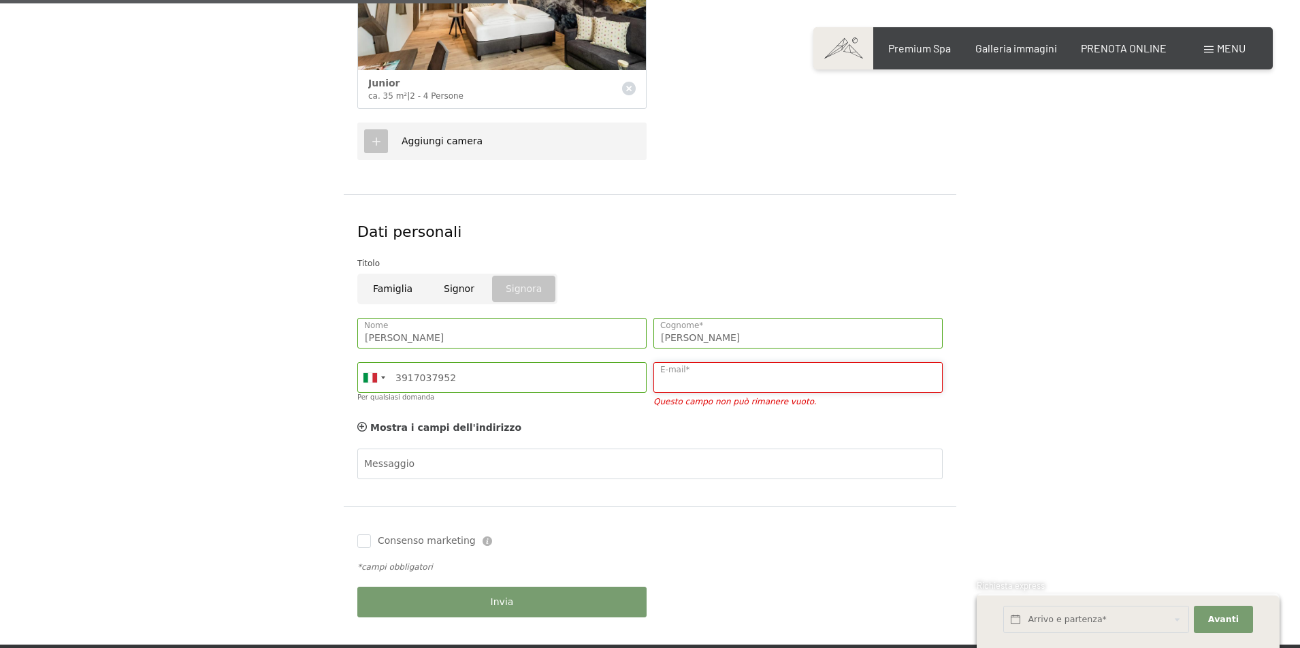
type input "impianti_elettrici_amodiosergio@live.it"
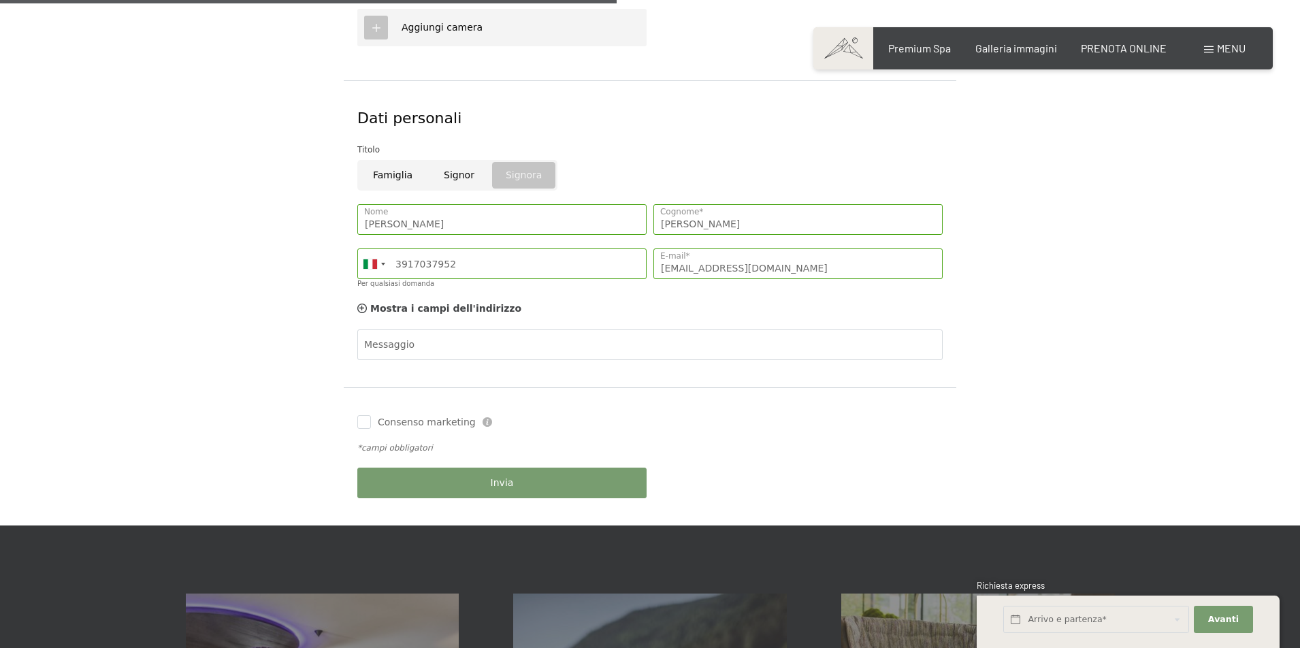
scroll to position [760, 0]
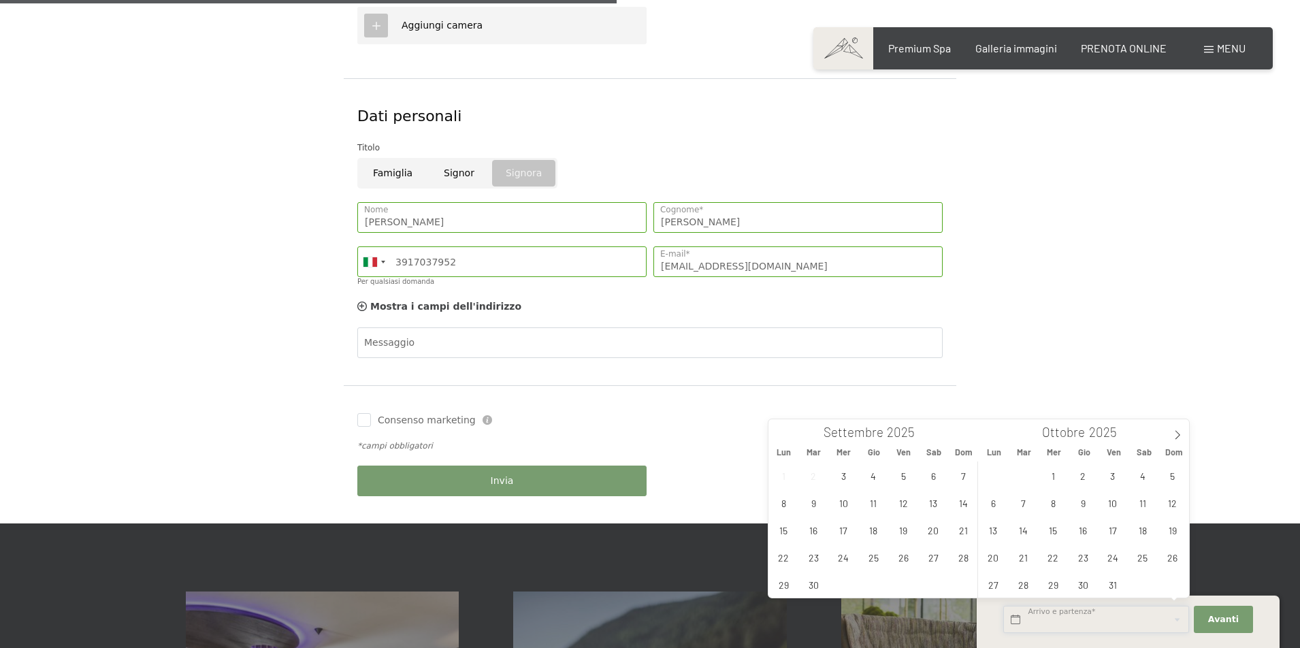
click at [1081, 618] on input "text" at bounding box center [1097, 620] width 186 height 28
click at [965, 477] on span "7" at bounding box center [964, 475] width 27 height 27
click at [961, 501] on span "14" at bounding box center [964, 503] width 27 height 27
type input "Dom. 07/09/2025 - Dom. 14/09/2025"
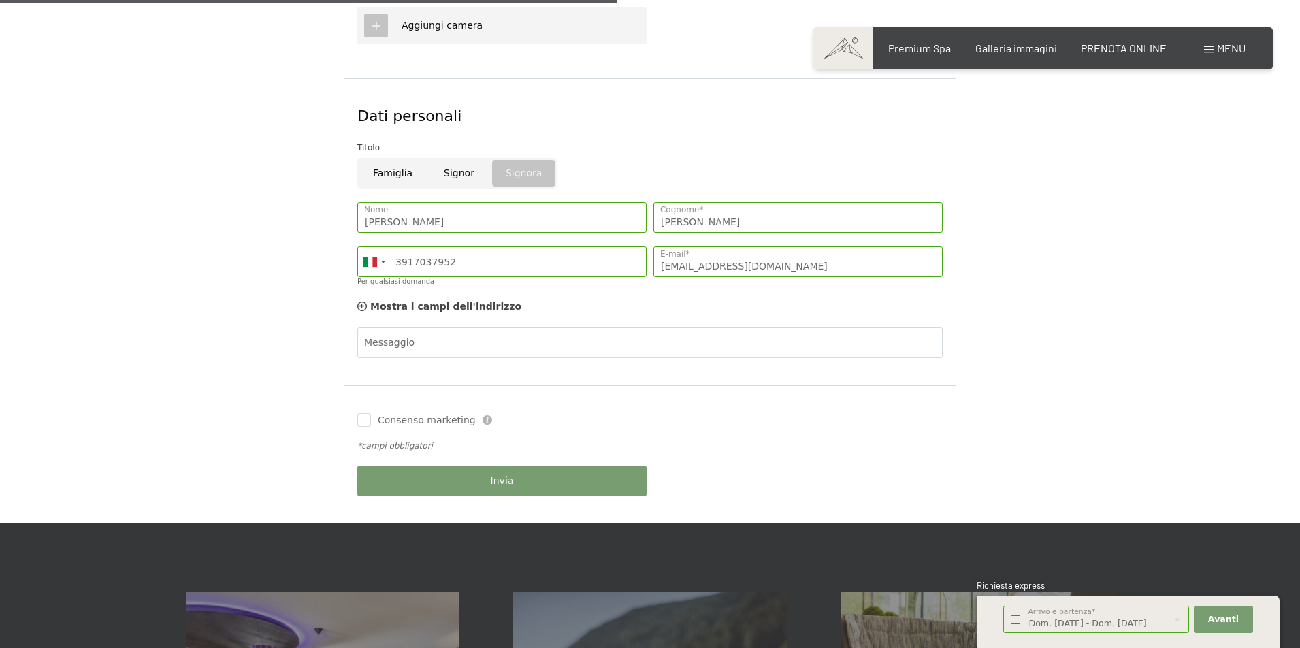
click at [509, 475] on span "Invia" at bounding box center [502, 482] width 23 height 14
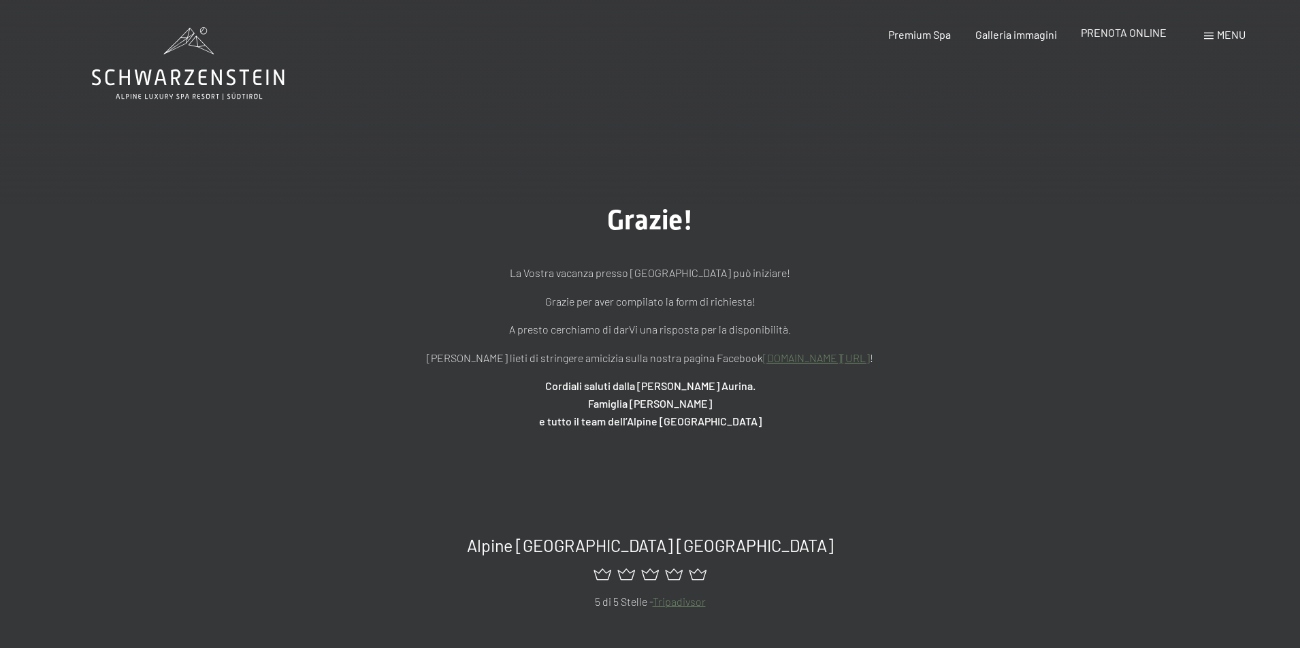
click at [1137, 37] on span "PRENOTA ONLINE" at bounding box center [1124, 32] width 86 height 13
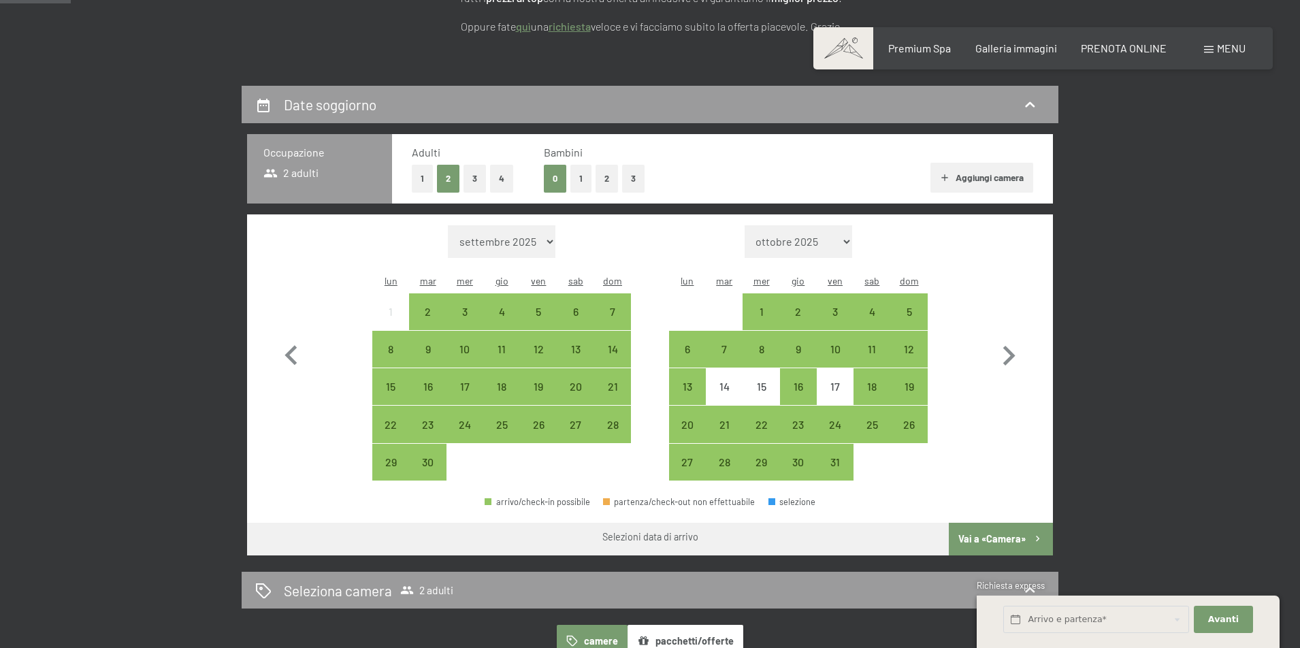
scroll to position [266, 0]
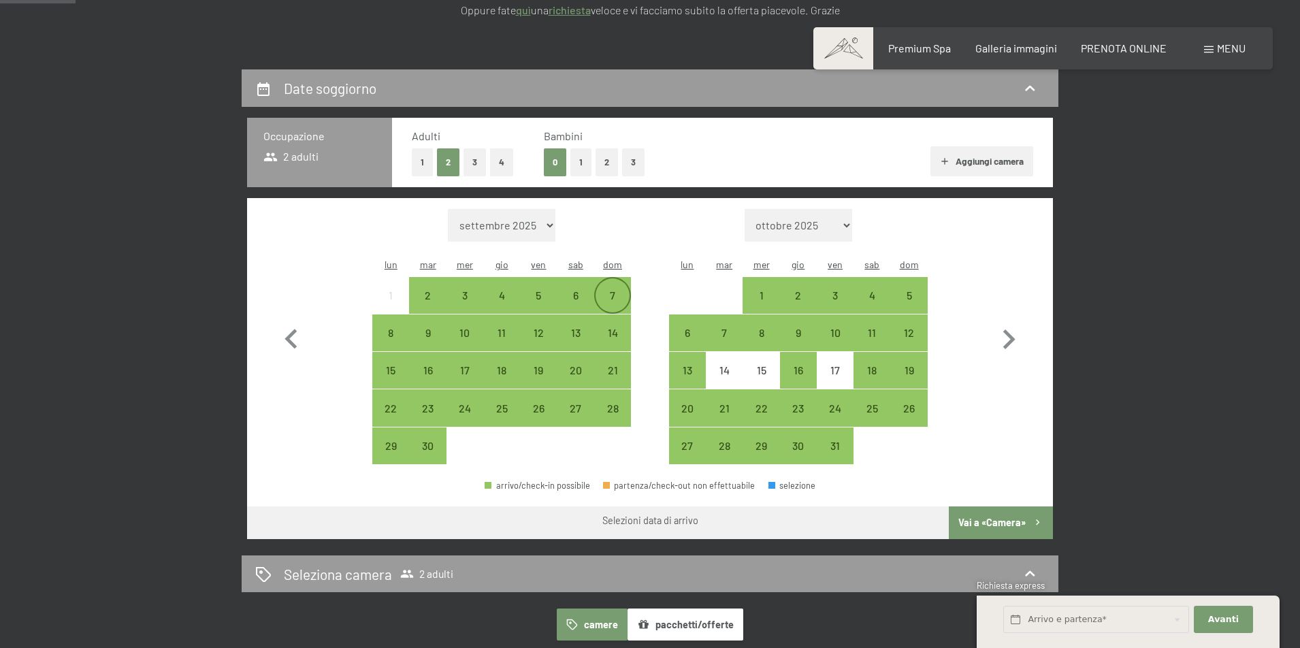
click at [613, 290] on div "7" at bounding box center [613, 307] width 34 height 34
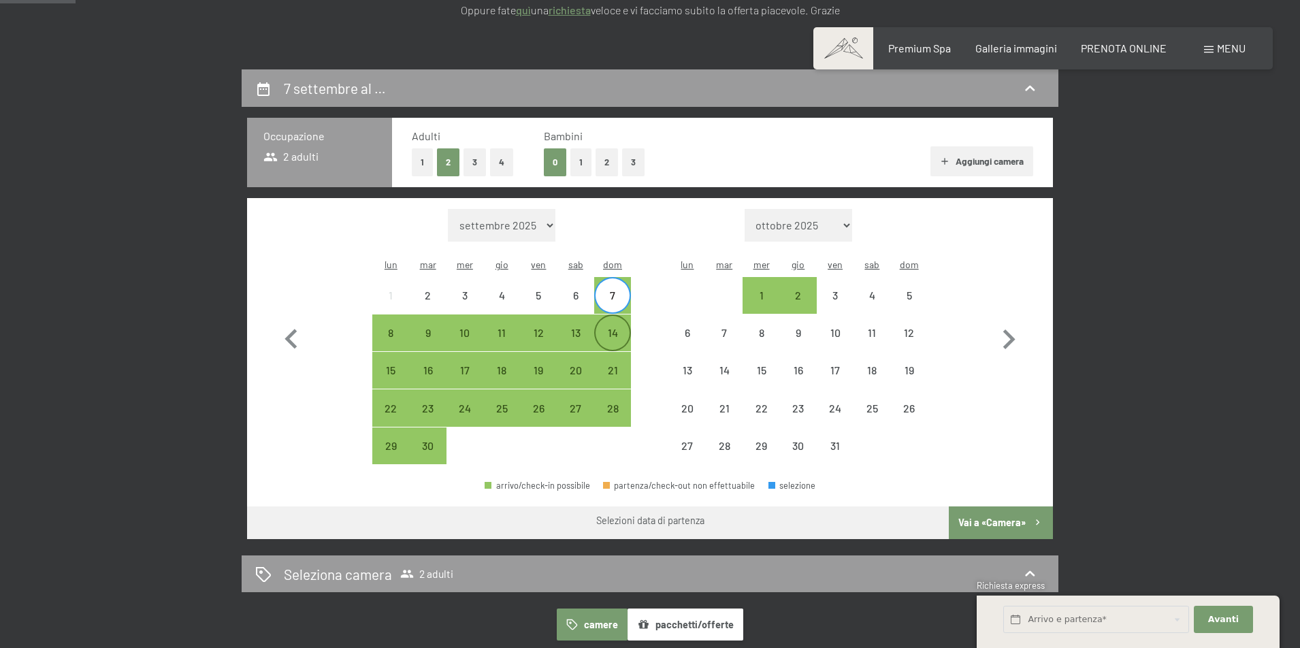
click at [616, 328] on div "14" at bounding box center [613, 345] width 34 height 34
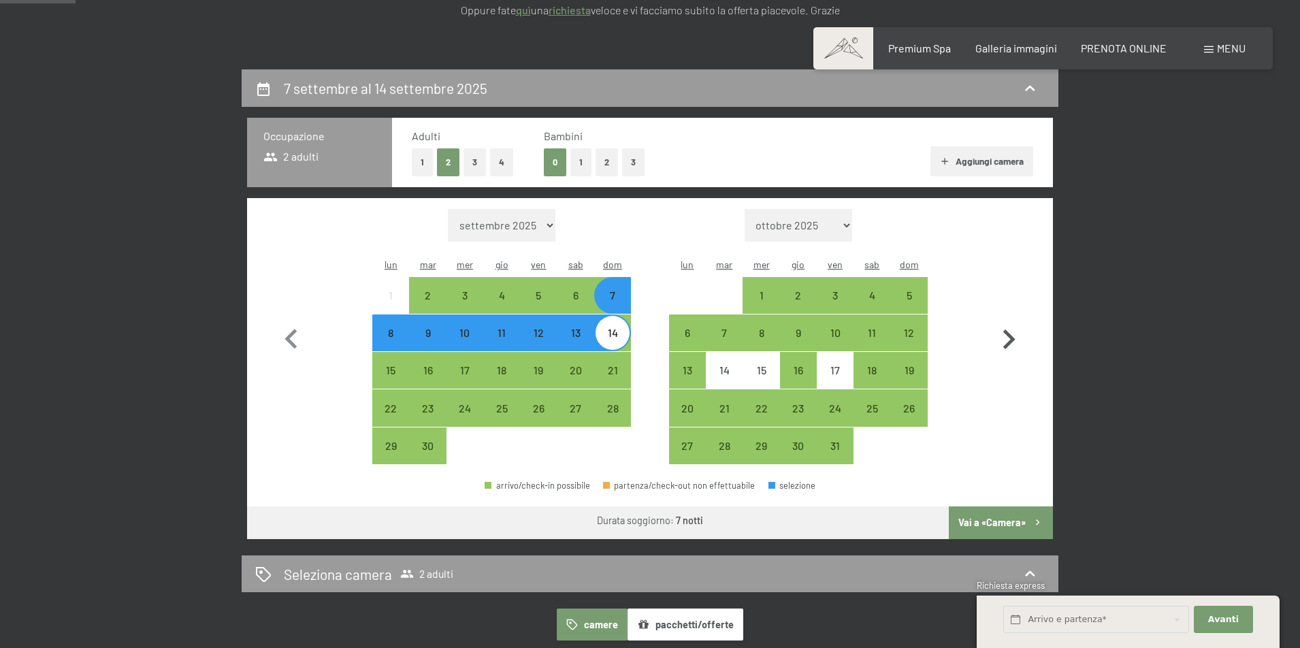
click at [1013, 326] on icon "button" at bounding box center [1008, 339] width 39 height 39
select select "[DATE]"
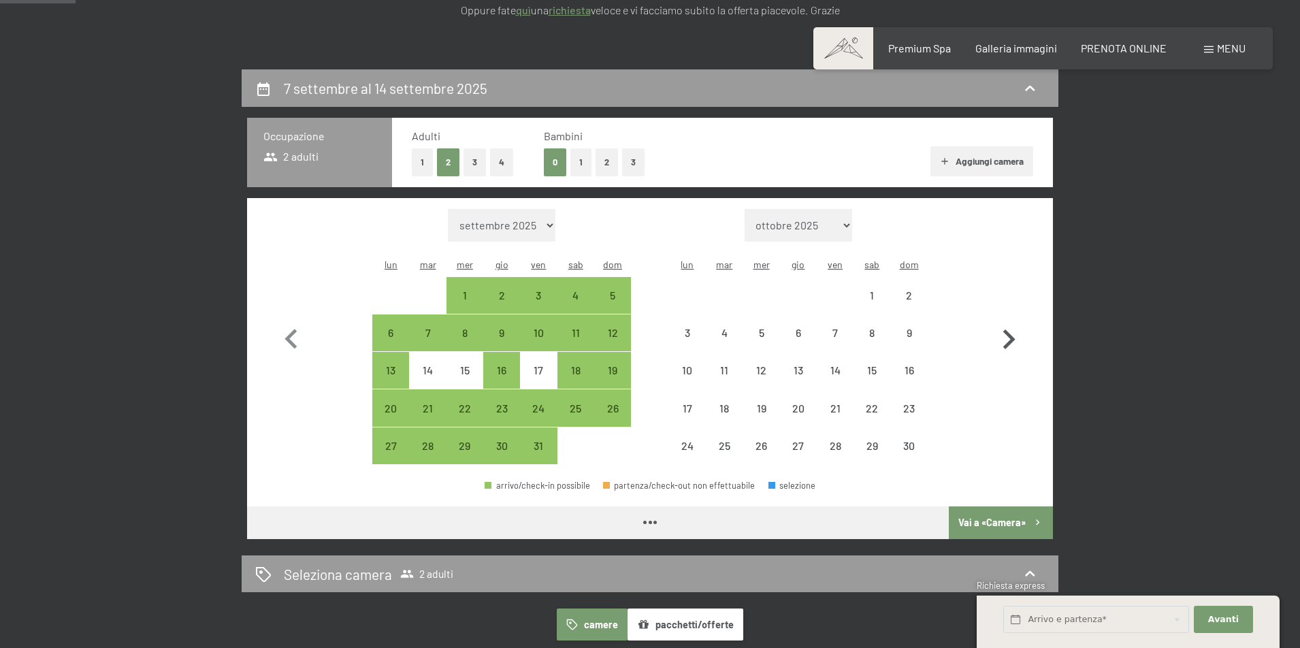
select select "[DATE]"
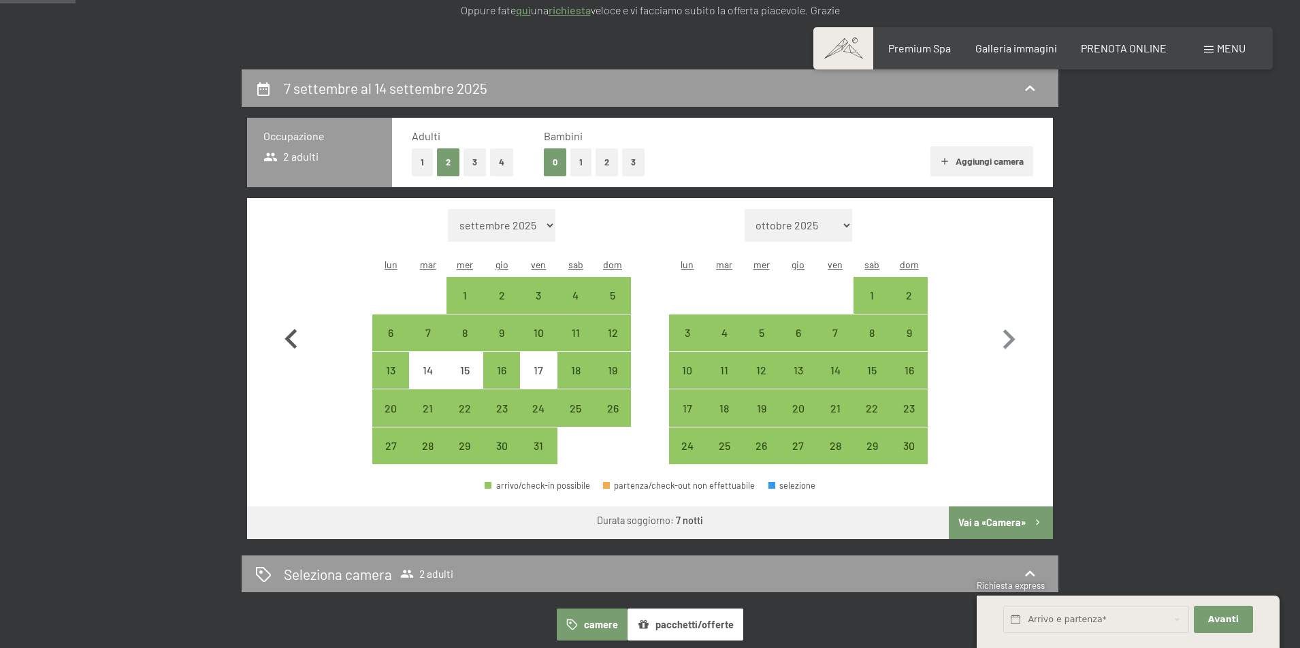
click at [287, 325] on icon "button" at bounding box center [291, 339] width 39 height 39
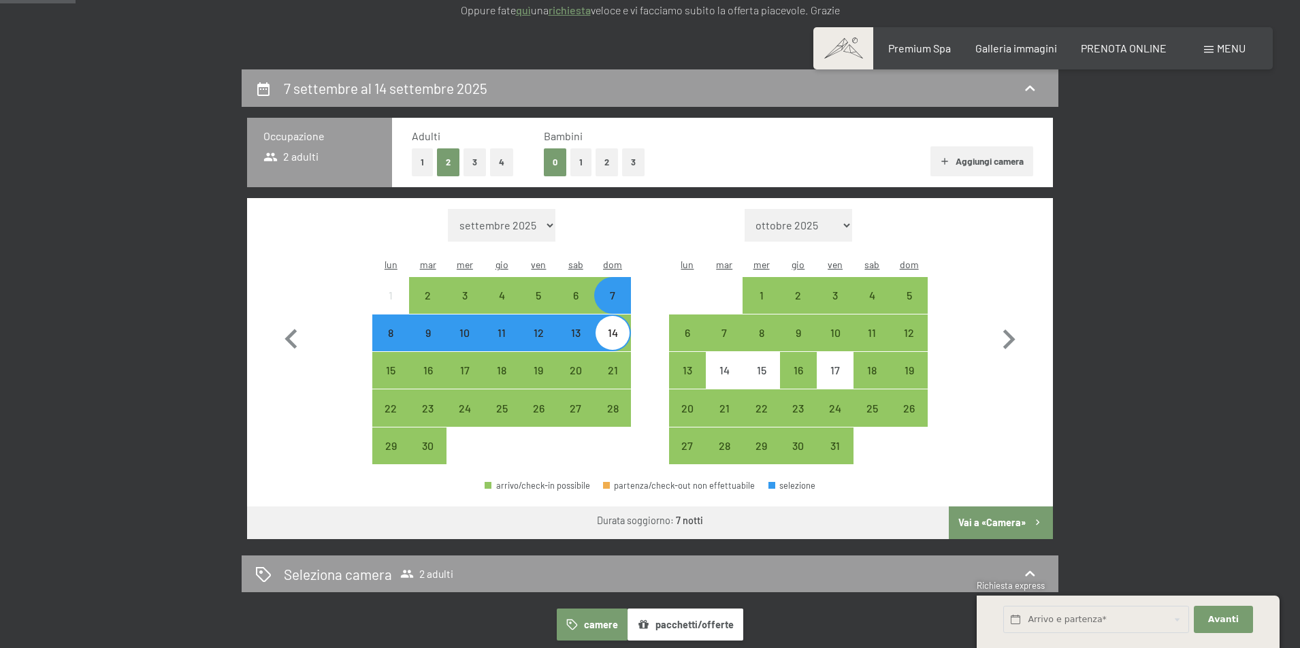
click at [1021, 507] on button "Vai a «Camera»" at bounding box center [1001, 523] width 104 height 33
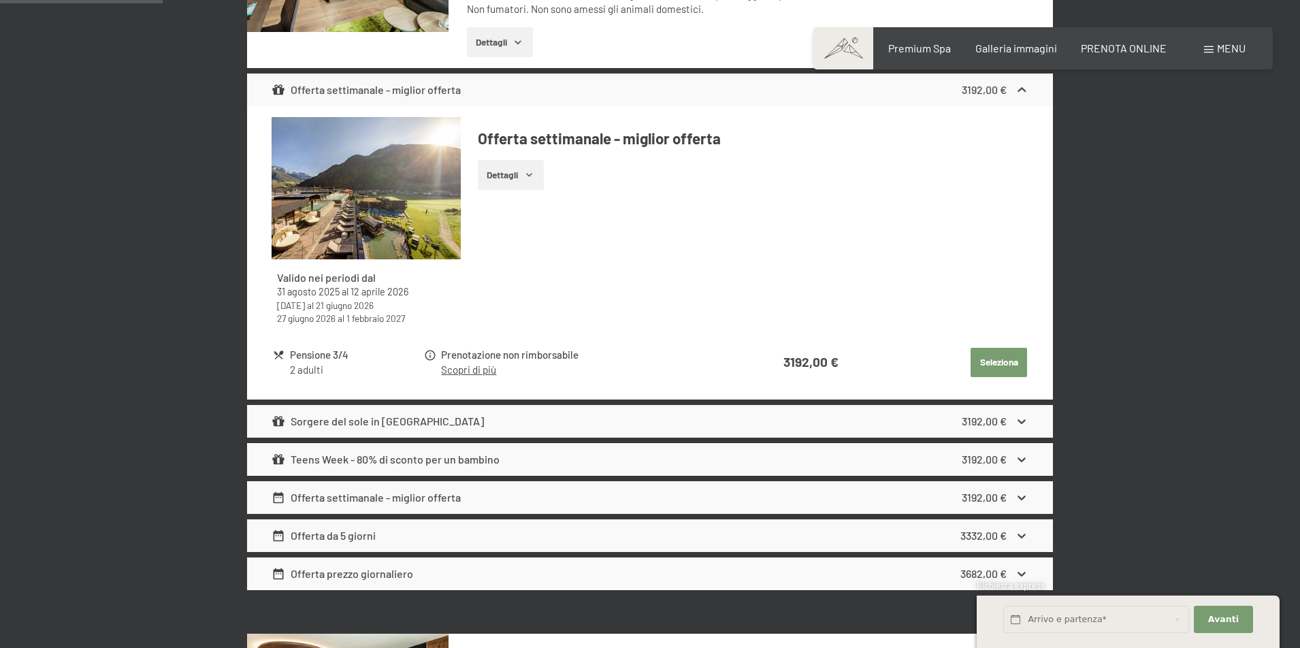
scroll to position [611, 0]
click at [1023, 414] on icon at bounding box center [1022, 421] width 14 height 14
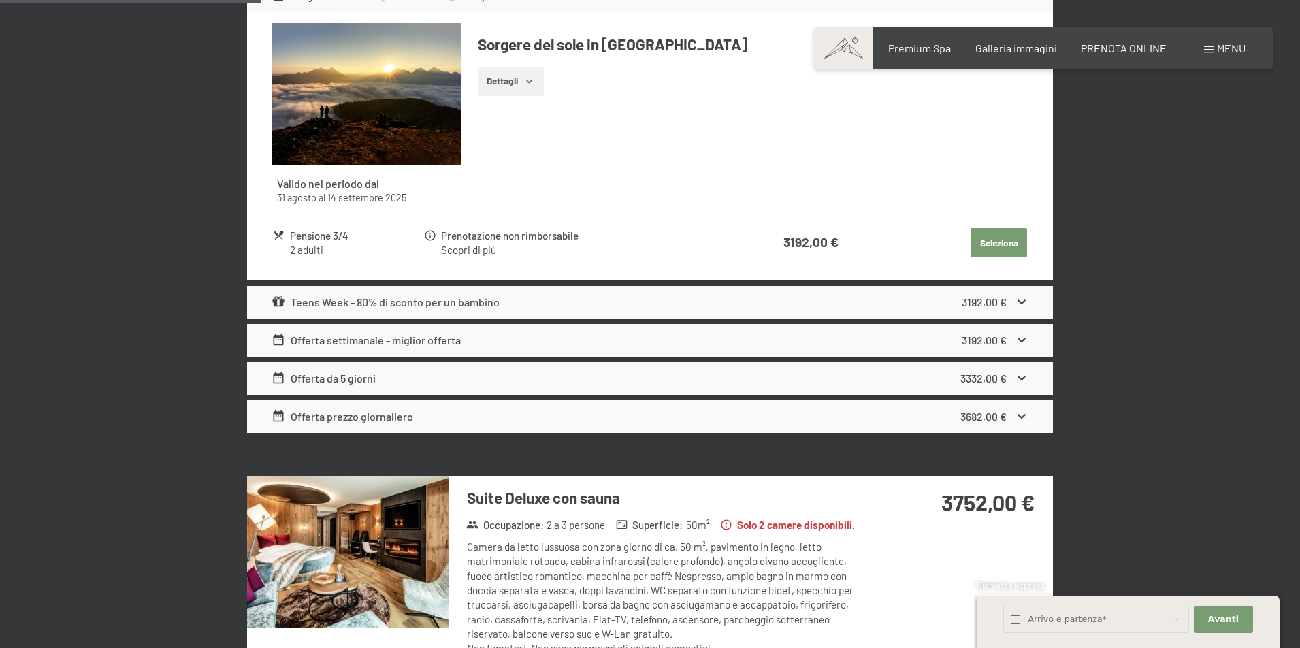
scroll to position [1037, 0]
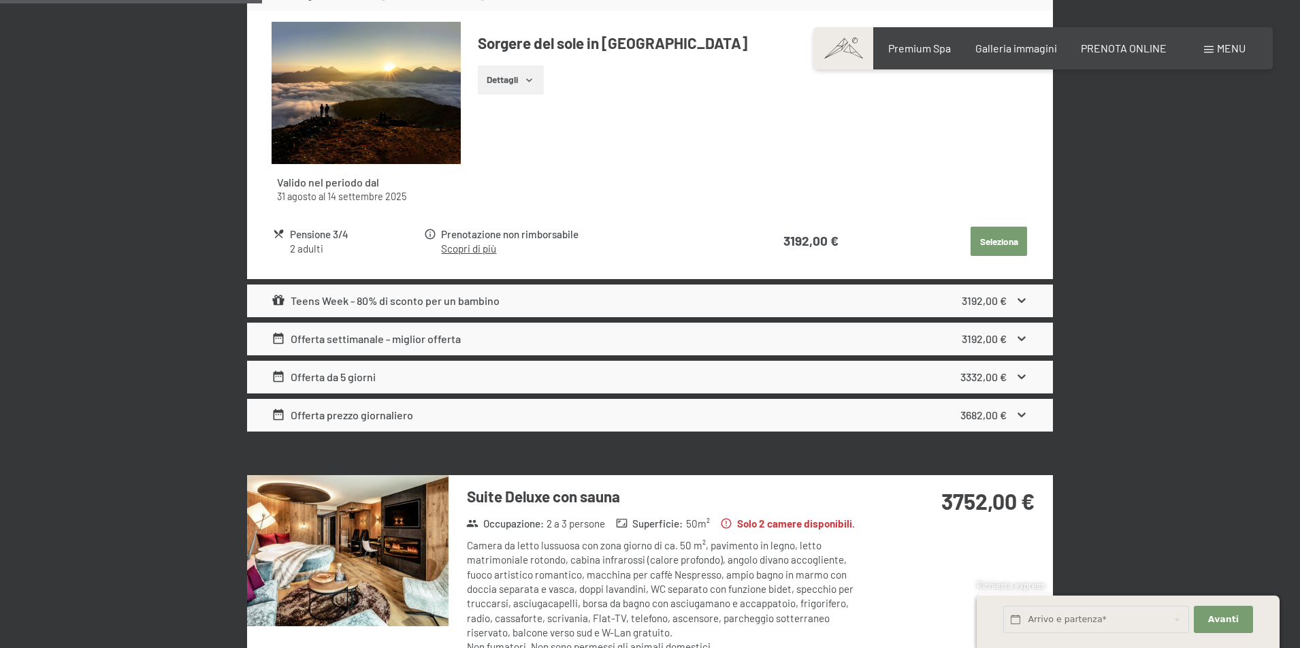
click at [1024, 371] on icon at bounding box center [1022, 377] width 14 height 14
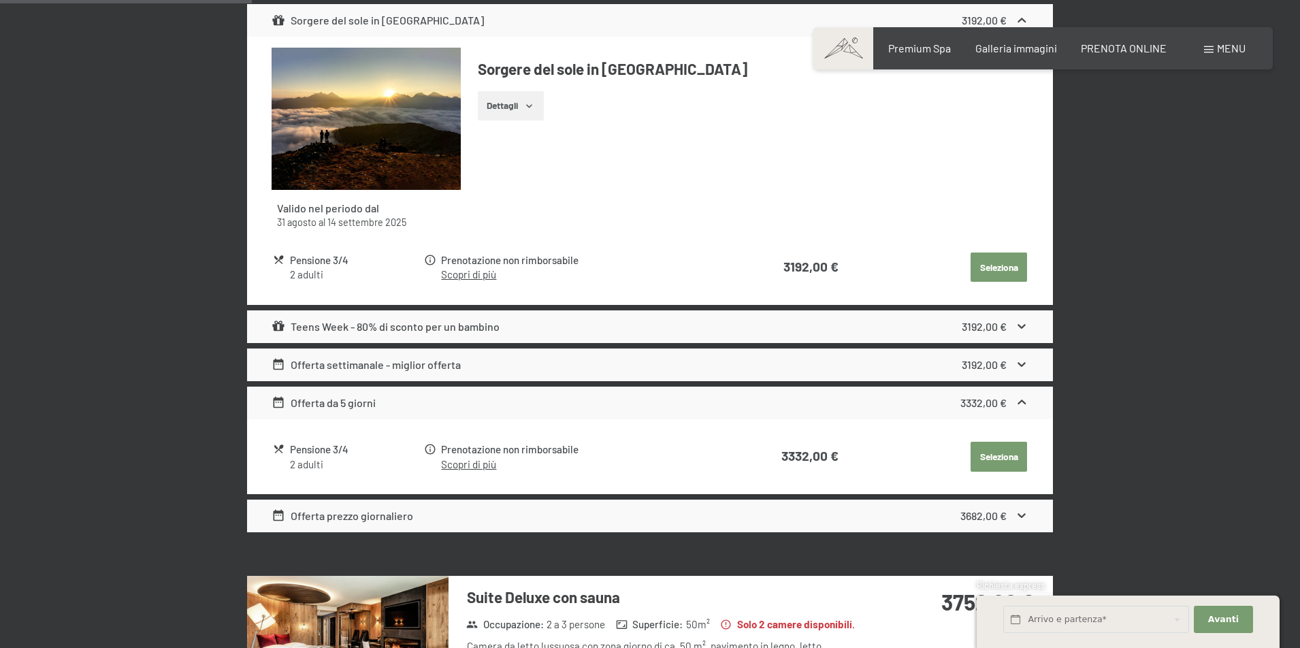
scroll to position [1012, 1]
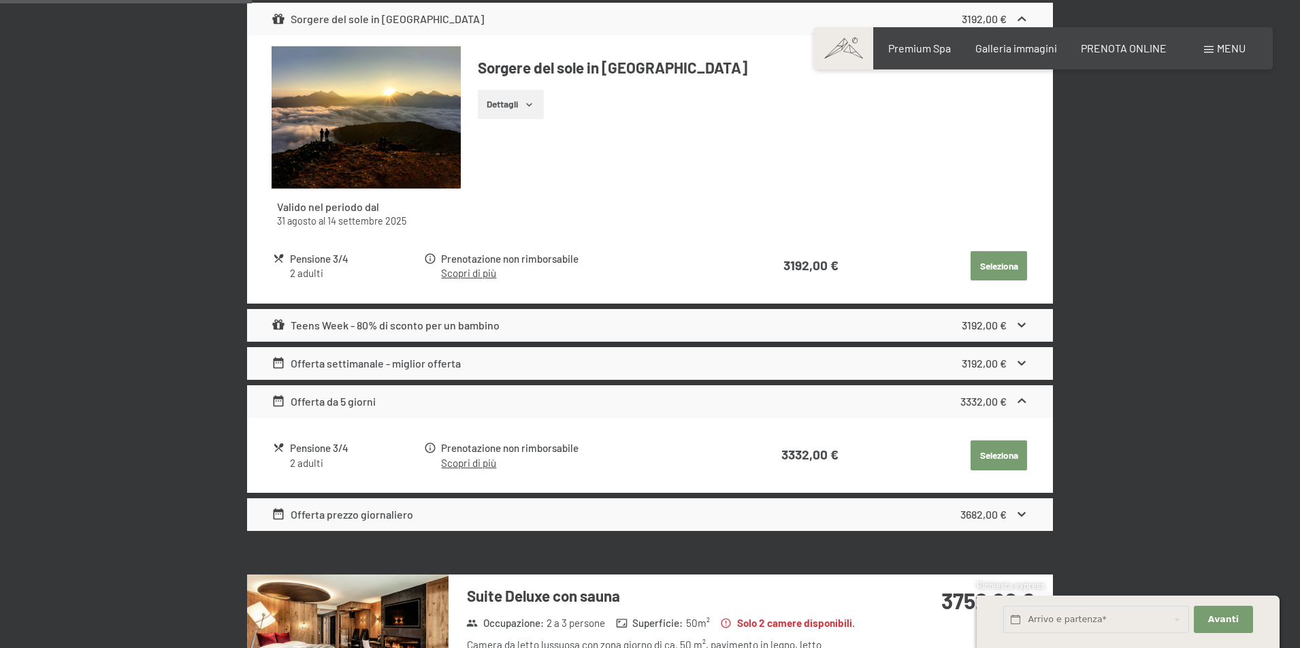
click at [1023, 363] on icon at bounding box center [1022, 363] width 14 height 14
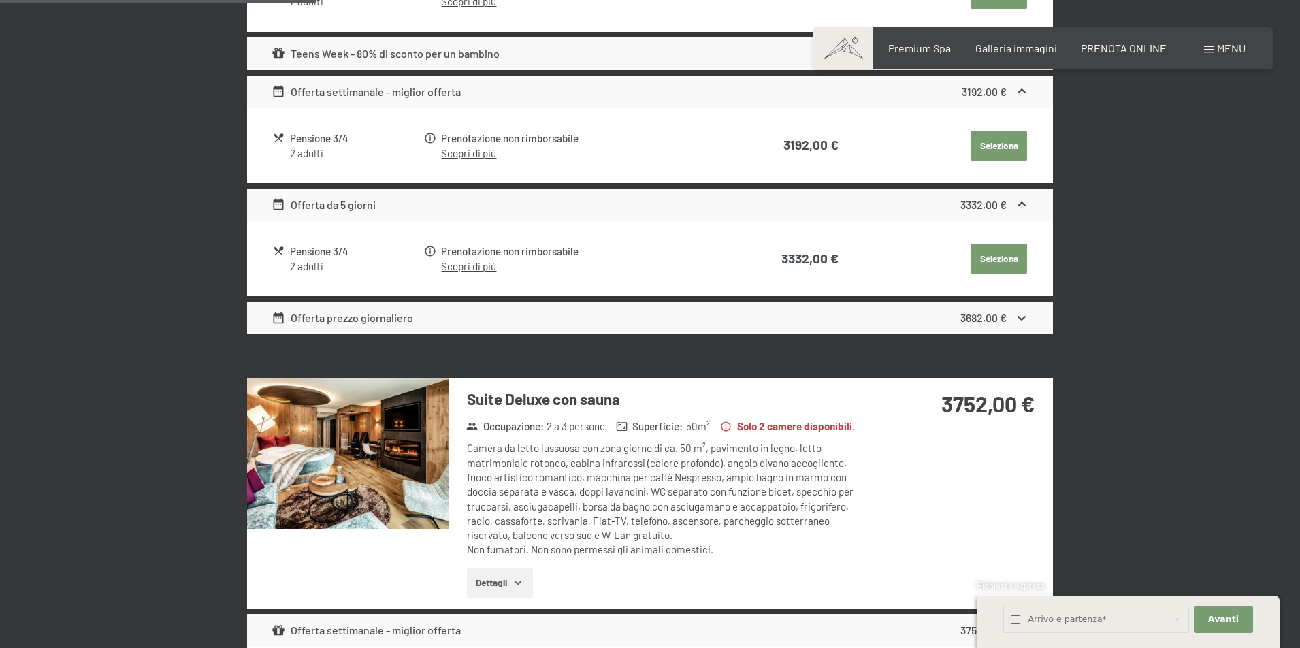
scroll to position [1285, 0]
click at [1023, 315] on icon at bounding box center [1022, 317] width 8 height 5
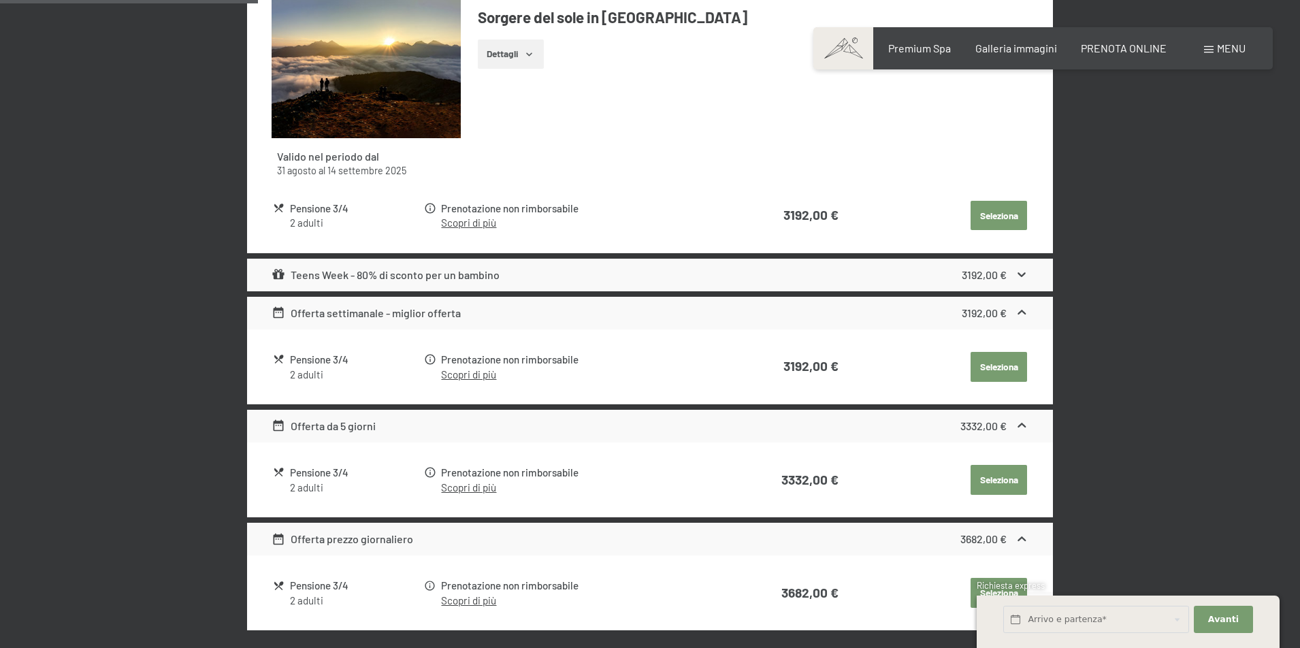
scroll to position [1063, 0]
click at [1019, 270] on icon at bounding box center [1022, 275] width 14 height 14
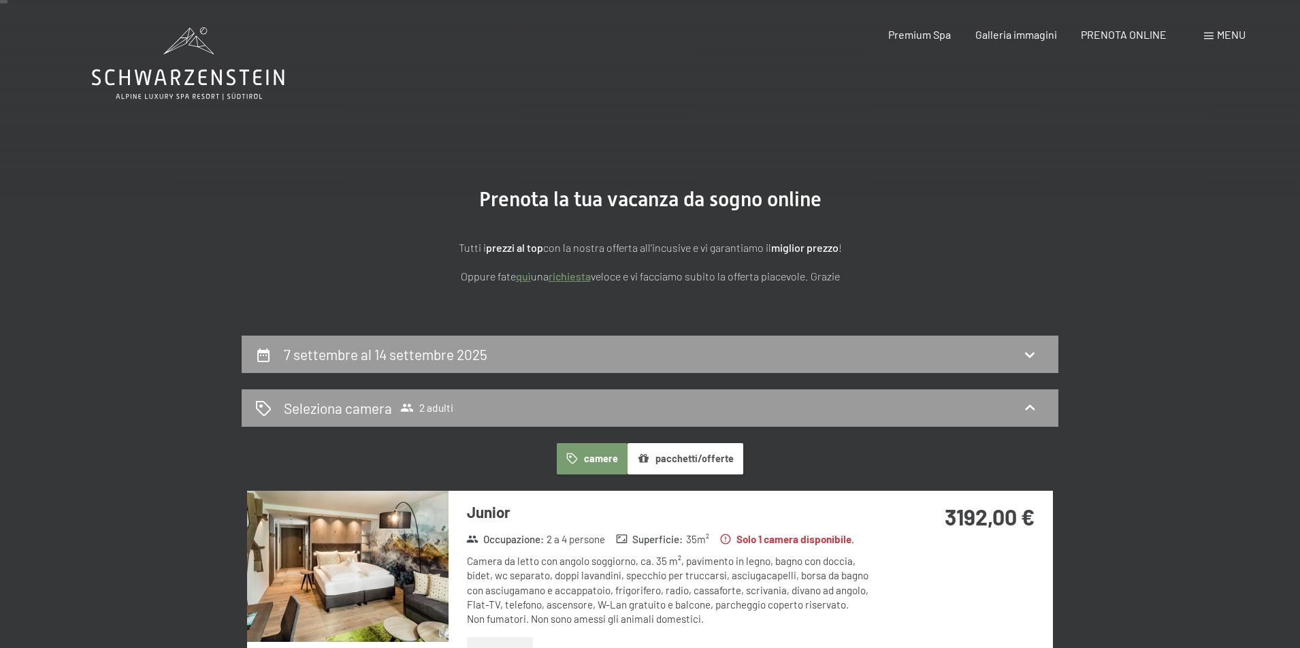
scroll to position [0, 0]
click at [1024, 353] on icon at bounding box center [1030, 355] width 16 height 16
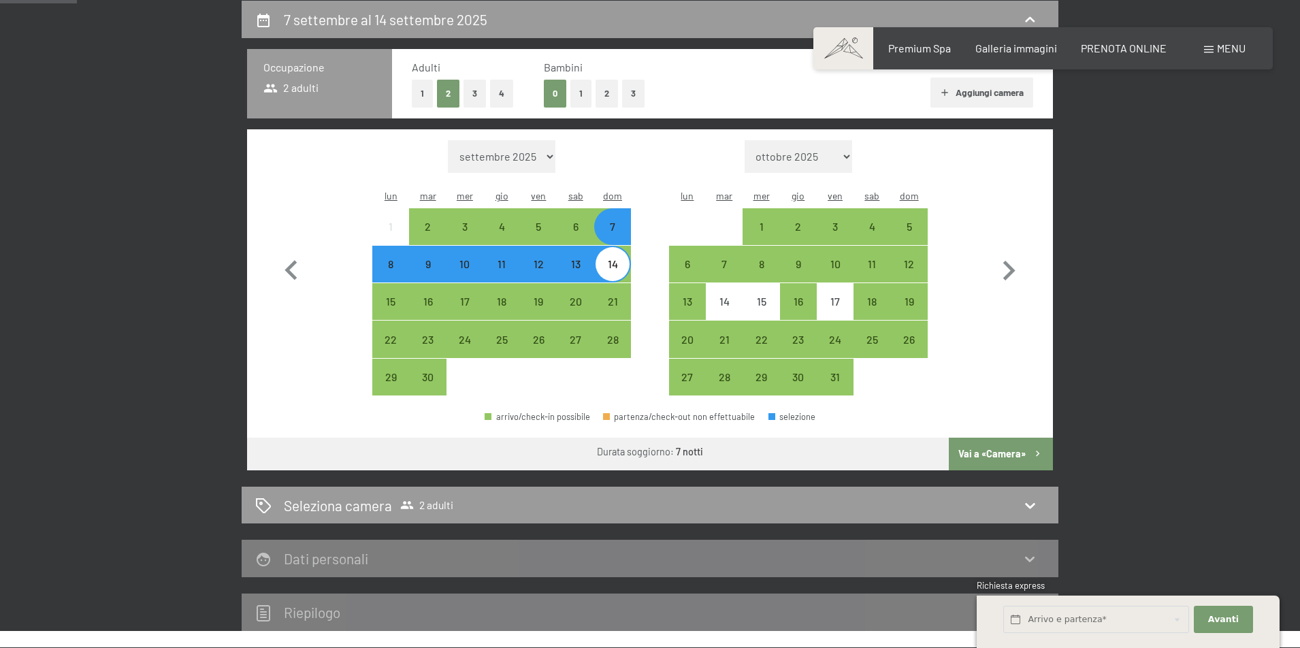
click at [617, 221] on div "7" at bounding box center [613, 238] width 34 height 34
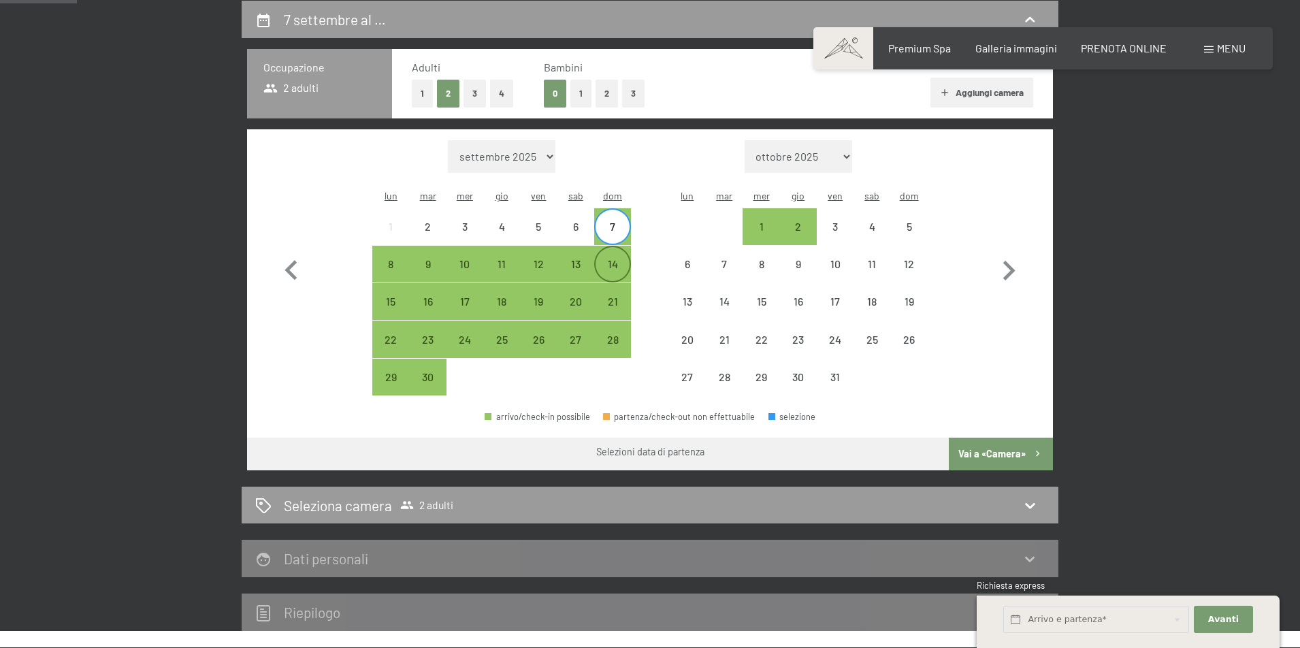
click at [613, 259] on div "14" at bounding box center [613, 276] width 34 height 34
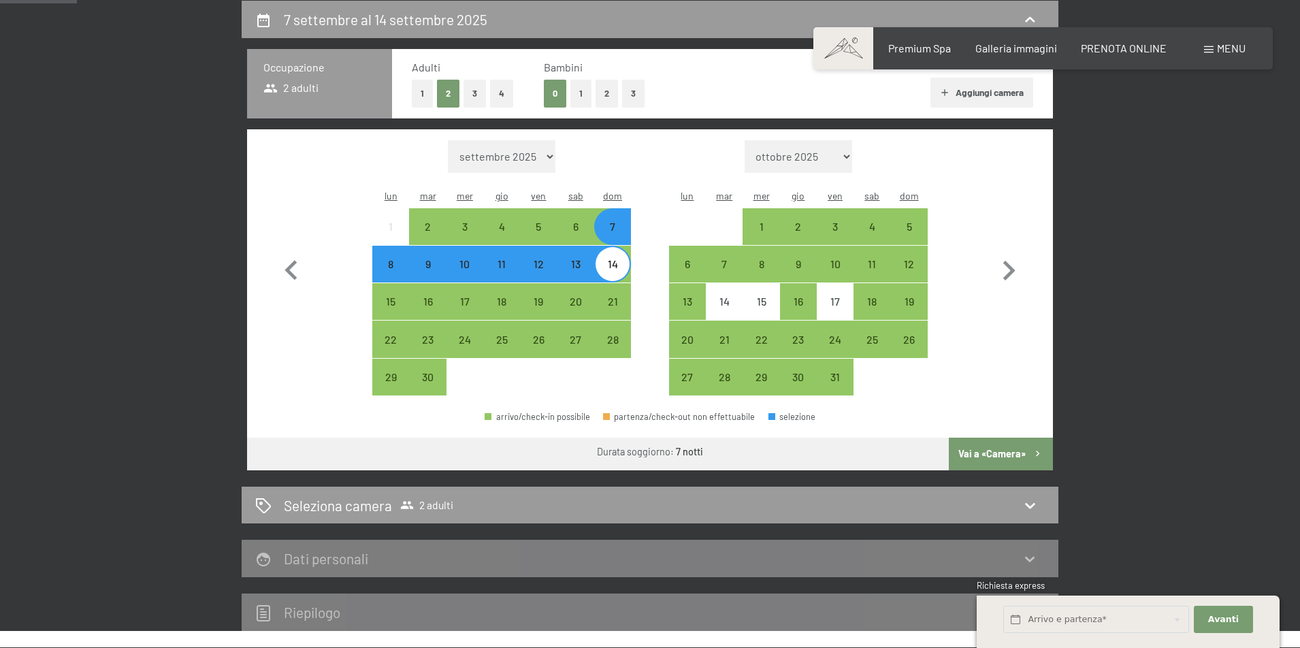
click at [620, 221] on div "7" at bounding box center [613, 238] width 34 height 34
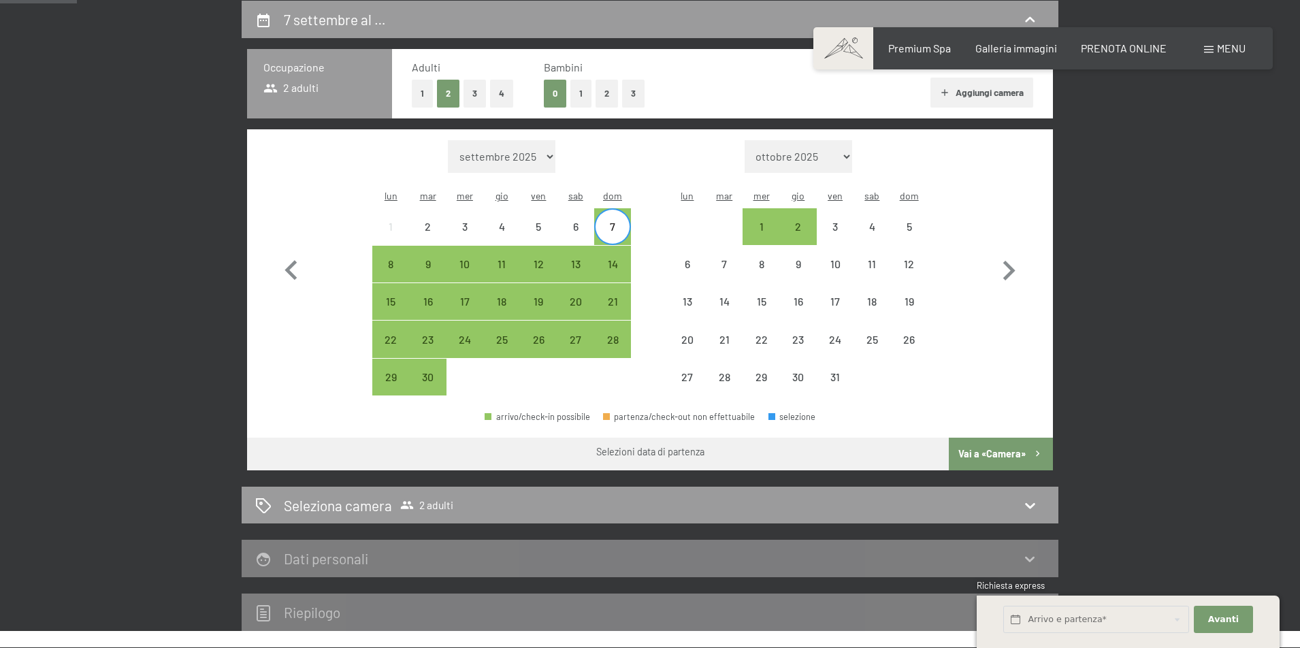
click at [622, 221] on div "7" at bounding box center [613, 238] width 34 height 34
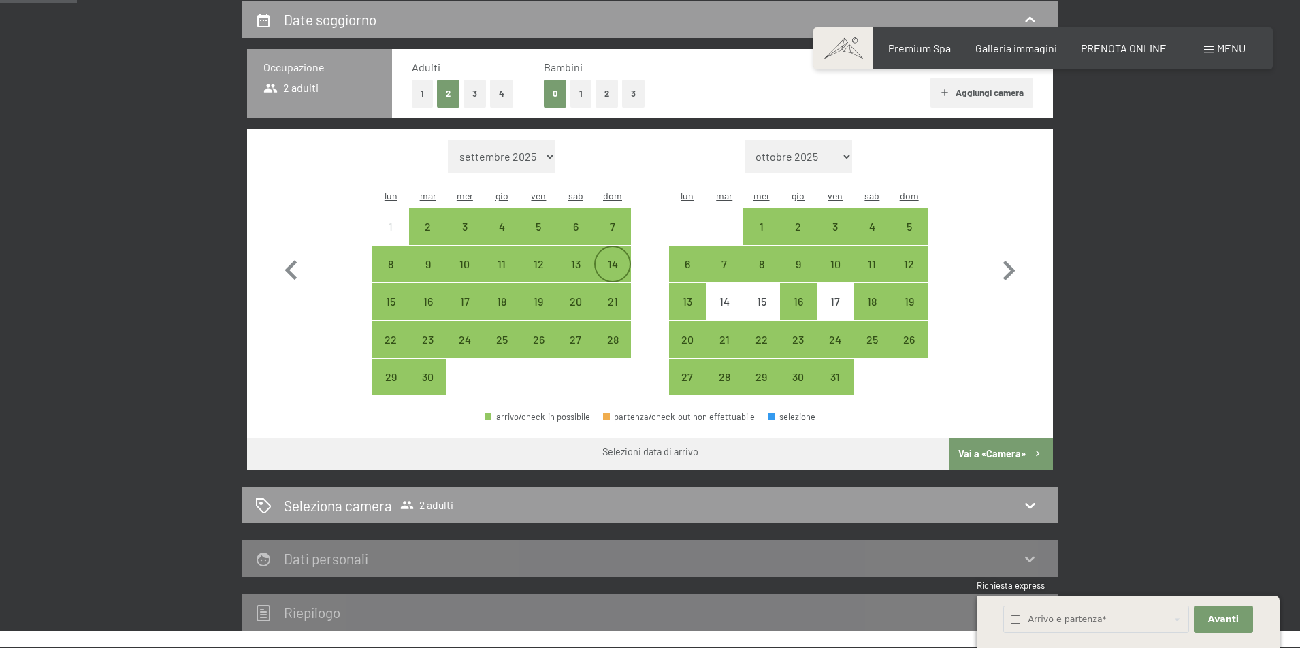
click at [616, 247] on div "14" at bounding box center [613, 264] width 34 height 34
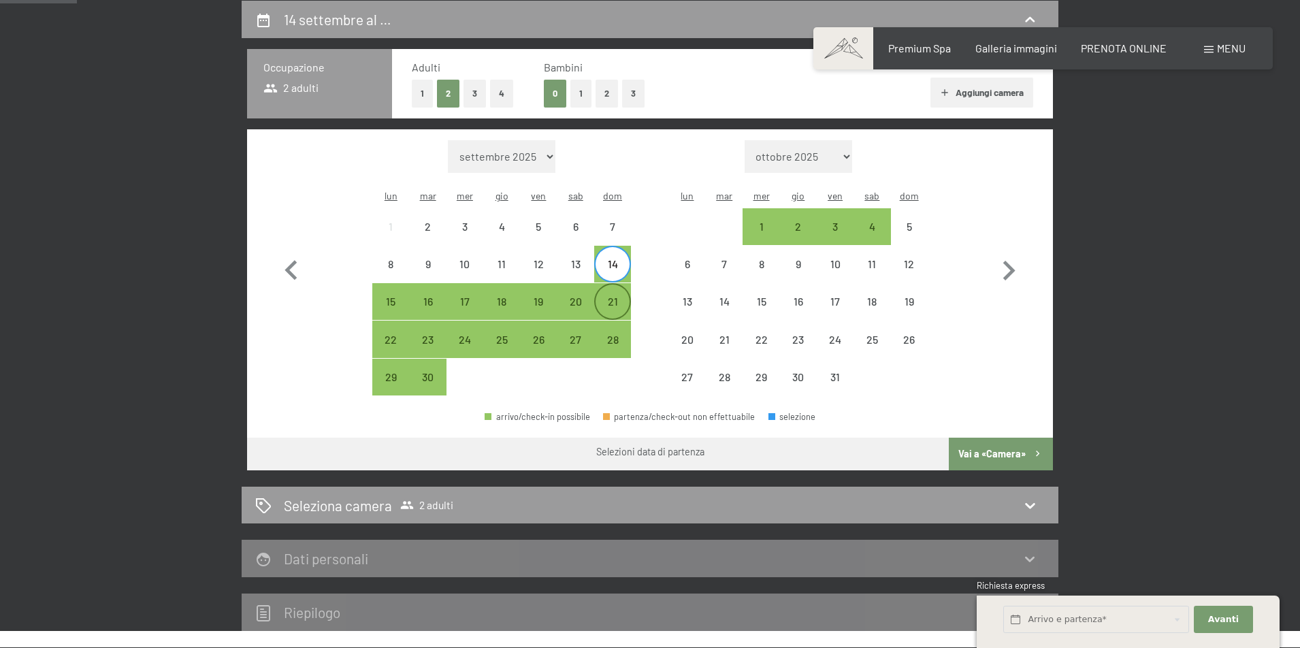
click at [617, 296] on div "21" at bounding box center [613, 313] width 34 height 34
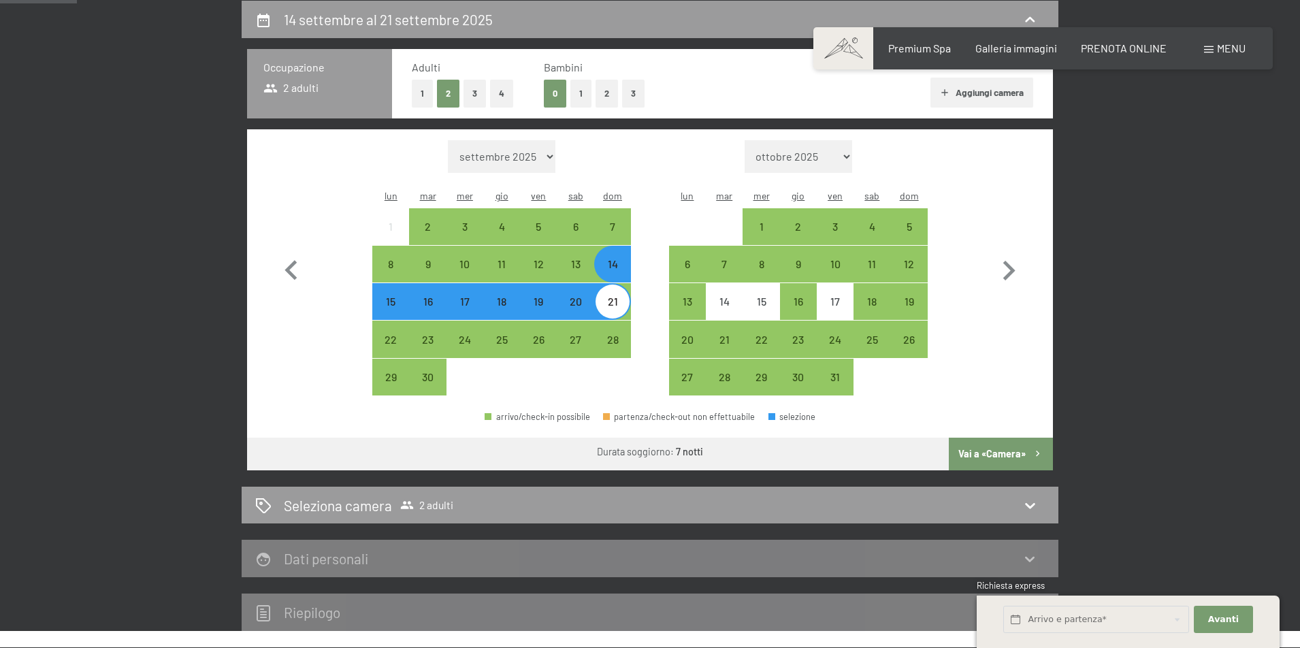
click at [1001, 438] on button "Vai a «Camera»" at bounding box center [1001, 454] width 104 height 33
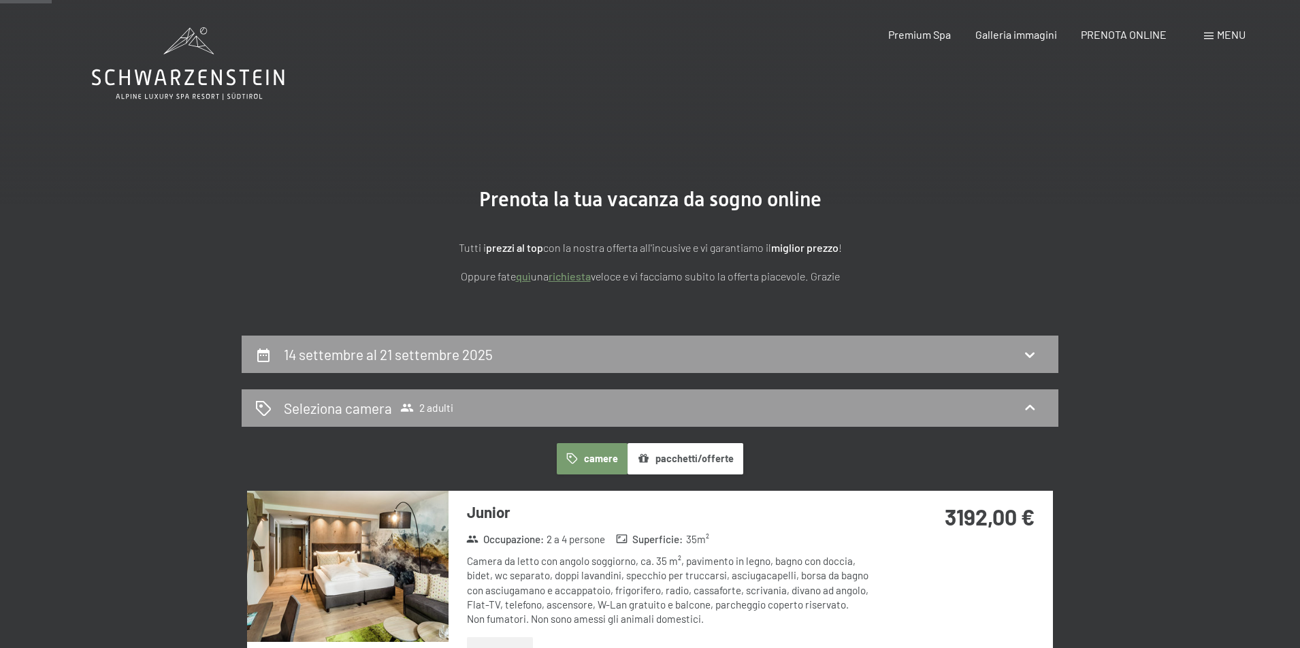
scroll to position [0, 0]
click at [1029, 356] on icon at bounding box center [1030, 355] width 10 height 5
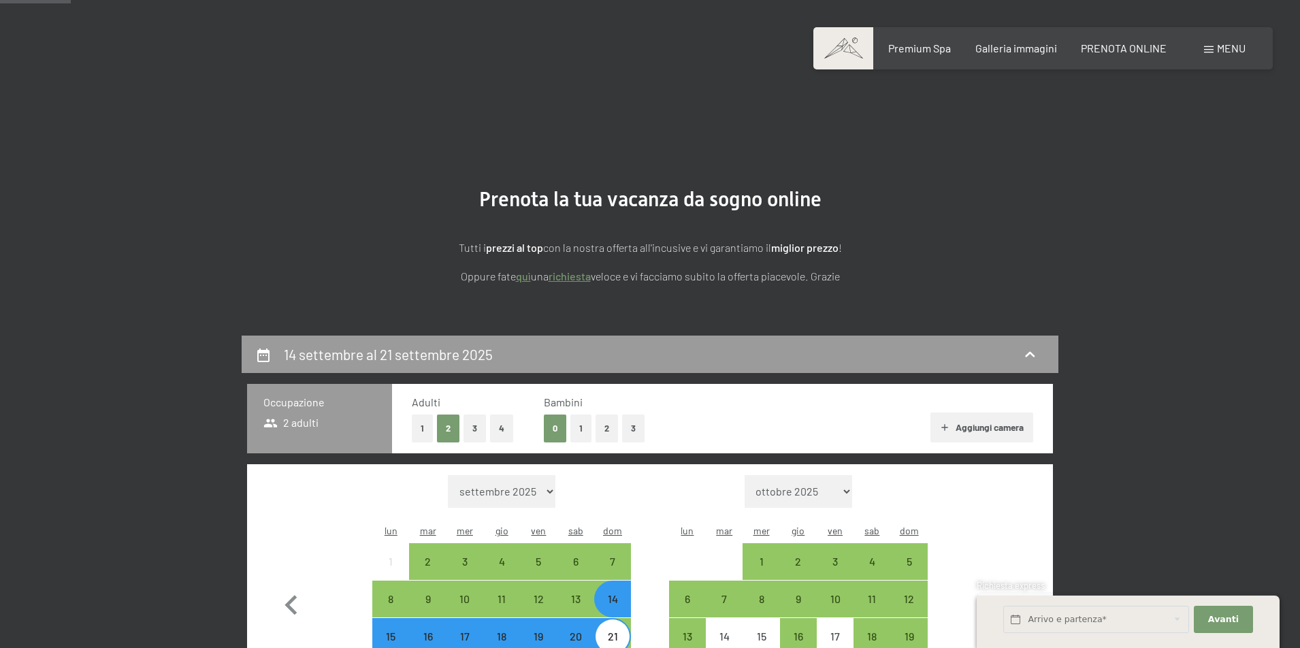
scroll to position [335, 0]
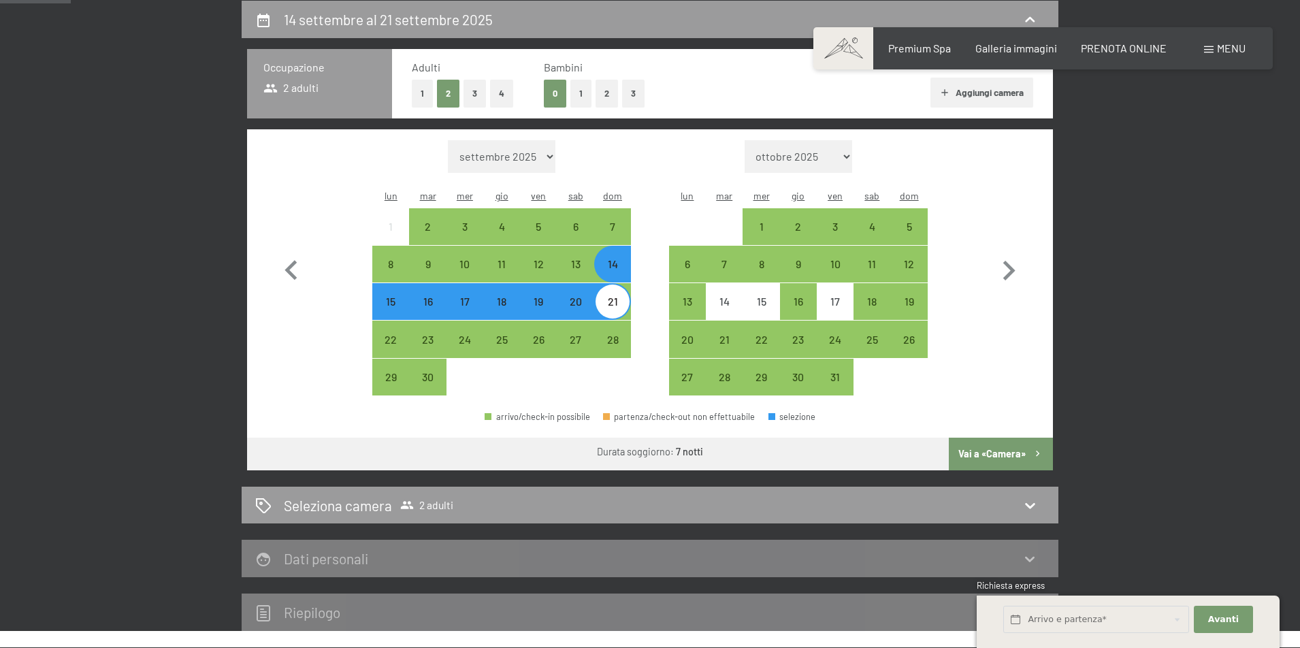
click at [613, 296] on div "21" at bounding box center [613, 313] width 34 height 34
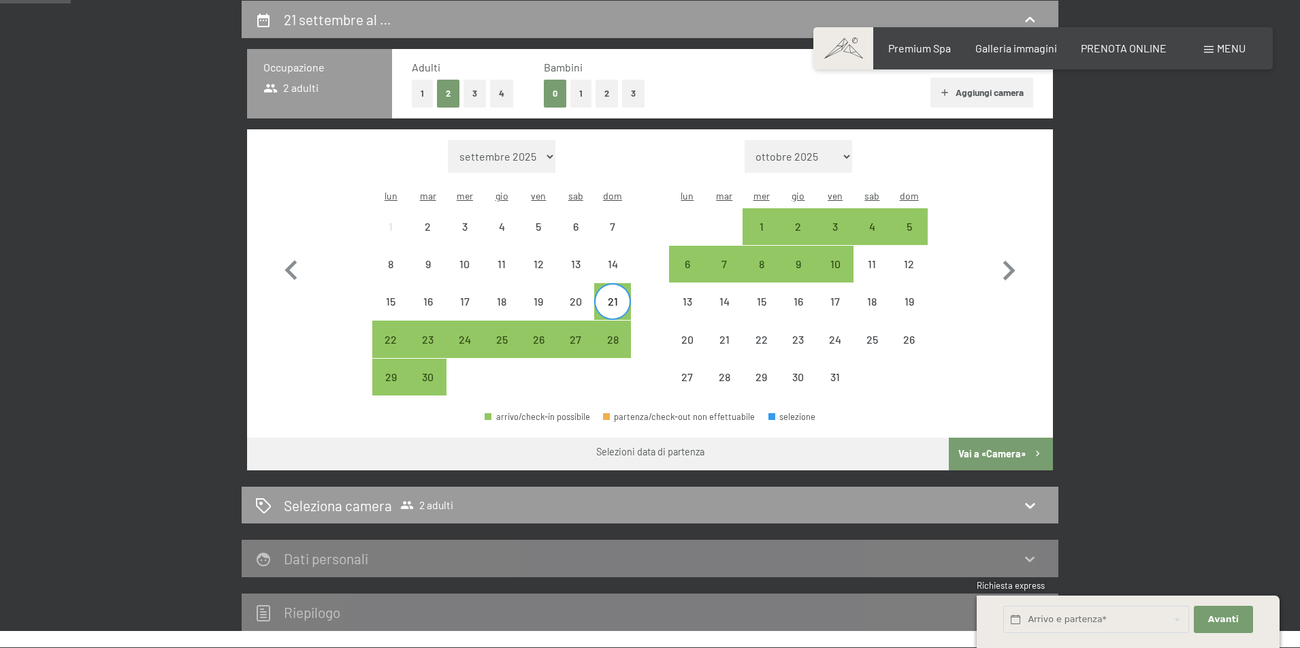
click at [617, 296] on div "21" at bounding box center [613, 313] width 34 height 34
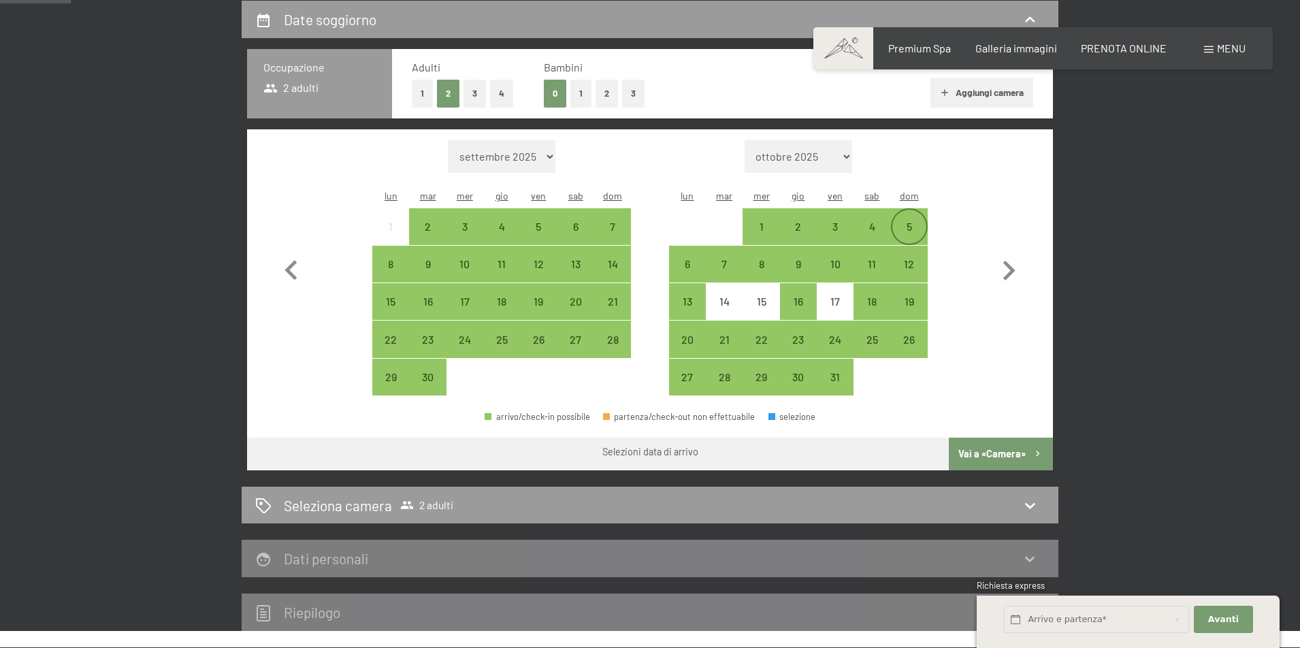
click at [907, 221] on div "5" at bounding box center [910, 238] width 34 height 34
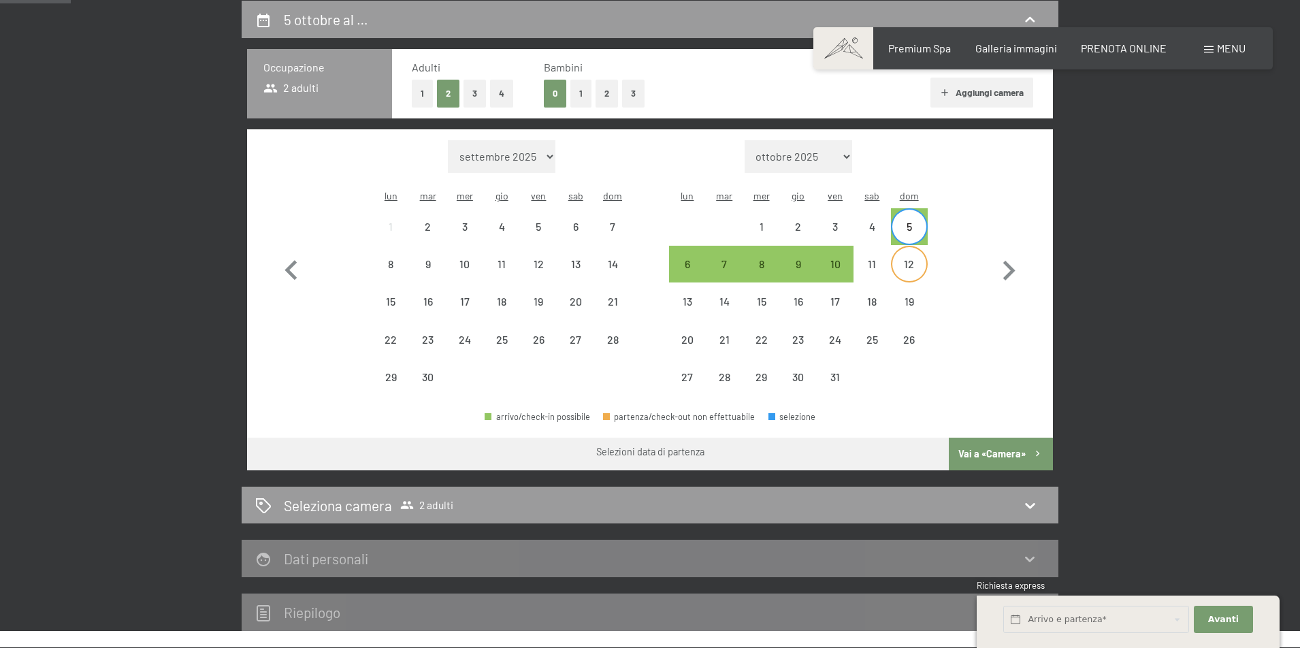
click at [907, 259] on div "12" at bounding box center [910, 276] width 34 height 34
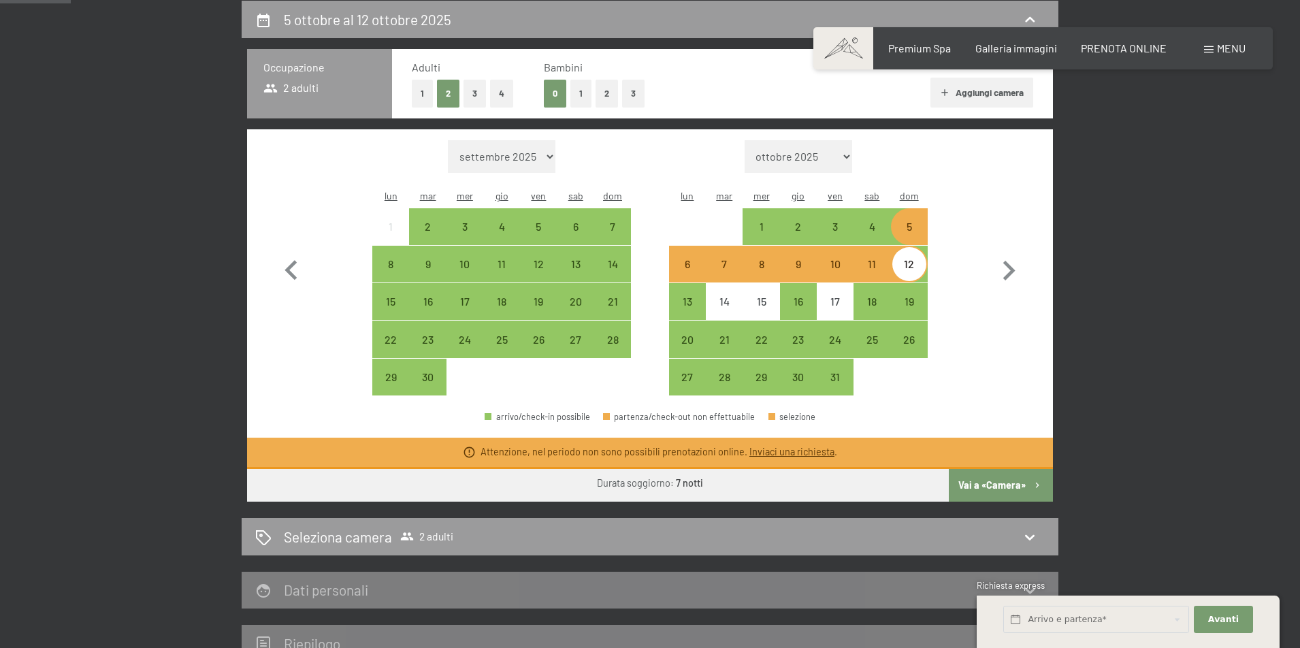
click at [908, 259] on div "12" at bounding box center [910, 276] width 34 height 34
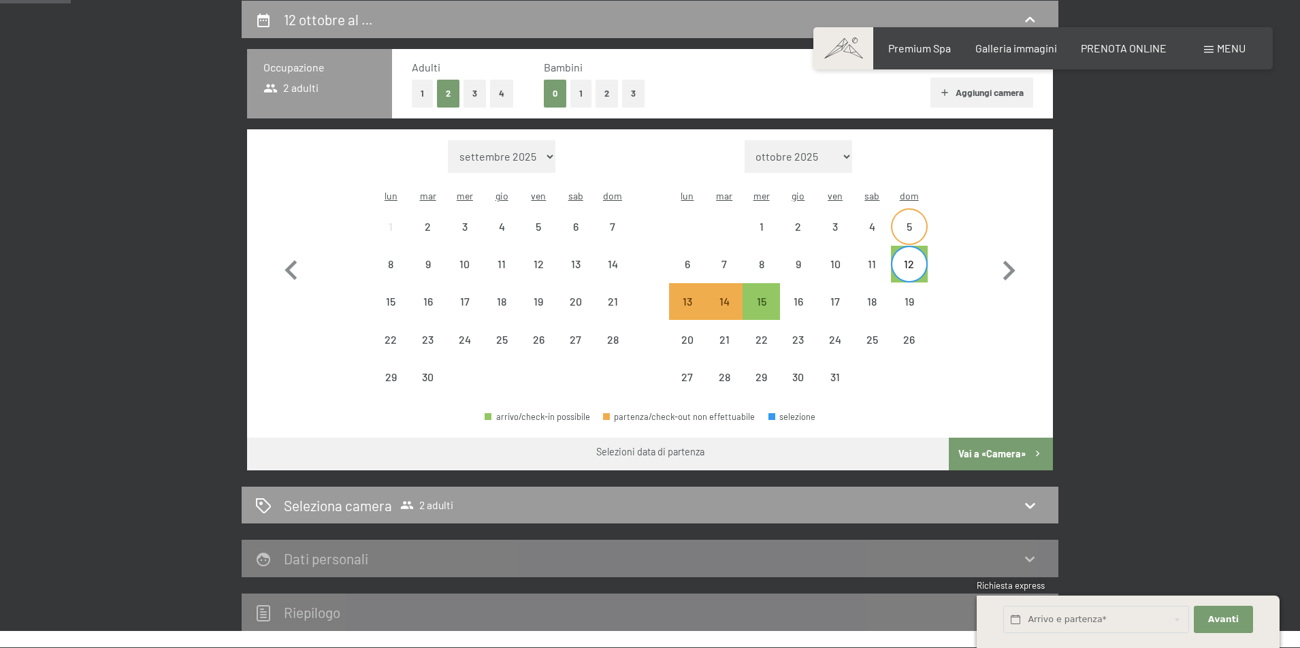
click at [912, 221] on div "5" at bounding box center [910, 238] width 34 height 34
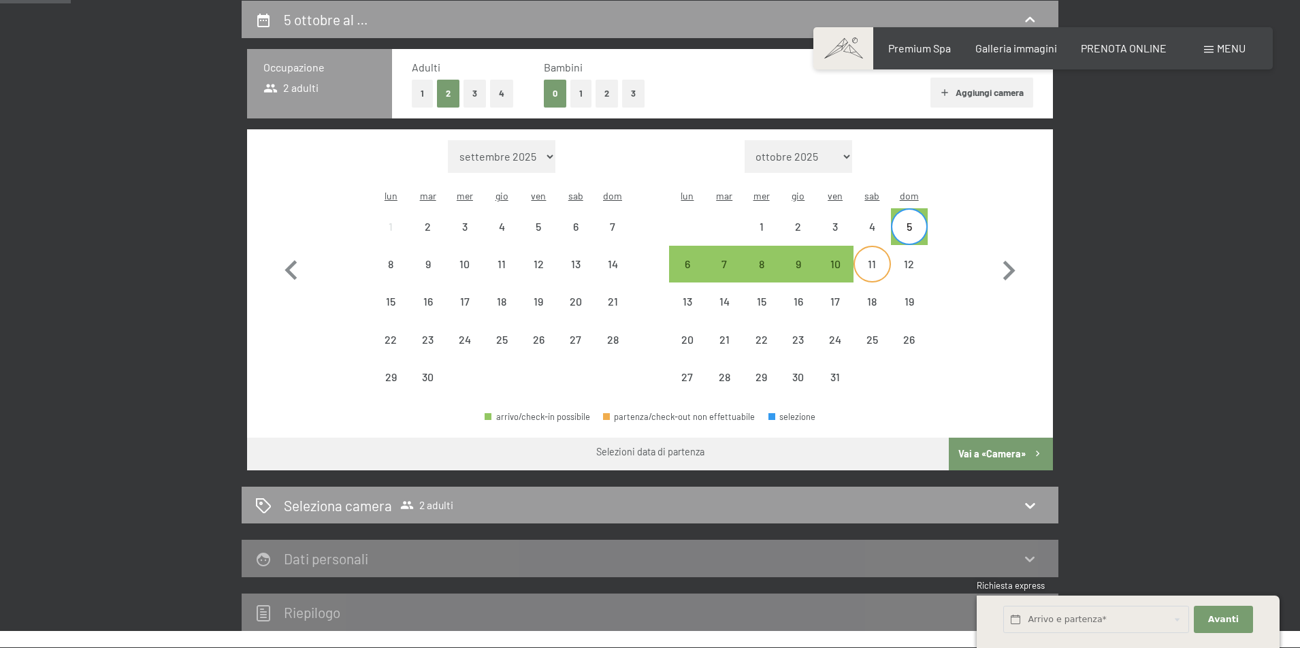
click at [867, 259] on div "11" at bounding box center [872, 276] width 34 height 34
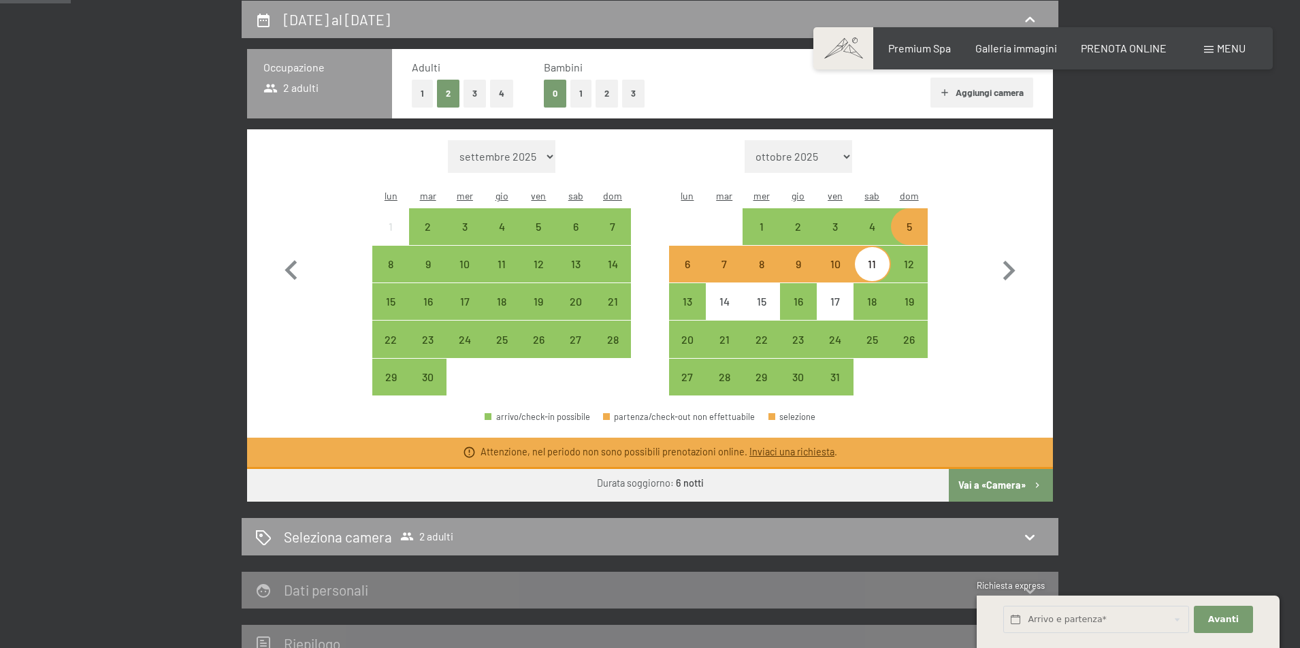
click at [918, 221] on div "5" at bounding box center [910, 238] width 34 height 34
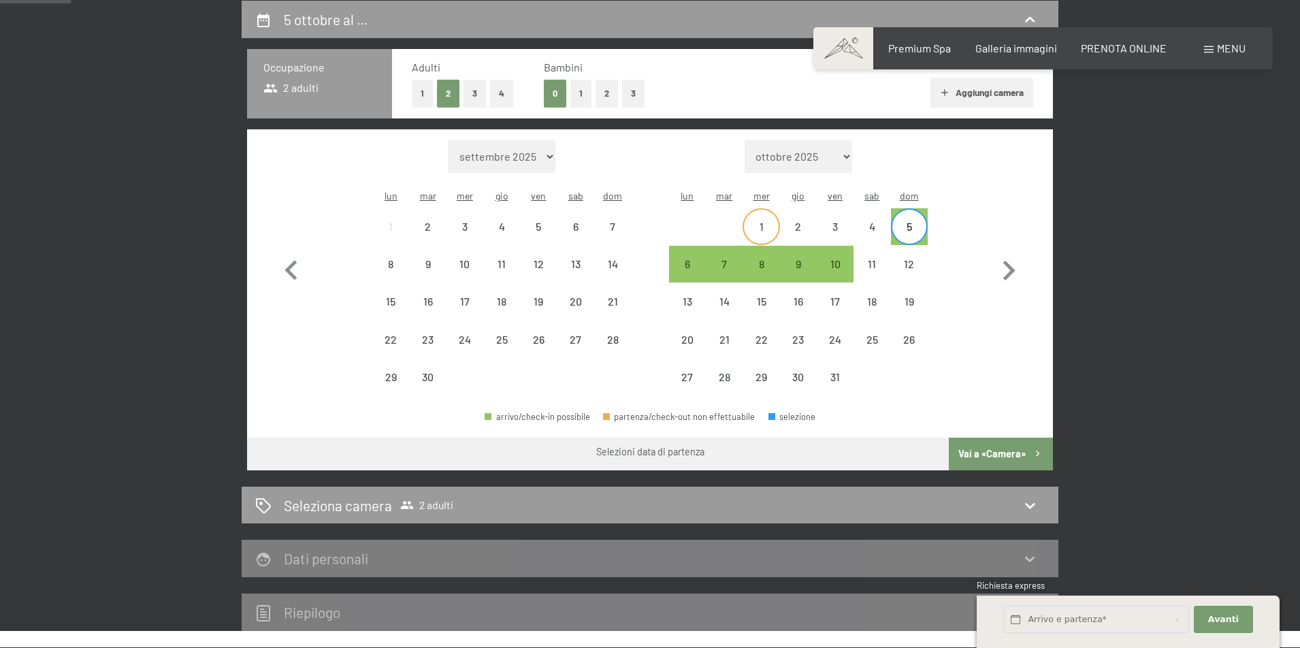
click at [767, 221] on div "1" at bounding box center [761, 238] width 34 height 34
click at [835, 259] on div "10" at bounding box center [835, 276] width 34 height 34
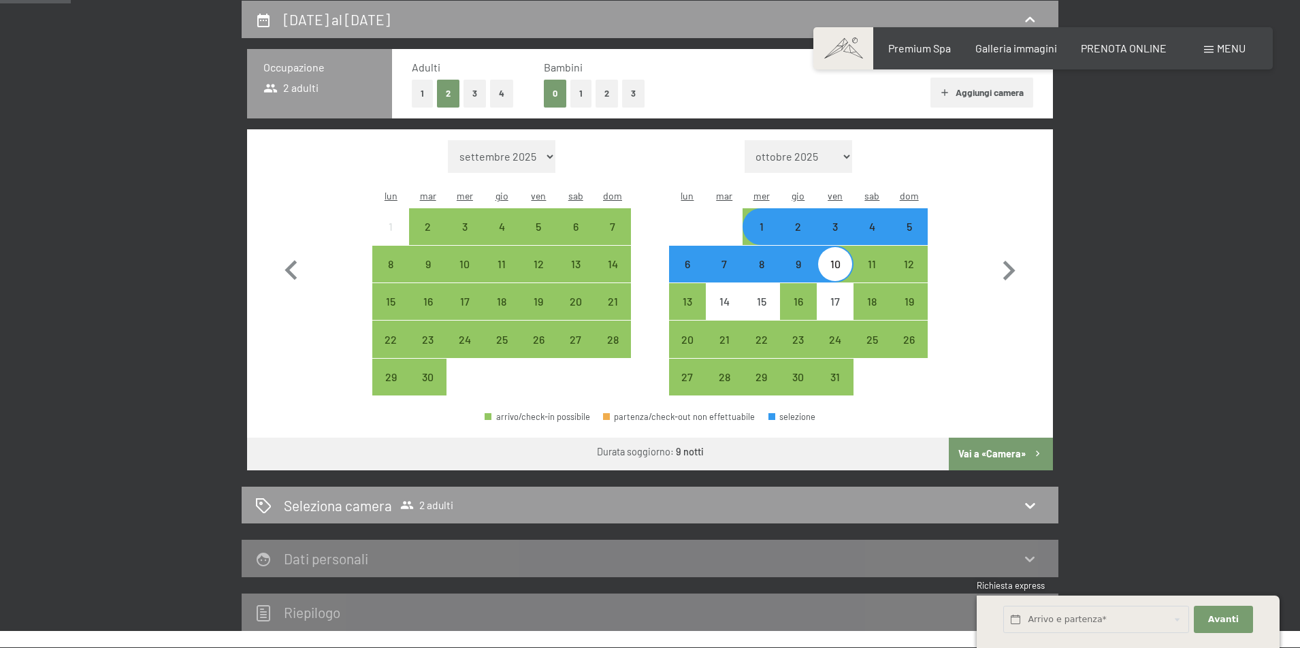
click at [835, 259] on div "10" at bounding box center [835, 276] width 34 height 34
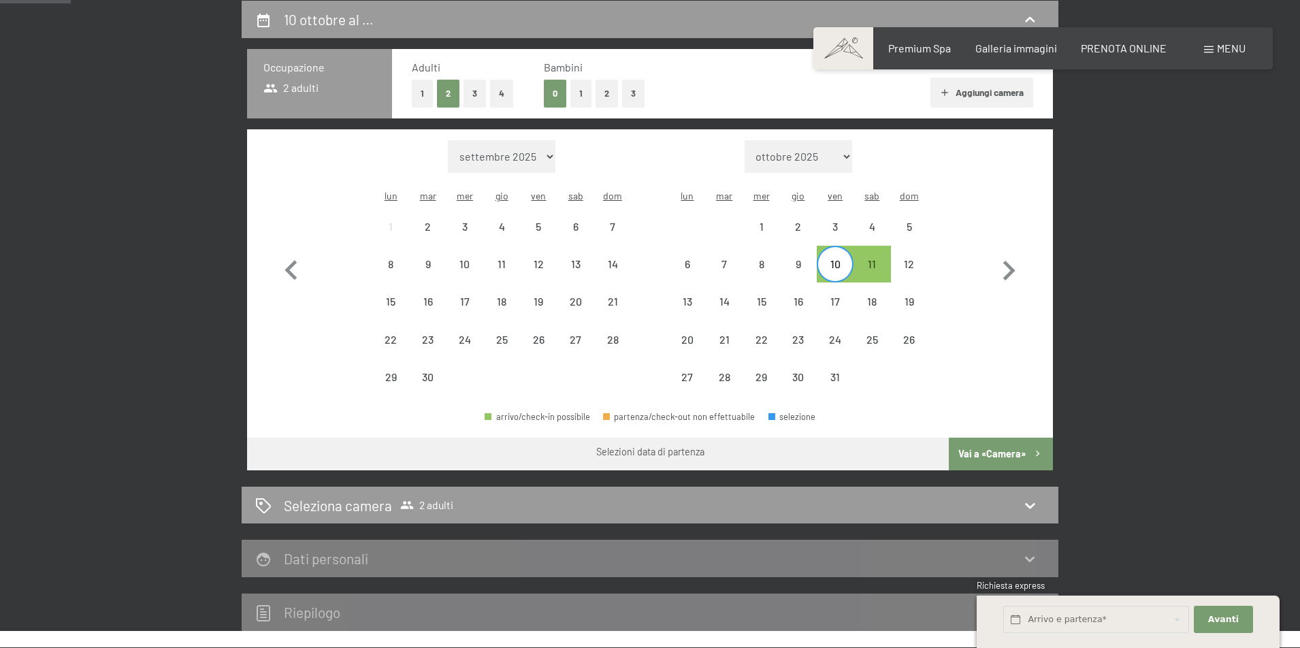
click at [842, 259] on div "10" at bounding box center [835, 276] width 34 height 34
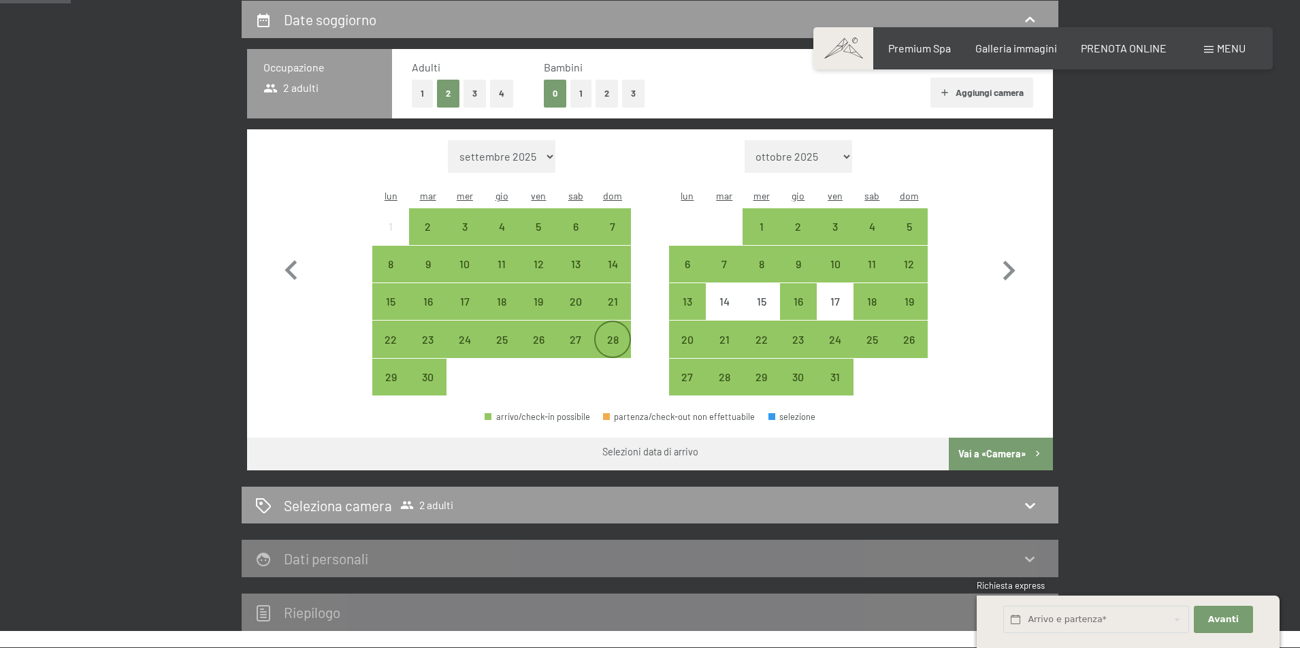
click at [614, 334] on div "28" at bounding box center [613, 351] width 34 height 34
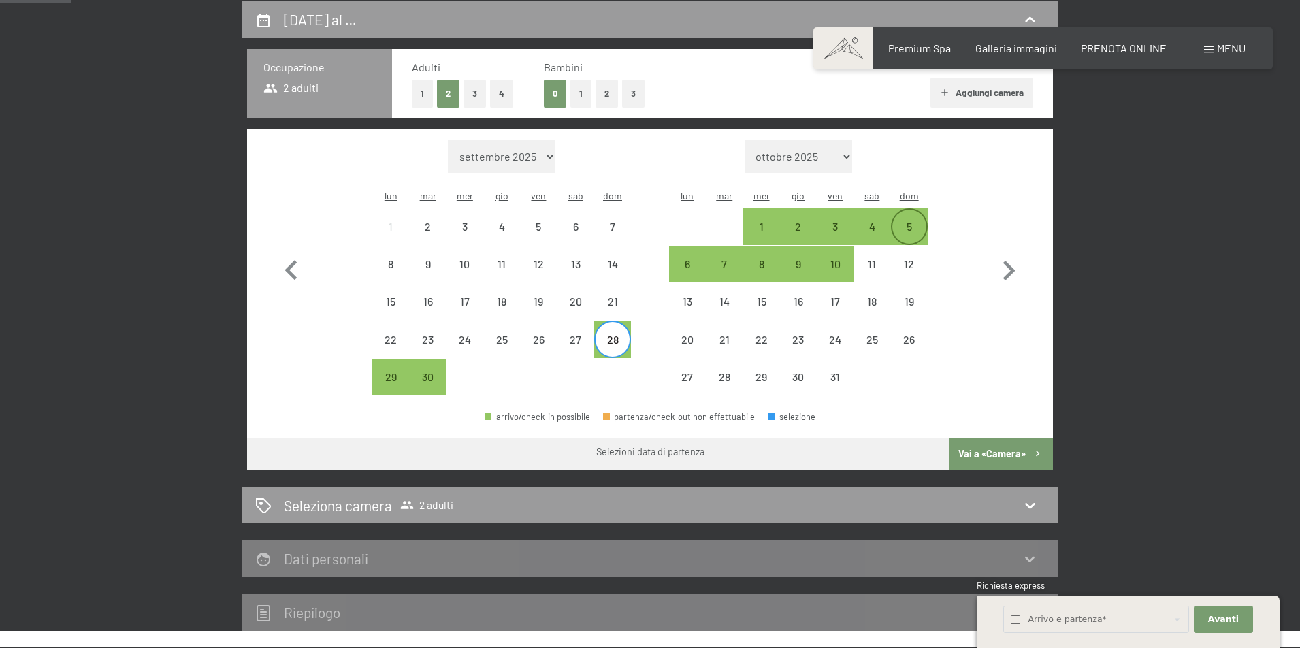
click at [910, 221] on div "5" at bounding box center [910, 238] width 34 height 34
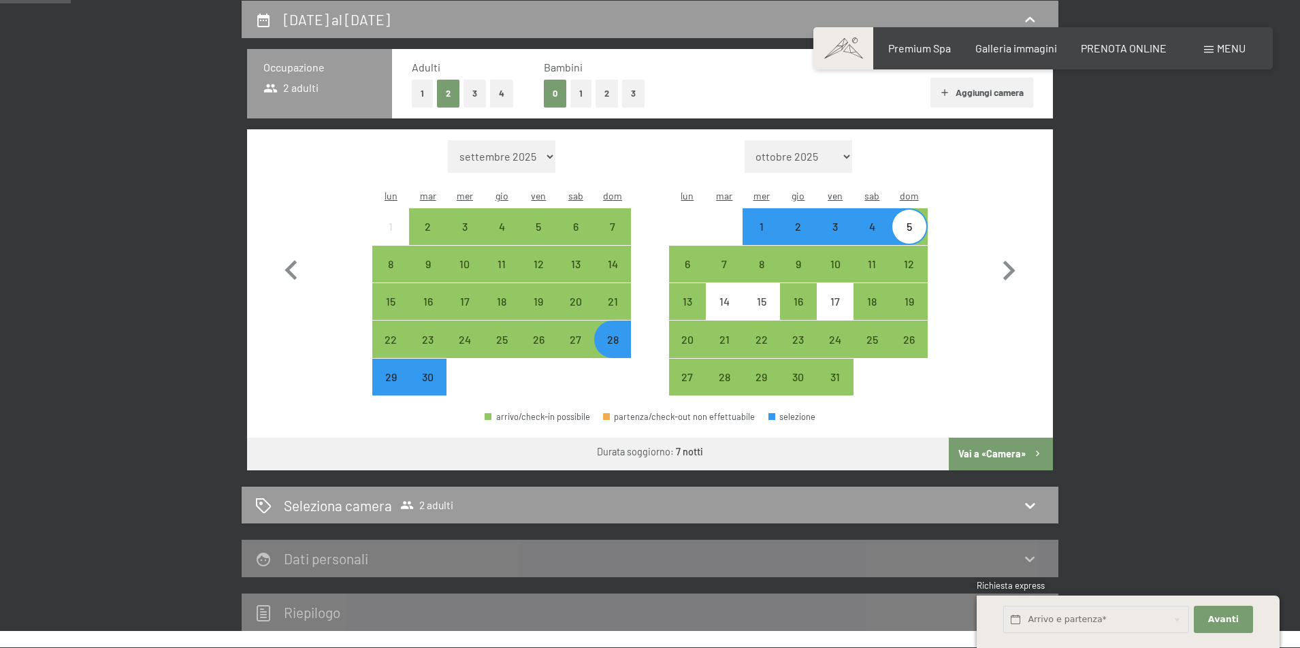
click at [975, 438] on button "Vai a «Camera»" at bounding box center [1001, 454] width 104 height 33
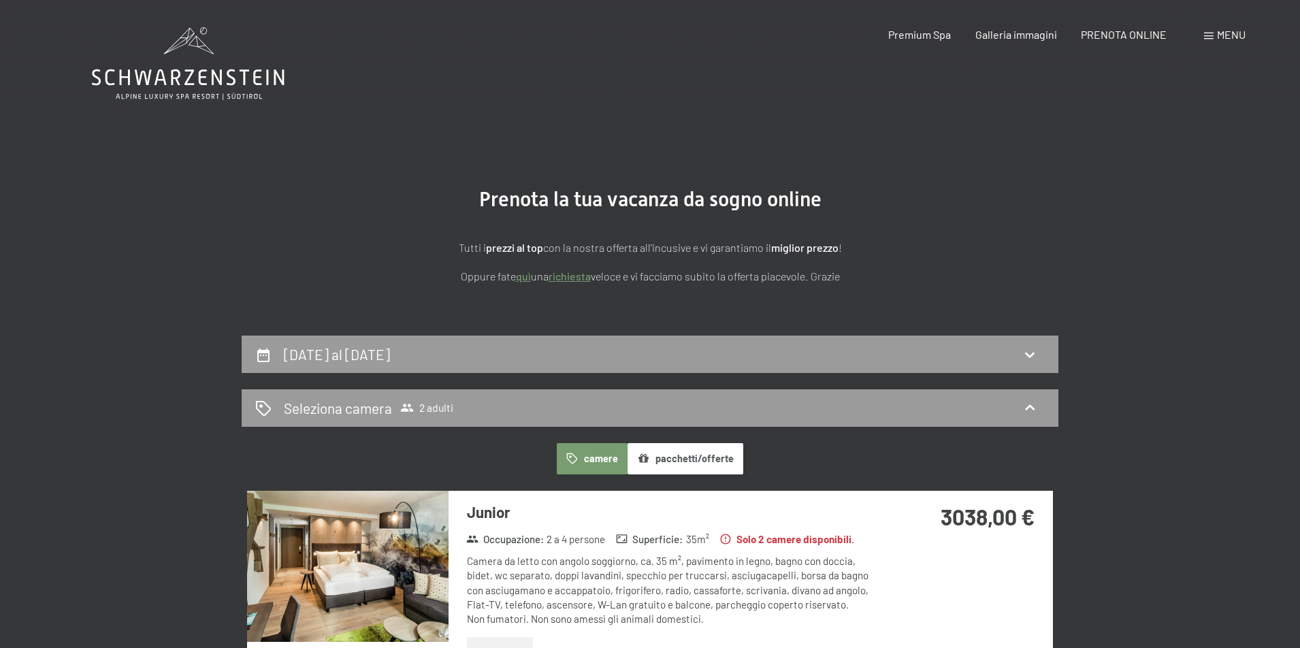
scroll to position [0, 0]
click at [1030, 351] on icon at bounding box center [1030, 355] width 16 height 16
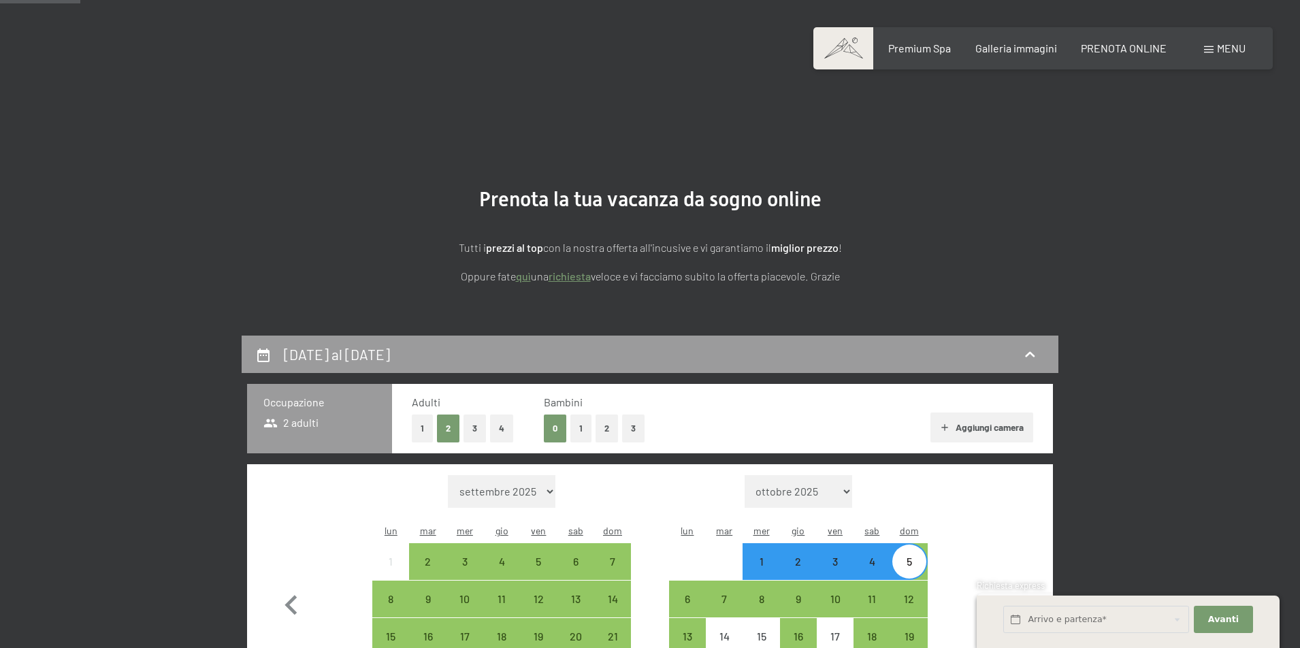
scroll to position [335, 0]
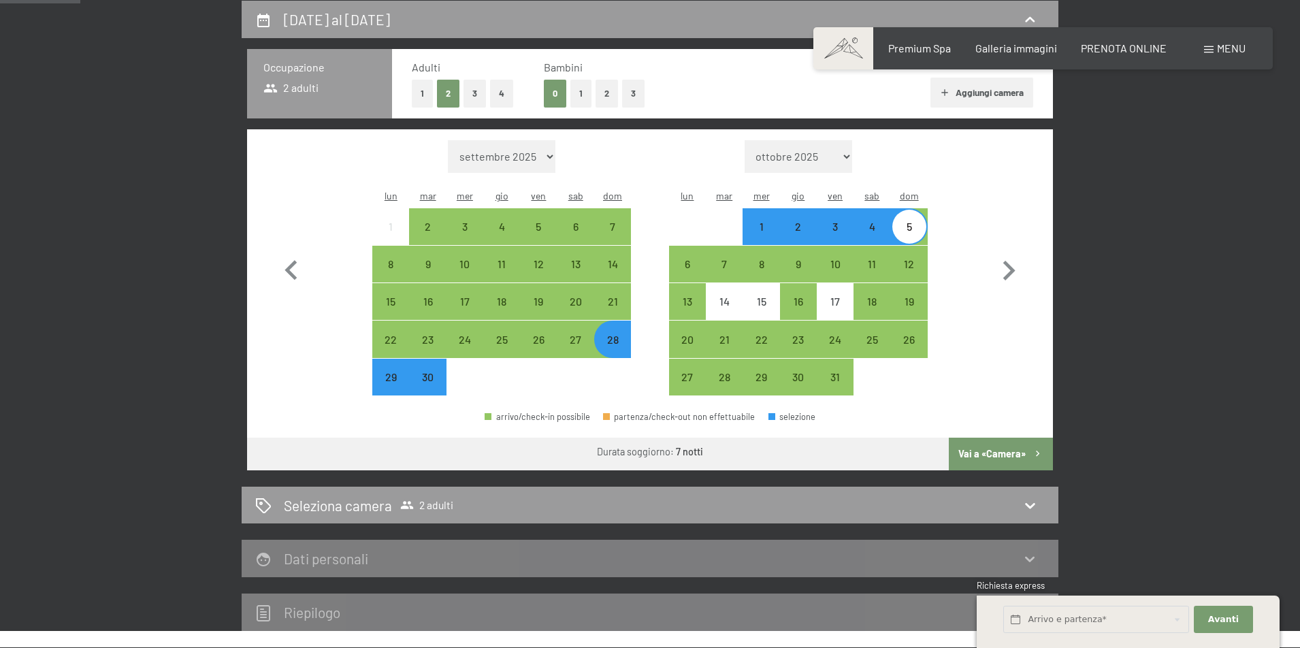
drag, startPoint x: 914, startPoint y: 213, endPoint x: 923, endPoint y: 219, distance: 11.3
click at [915, 221] on div "5" at bounding box center [910, 238] width 34 height 34
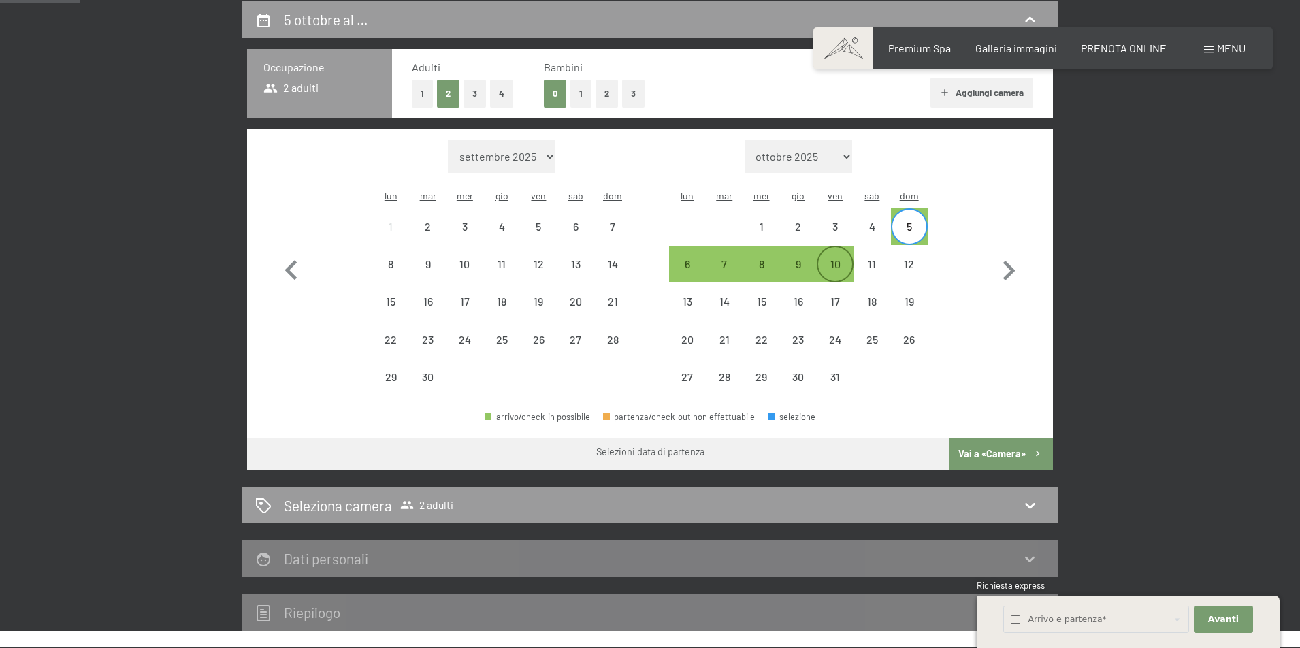
click at [842, 259] on div "10" at bounding box center [835, 276] width 34 height 34
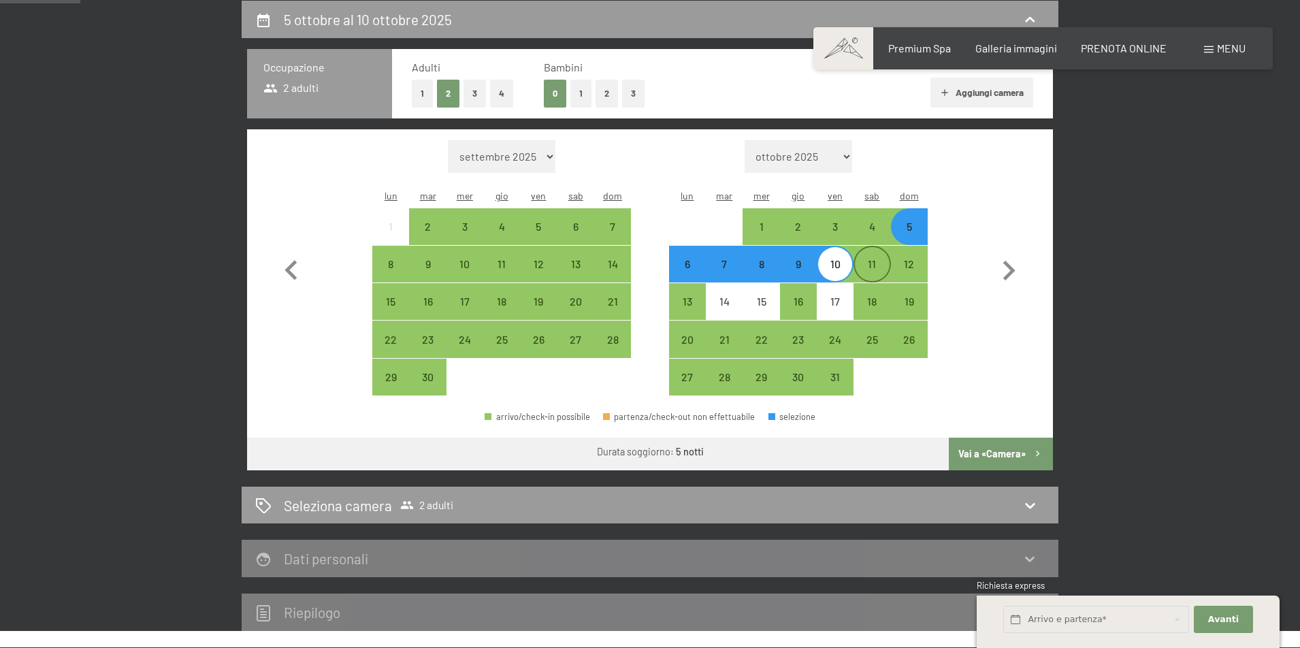
click at [867, 259] on div "11" at bounding box center [872, 276] width 34 height 34
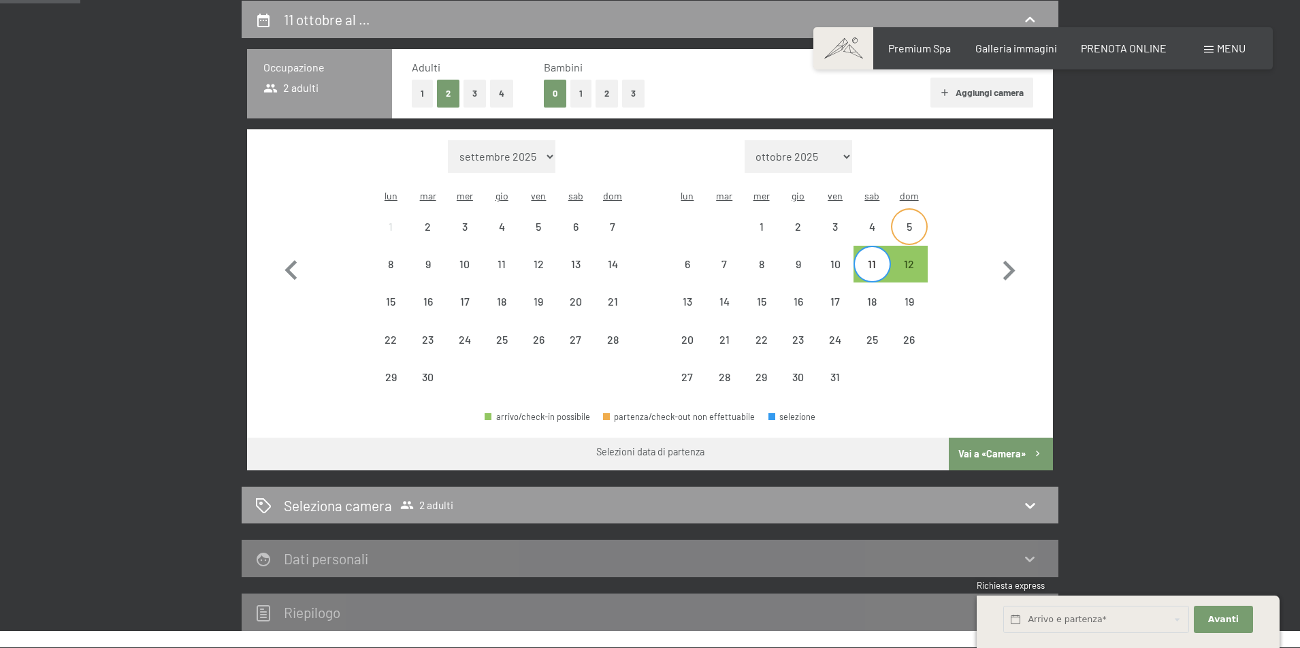
click at [913, 221] on div "5" at bounding box center [910, 238] width 34 height 34
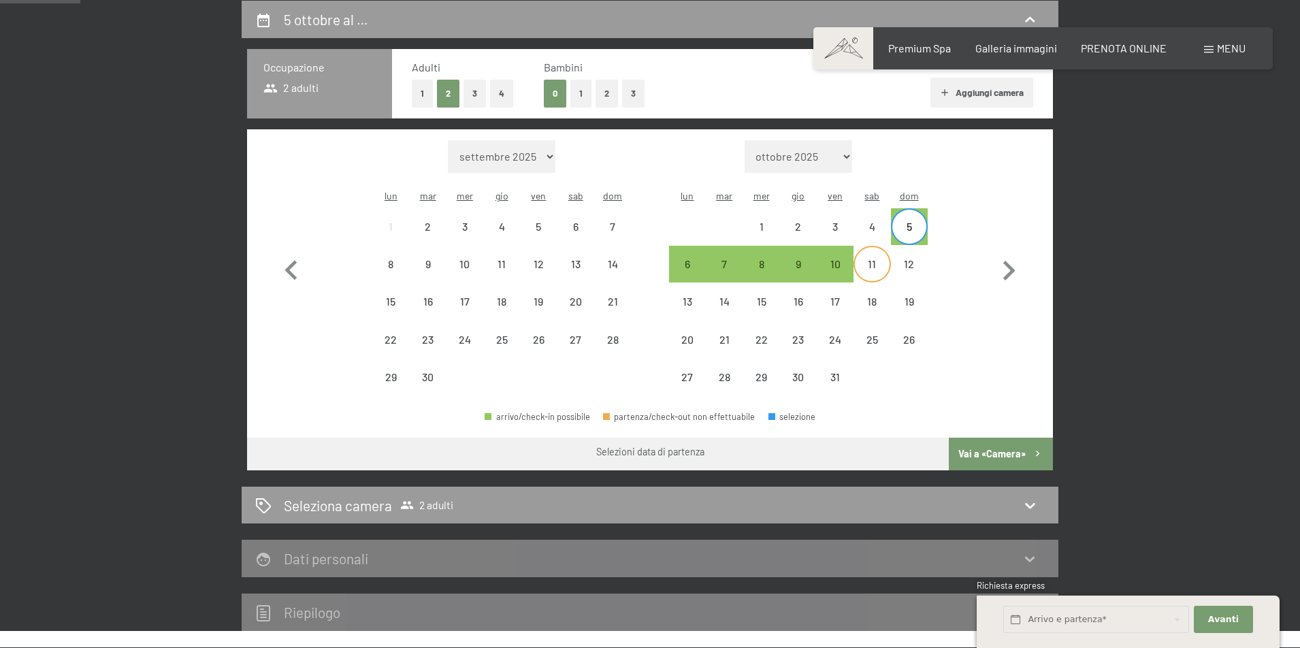
click at [878, 259] on div "11" at bounding box center [872, 276] width 34 height 34
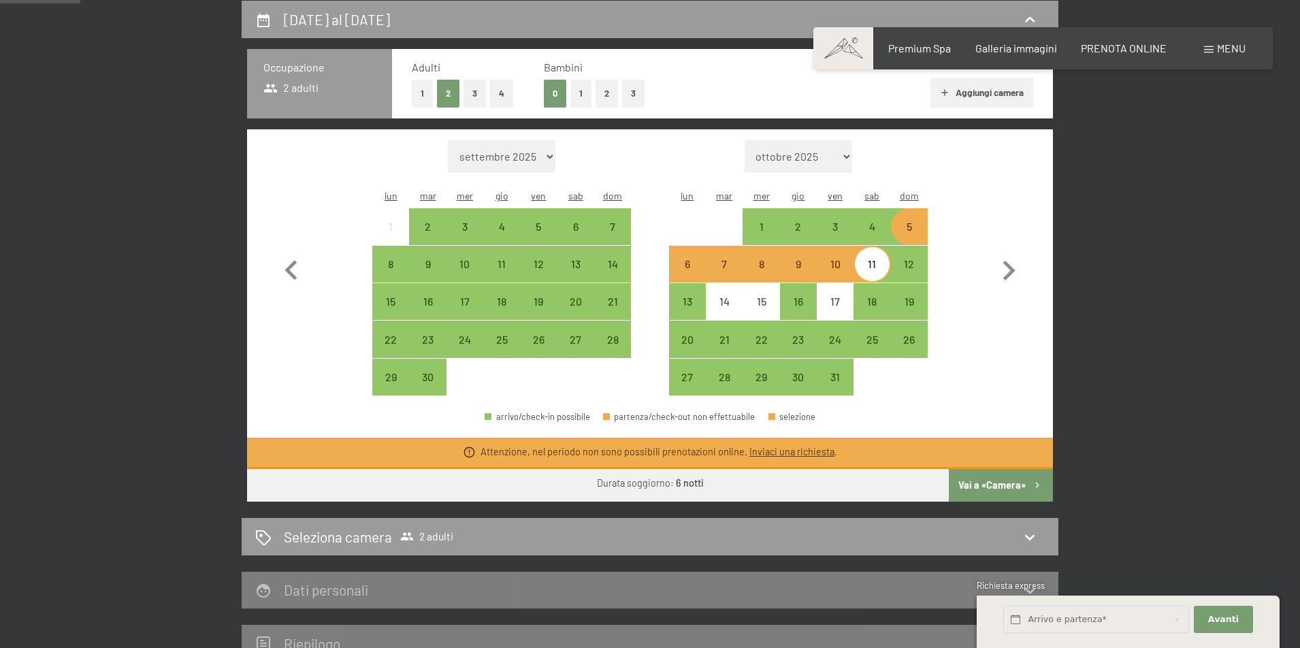
click at [916, 221] on div "5" at bounding box center [910, 238] width 34 height 34
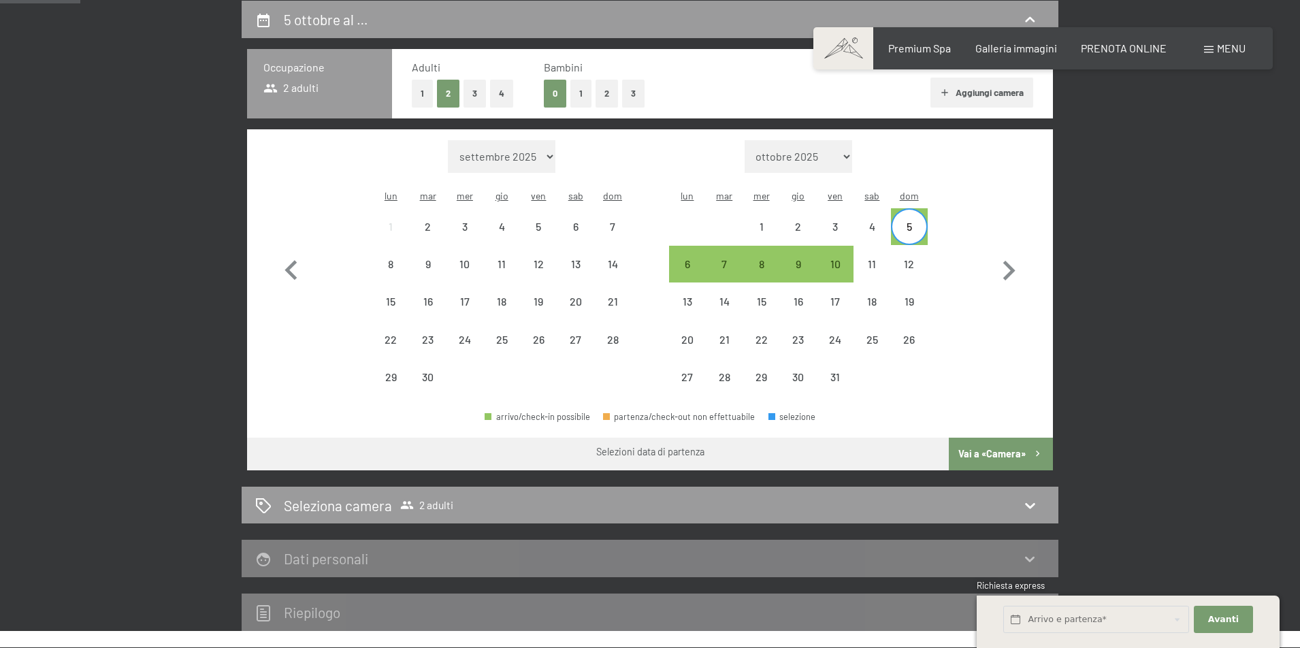
click at [918, 221] on div "5" at bounding box center [910, 238] width 34 height 34
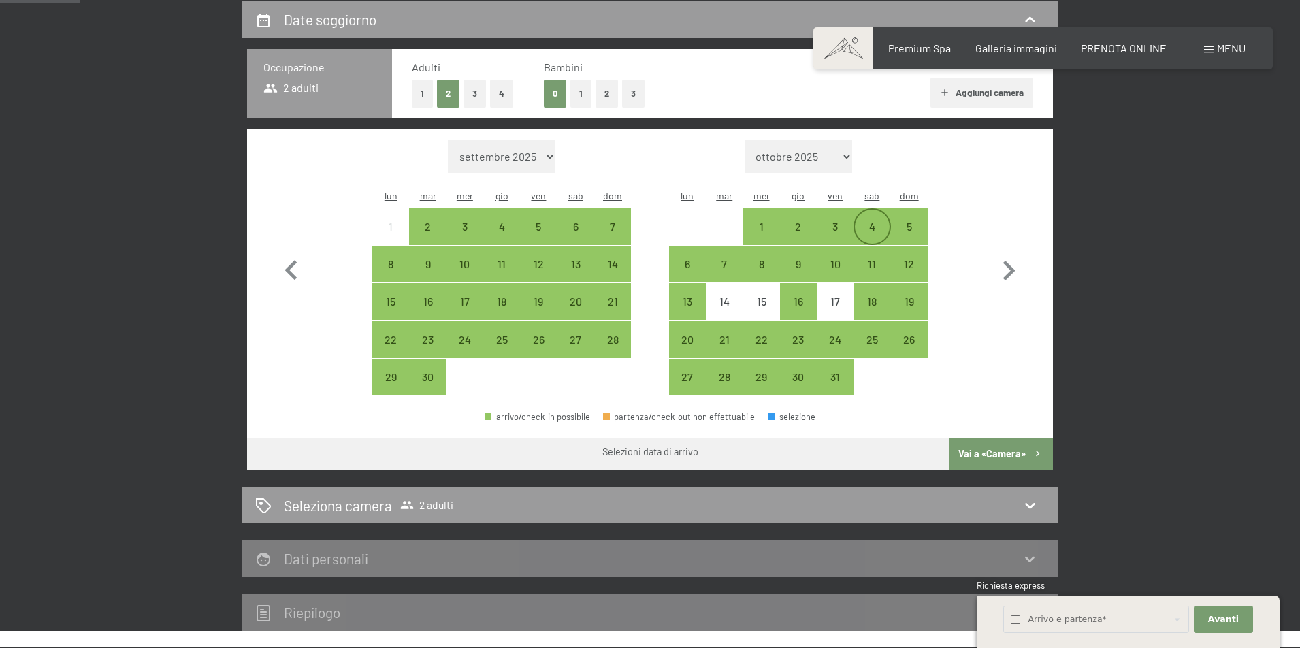
click at [872, 221] on div "4" at bounding box center [872, 238] width 34 height 34
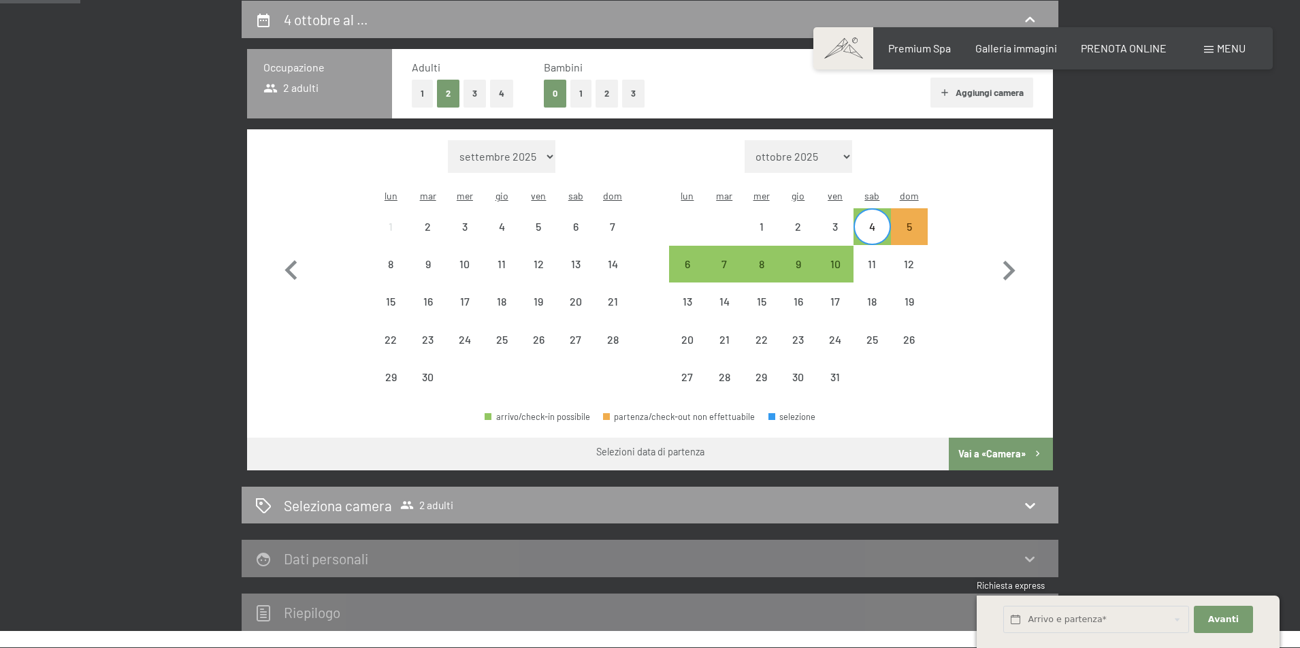
click at [870, 221] on div "4" at bounding box center [872, 238] width 34 height 34
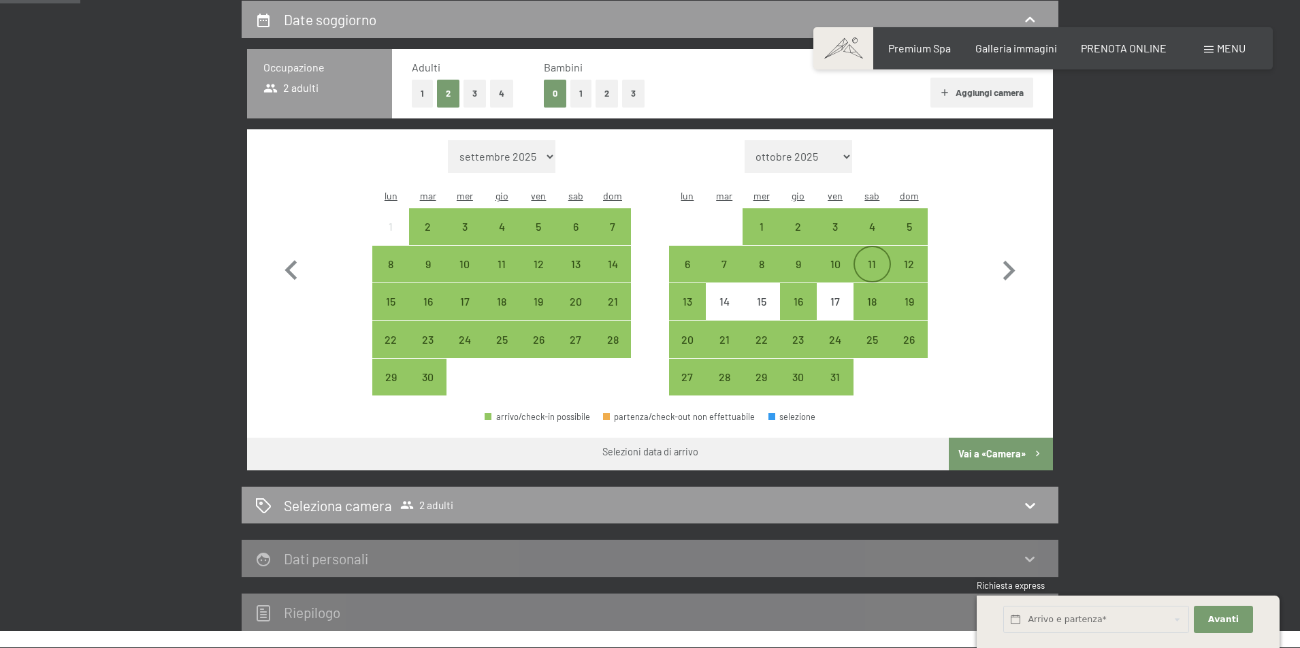
click at [874, 259] on div "11" at bounding box center [872, 276] width 34 height 34
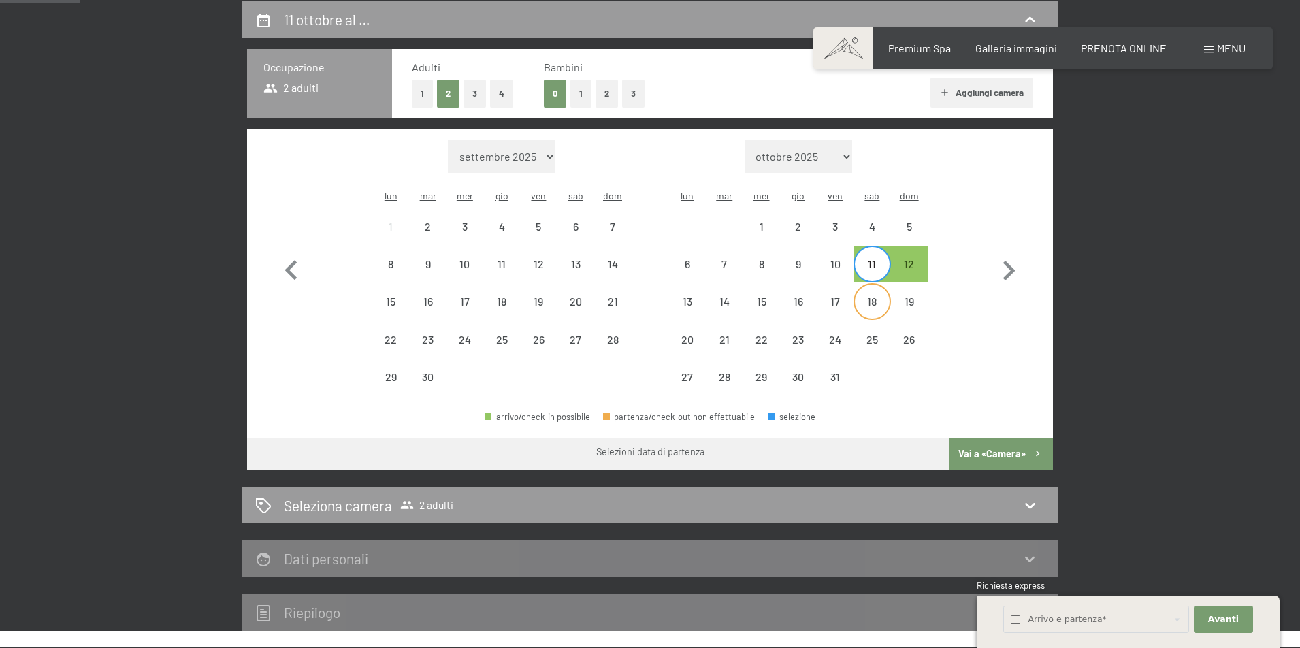
click at [869, 296] on div "18" at bounding box center [872, 313] width 34 height 34
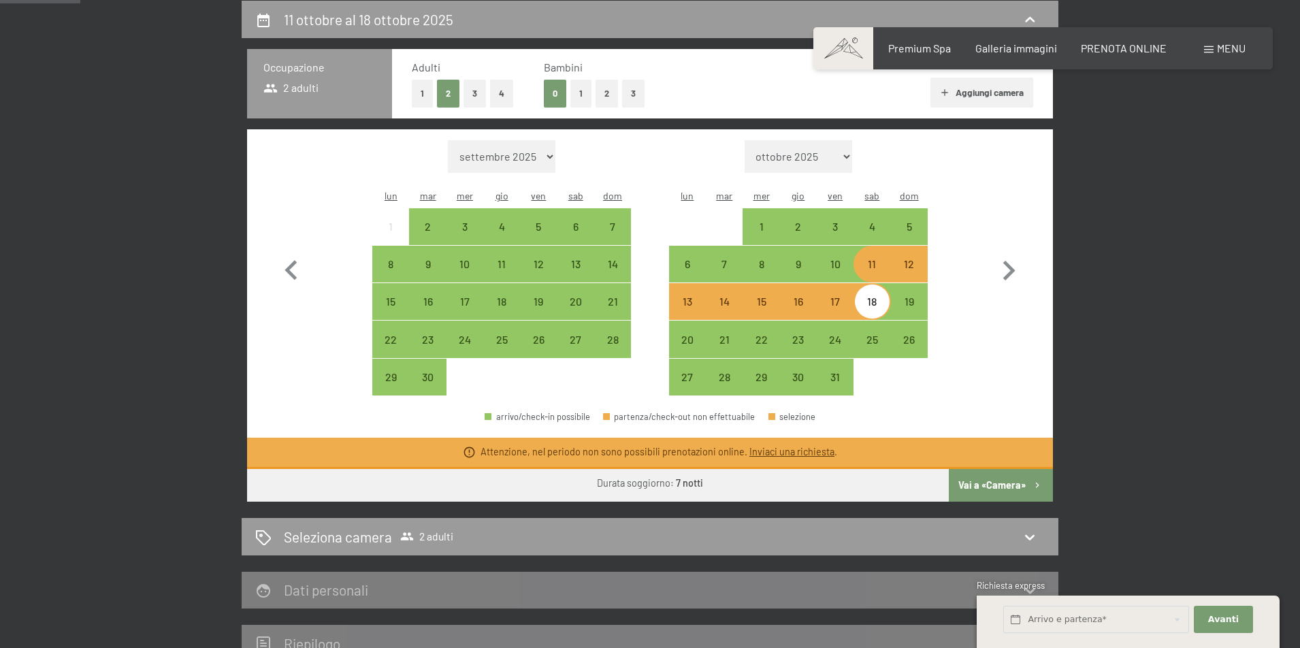
click at [869, 296] on div "18" at bounding box center [872, 313] width 34 height 34
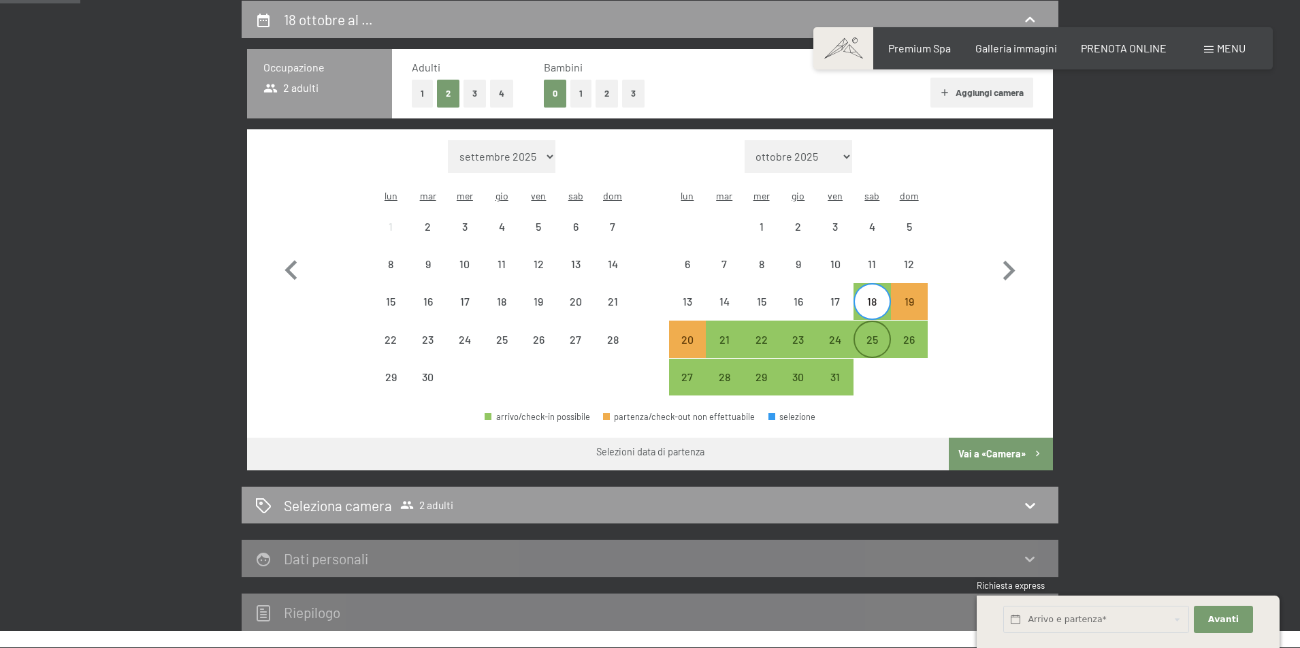
click at [872, 334] on div "25" at bounding box center [872, 351] width 34 height 34
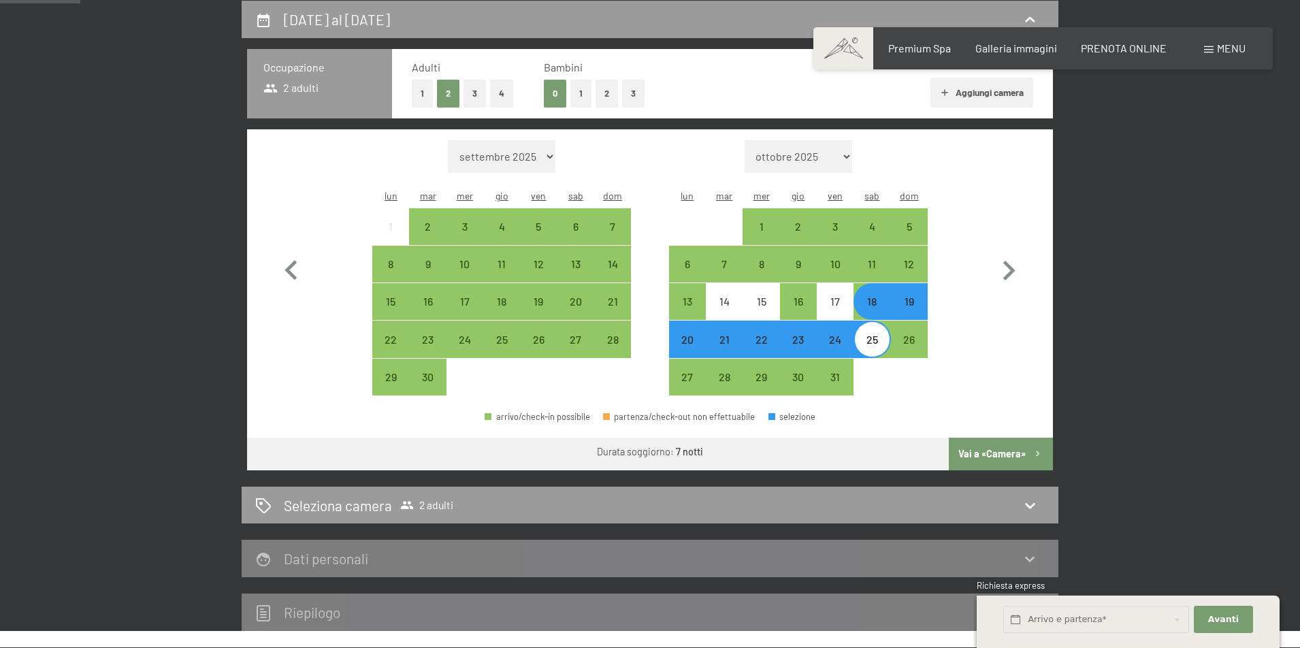
click at [1001, 438] on button "Vai a «Camera»" at bounding box center [1001, 454] width 104 height 33
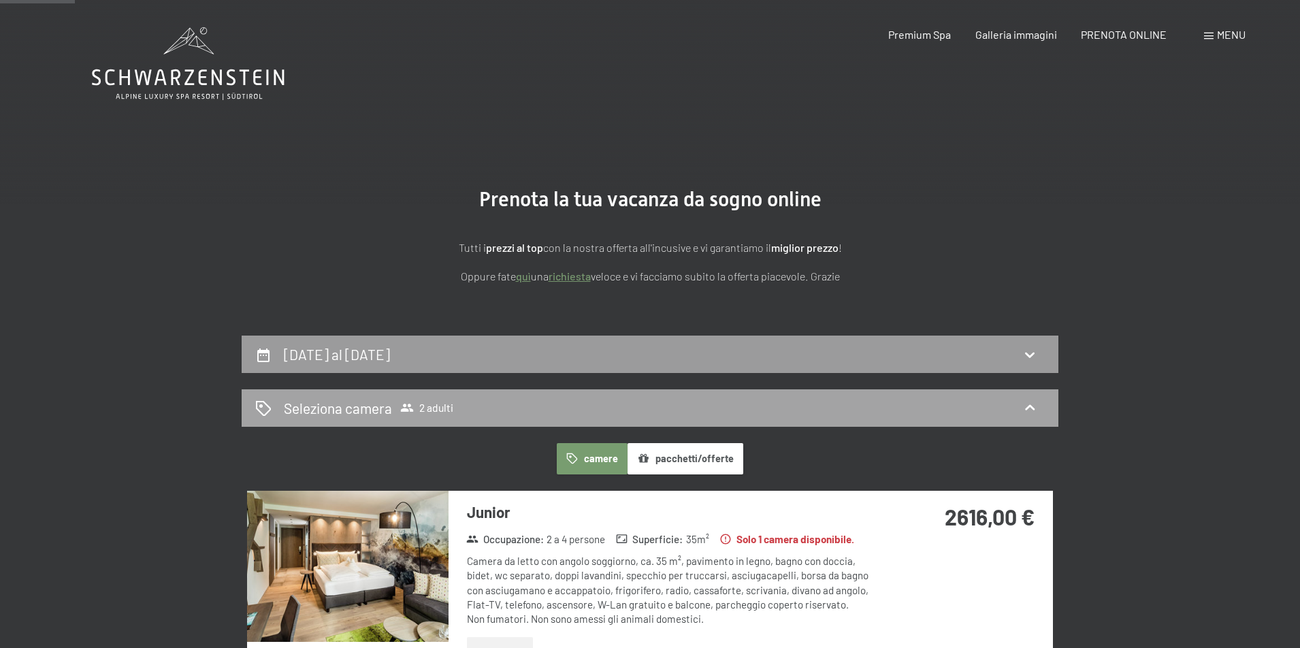
scroll to position [0, 0]
click at [1029, 354] on icon at bounding box center [1030, 355] width 16 height 16
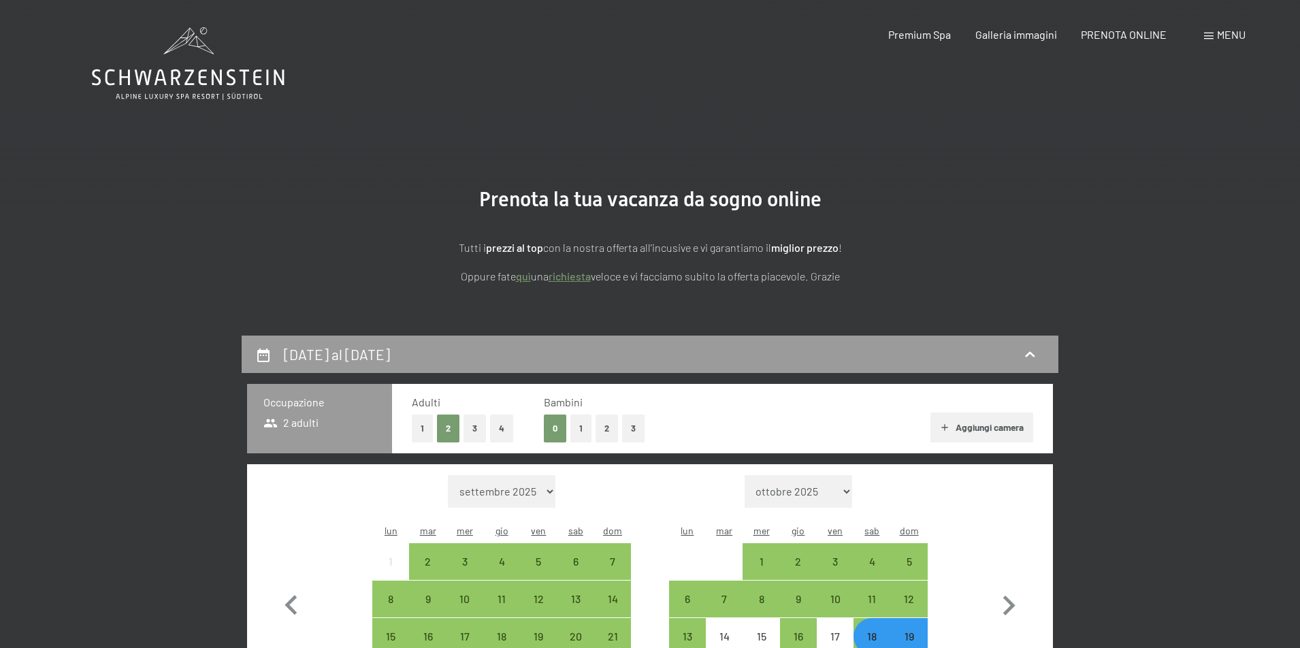
scroll to position [335, 0]
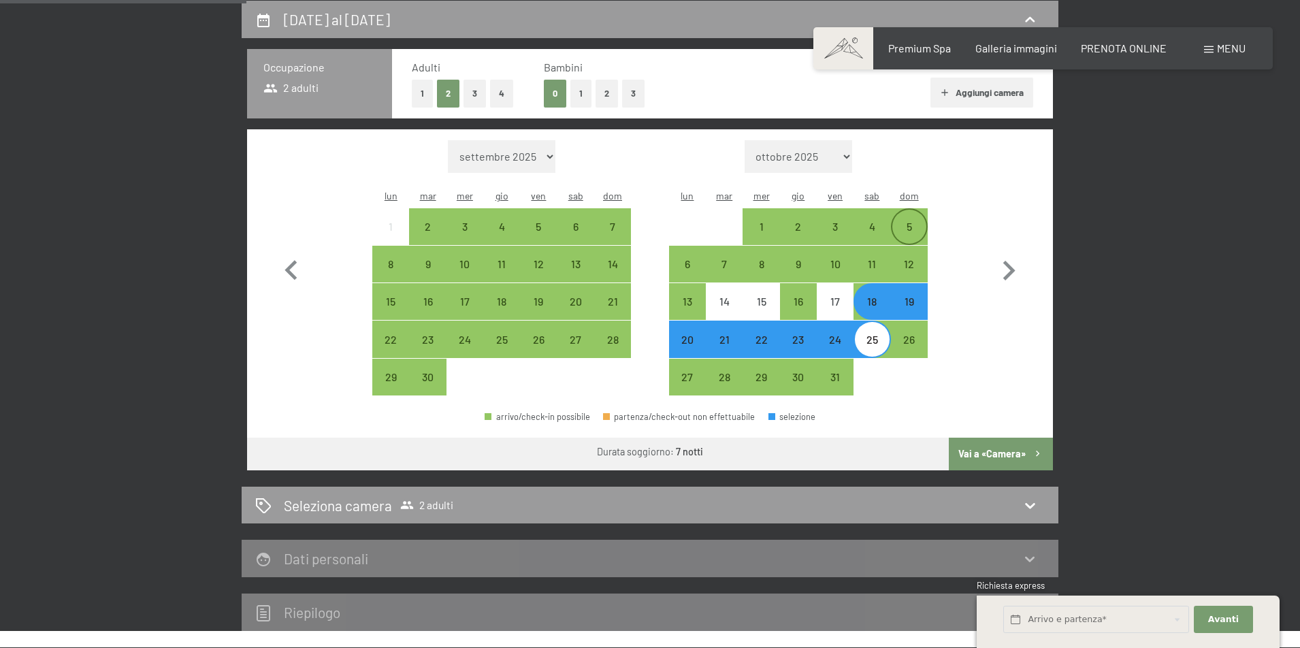
click at [906, 221] on div "5" at bounding box center [910, 238] width 34 height 34
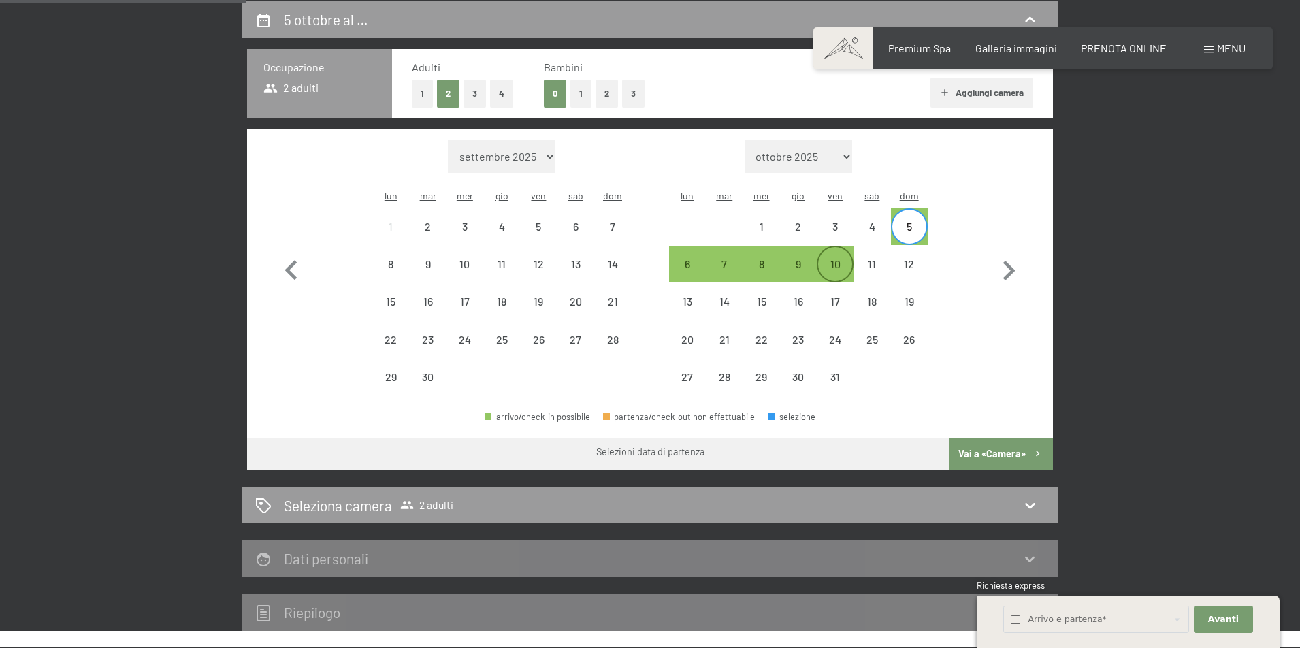
click at [840, 259] on div "10" at bounding box center [835, 276] width 34 height 34
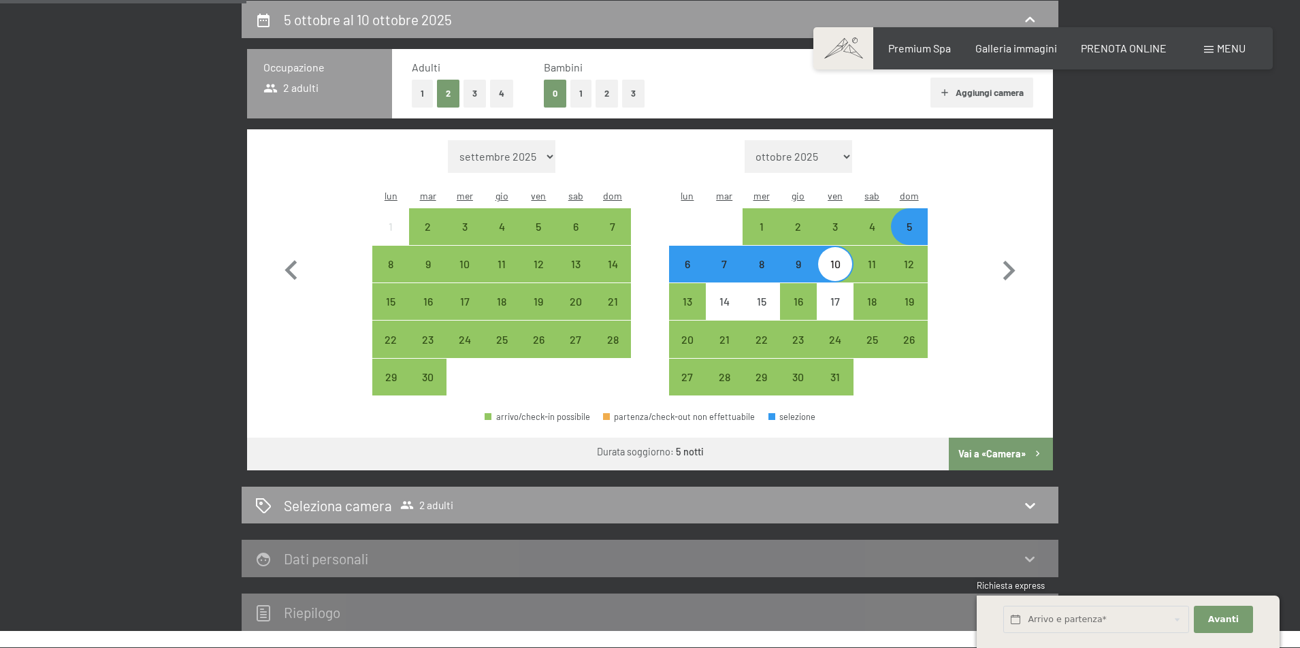
click at [1002, 438] on button "Vai a «Camera»" at bounding box center [1001, 454] width 104 height 33
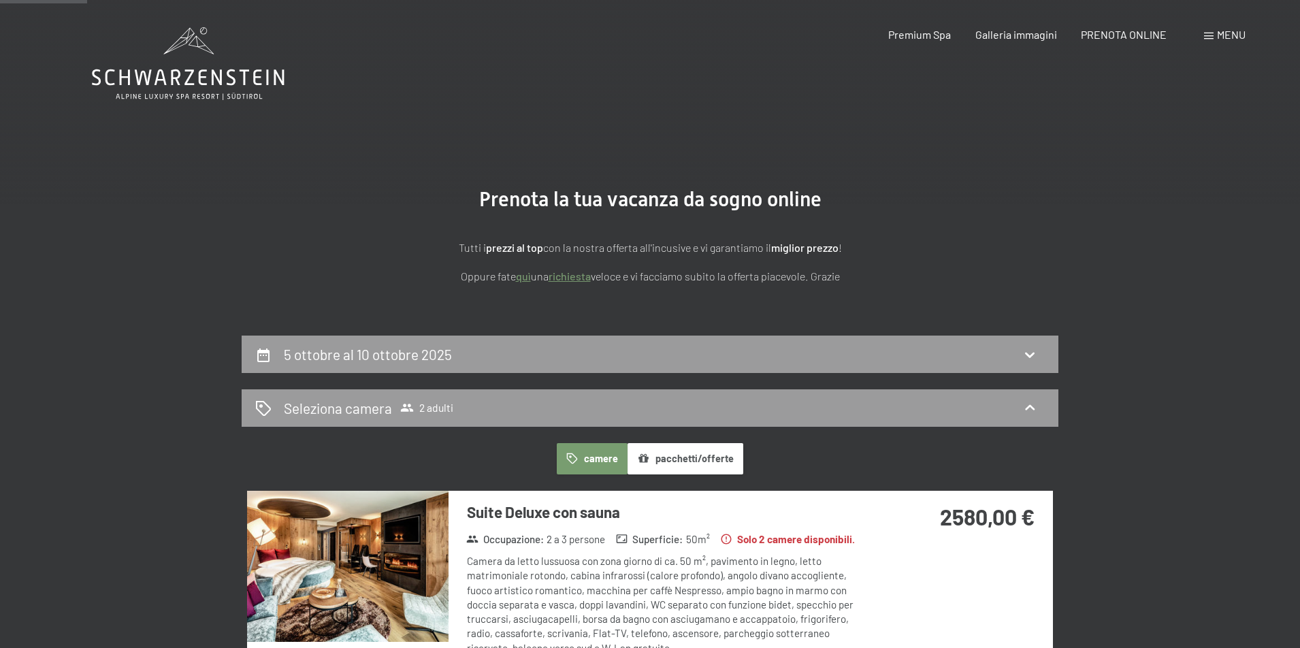
scroll to position [0, 0]
click at [1036, 347] on icon at bounding box center [1030, 355] width 16 height 16
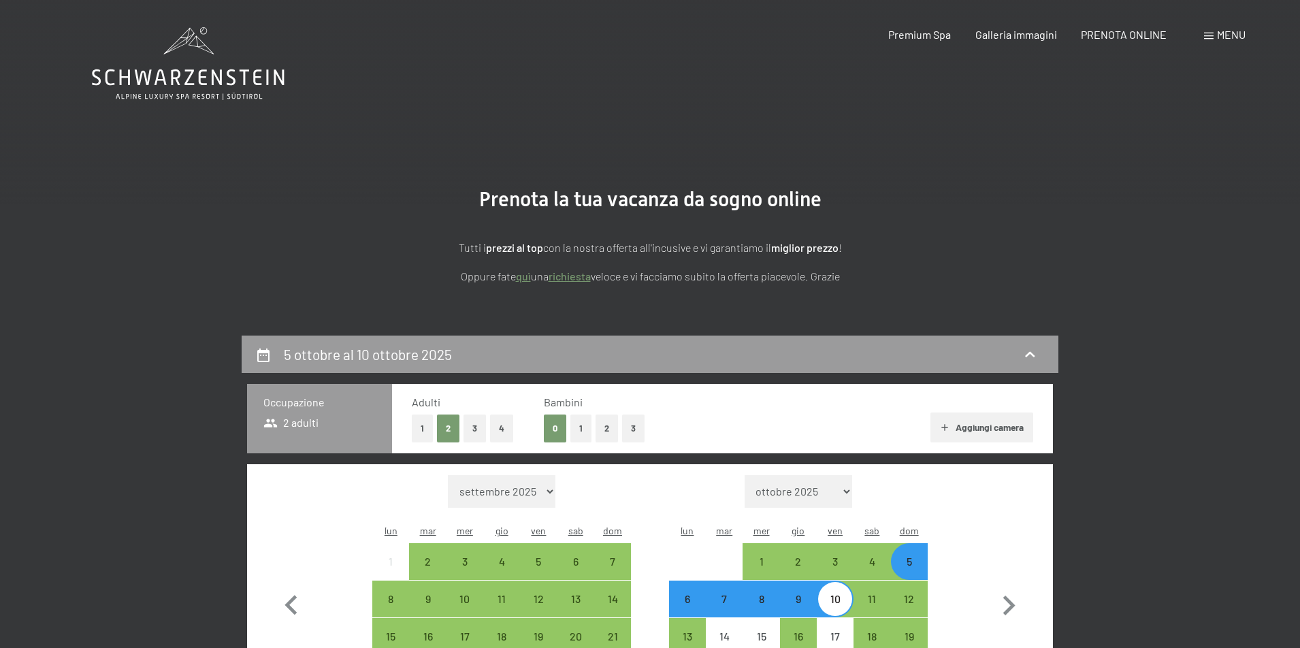
scroll to position [335, 0]
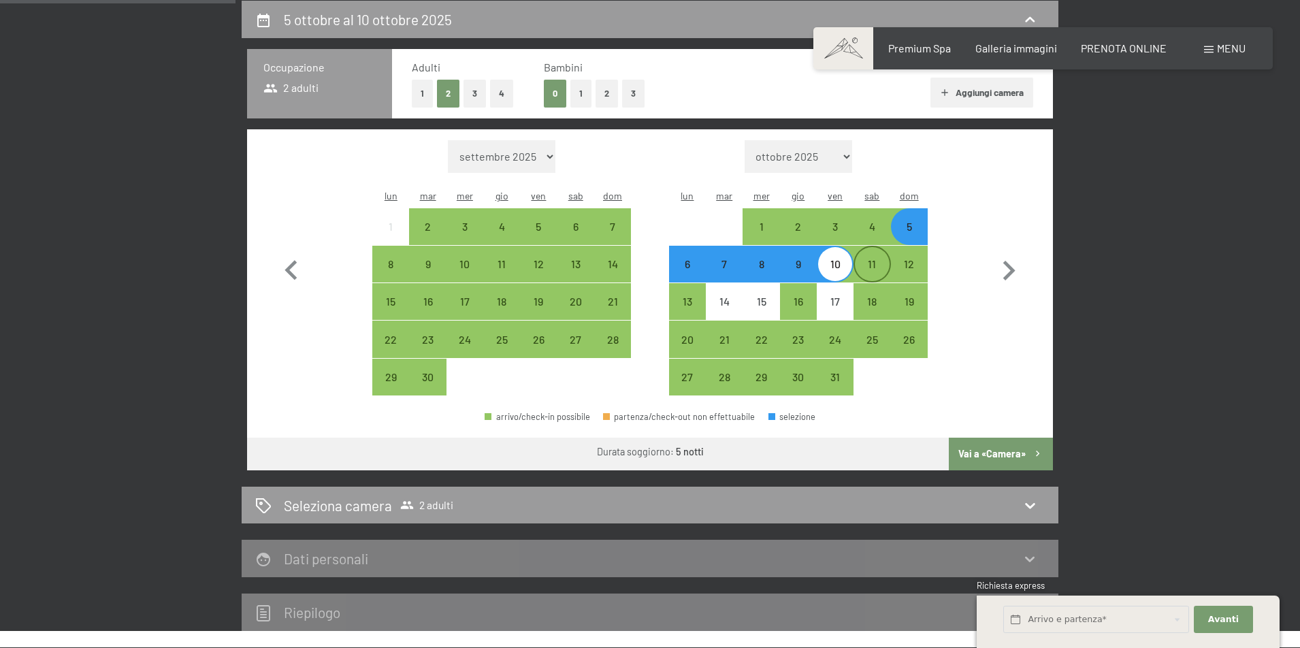
click at [874, 259] on div "11" at bounding box center [872, 276] width 34 height 34
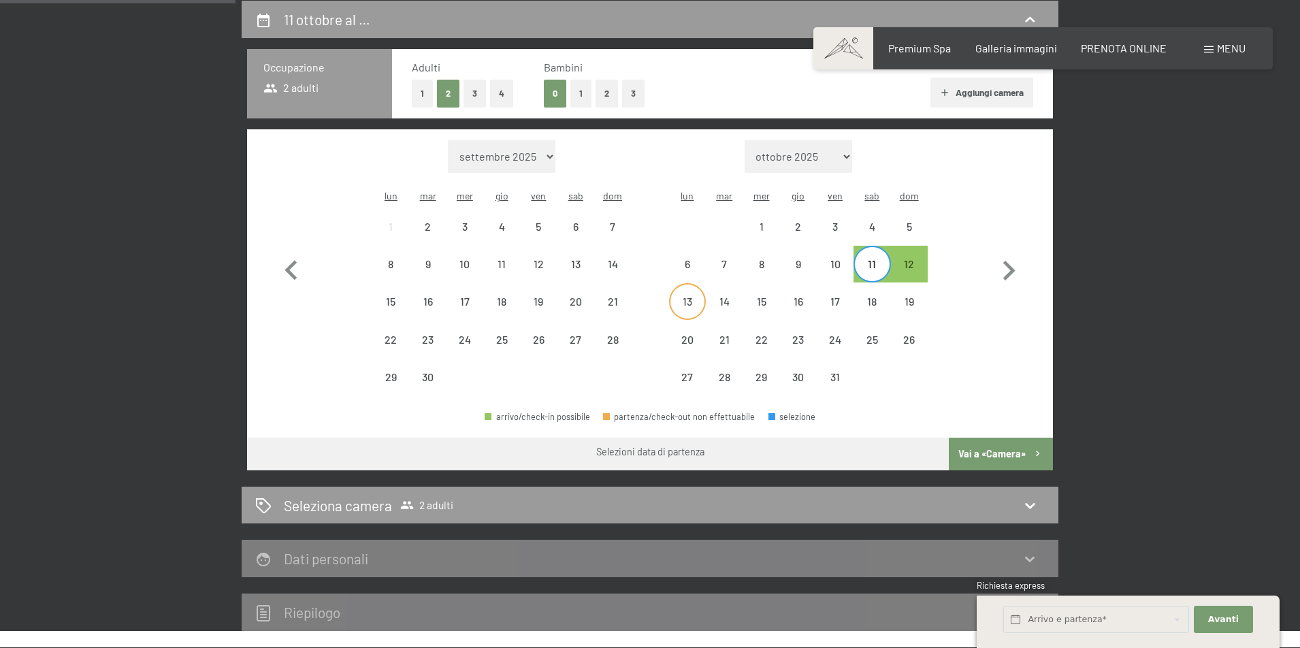
click at [684, 296] on div "13" at bounding box center [688, 313] width 34 height 34
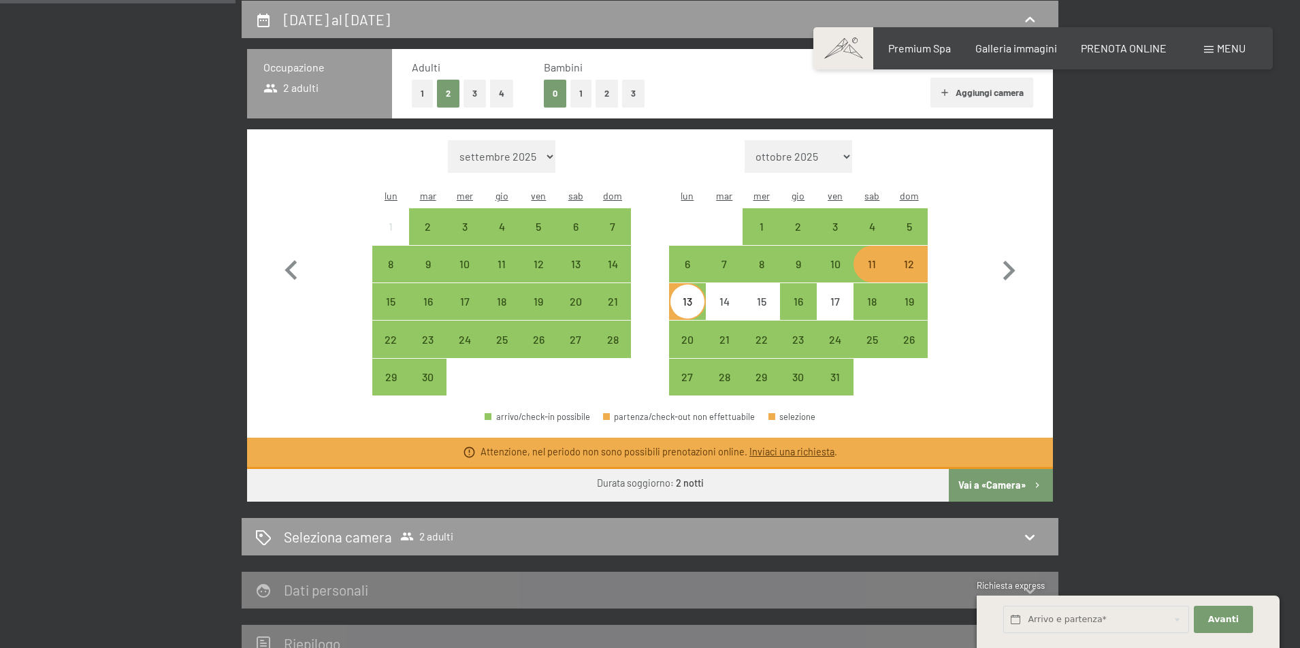
click at [961, 313] on div "Mese/anno [DATE] [DATE] [DATE] [DATE] [DATE] [DATE] [DATE] [DATE] [DATE] [DATE]…" at bounding box center [651, 268] width 758 height 256
click at [876, 296] on div "18" at bounding box center [872, 313] width 34 height 34
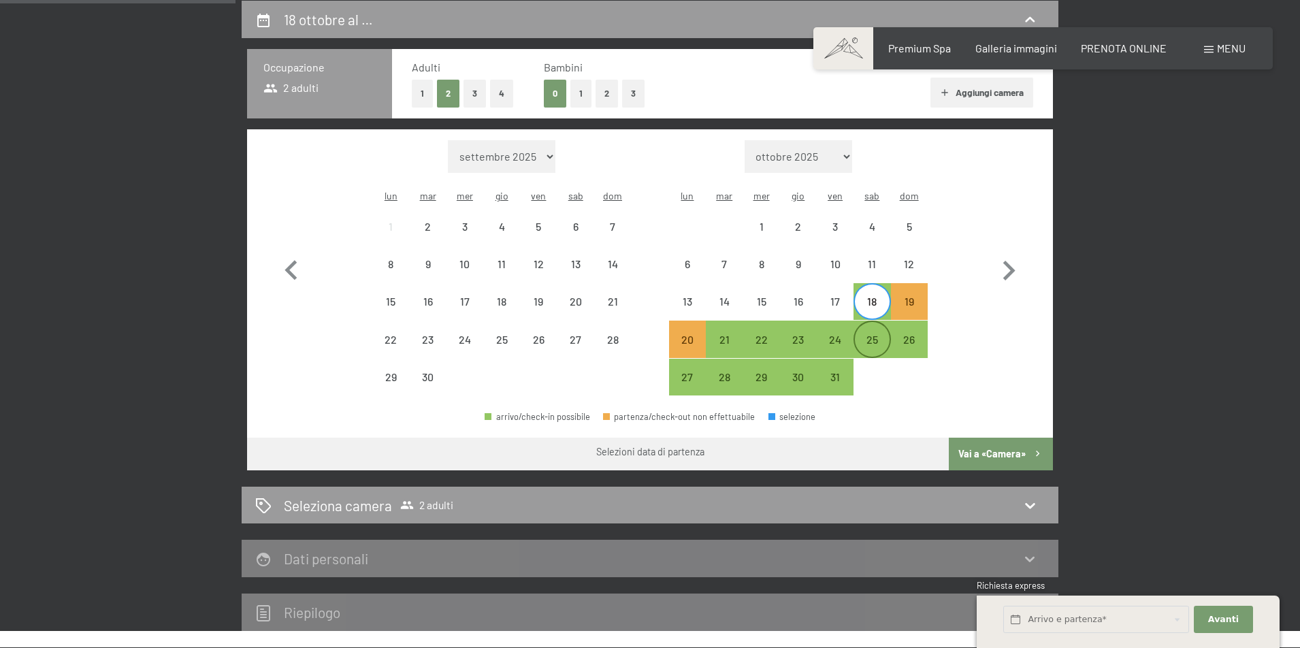
click at [878, 334] on div "25" at bounding box center [872, 351] width 34 height 34
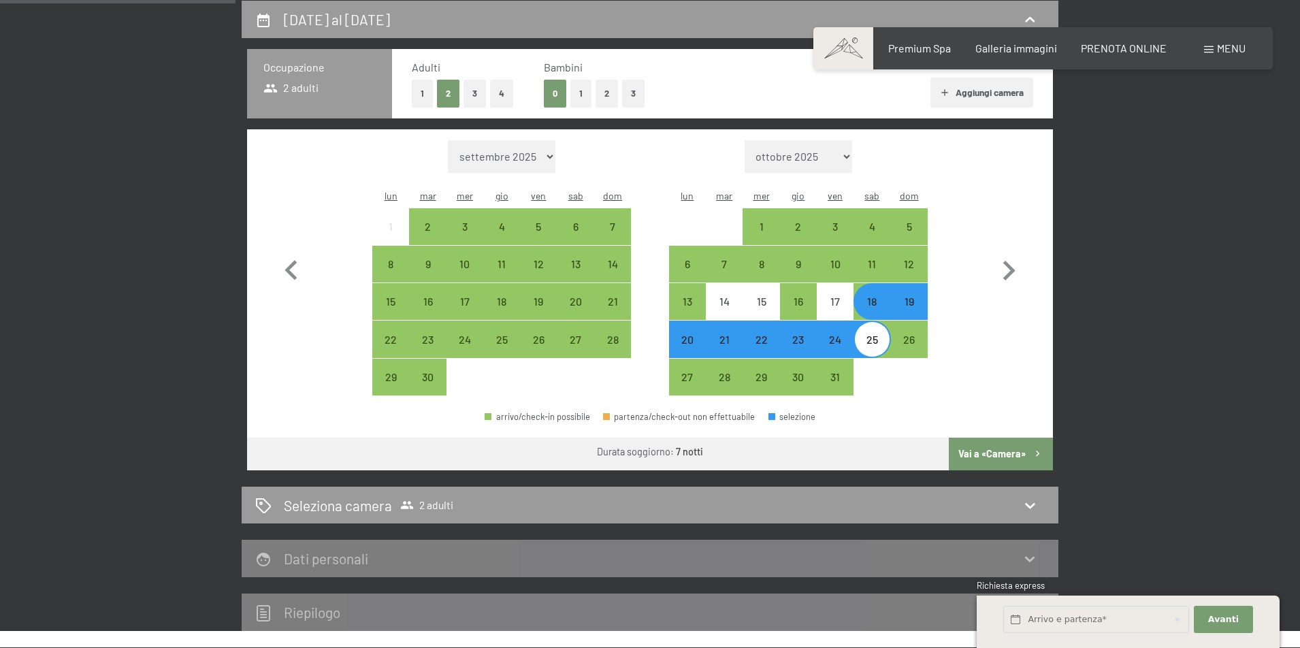
click at [916, 296] on div "19" at bounding box center [910, 313] width 34 height 34
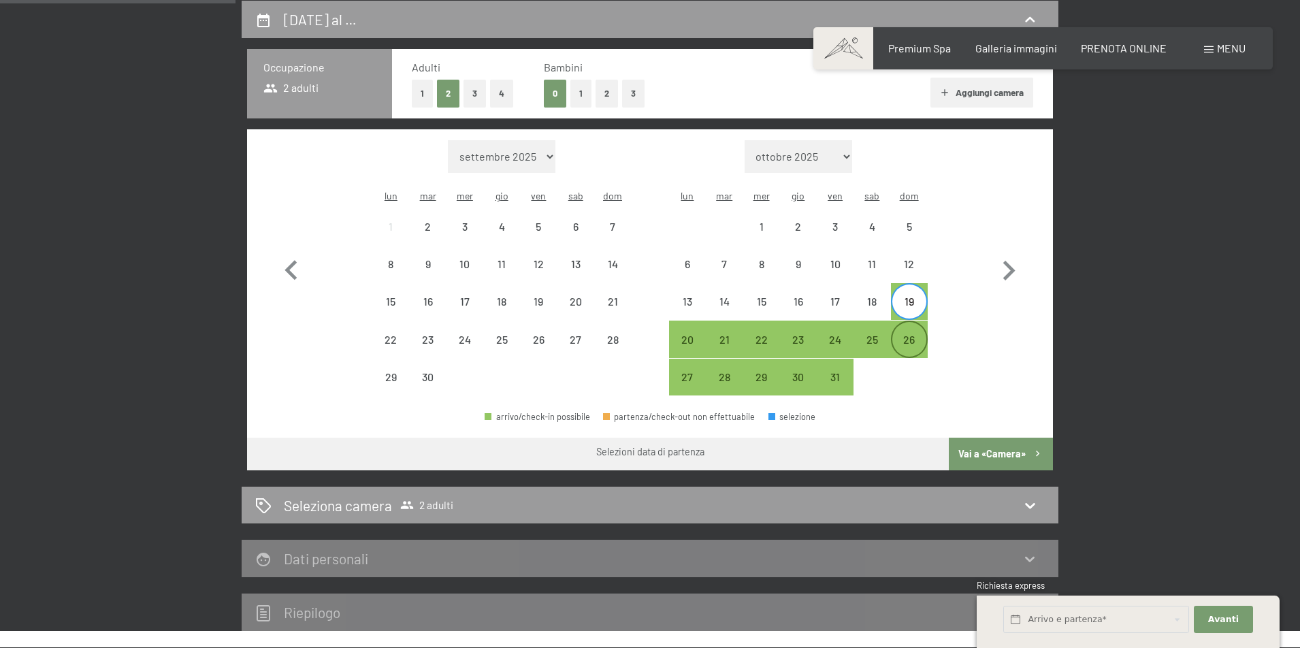
click at [916, 334] on div "26" at bounding box center [910, 351] width 34 height 34
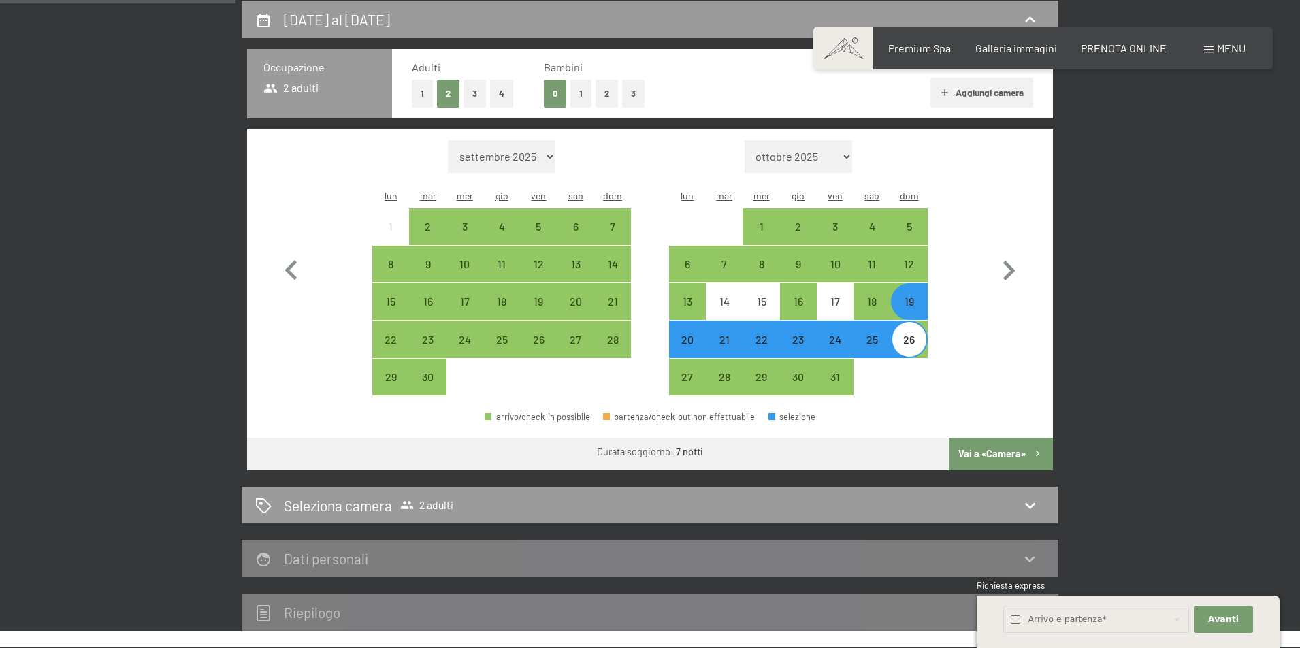
click at [1023, 438] on button "Vai a «Camera»" at bounding box center [1001, 454] width 104 height 33
